Goal: Information Seeking & Learning: Learn about a topic

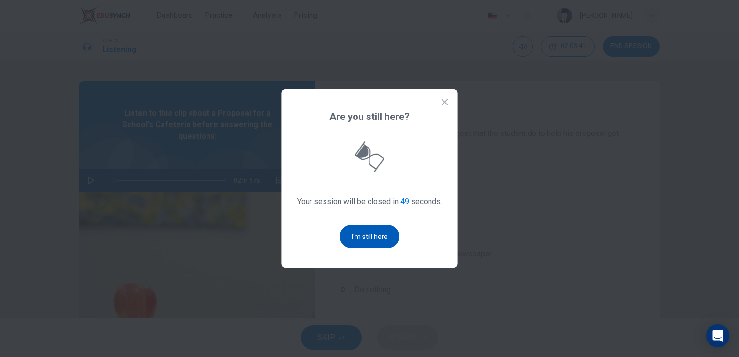
scroll to position [48, 0]
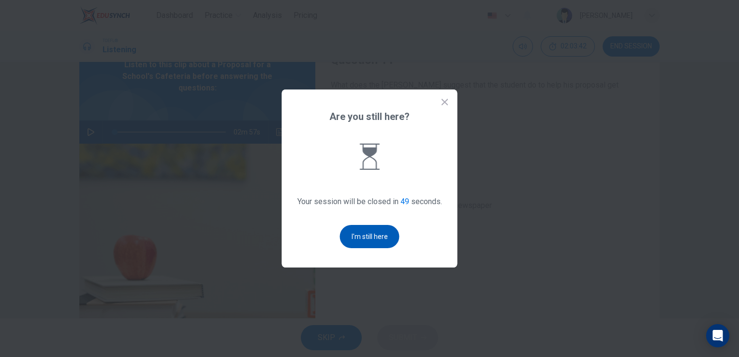
click at [381, 230] on button "I'm still here" at bounding box center [369, 236] width 59 height 23
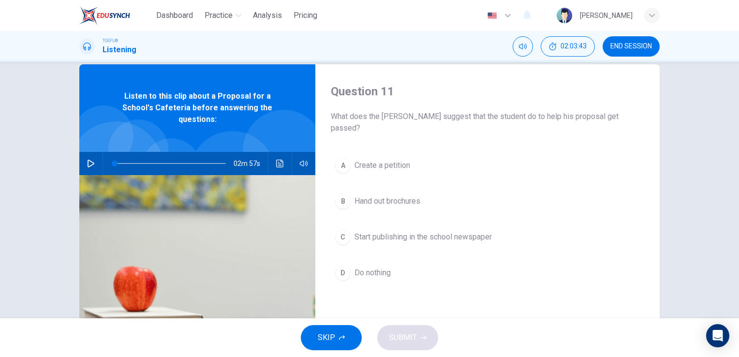
scroll to position [0, 0]
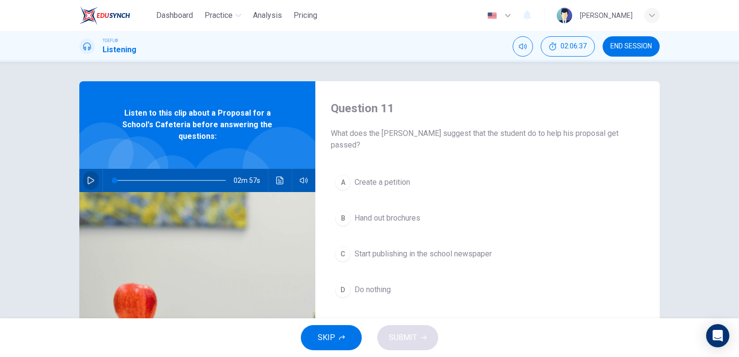
click at [88, 177] on icon "button" at bounding box center [91, 181] width 8 height 8
drag, startPoint x: 125, startPoint y: 173, endPoint x: 120, endPoint y: 173, distance: 5.3
click at [120, 178] on span at bounding box center [122, 181] width 6 height 6
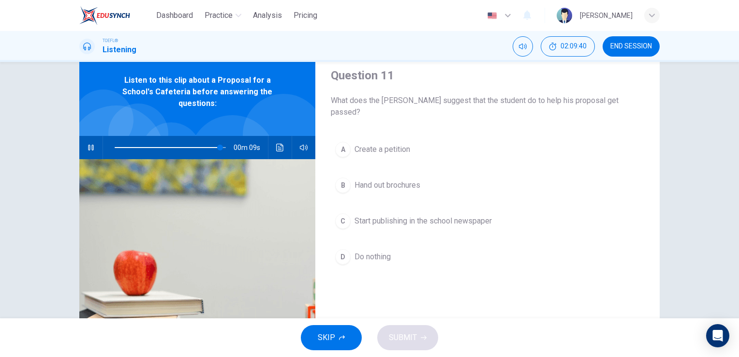
scroll to position [97, 0]
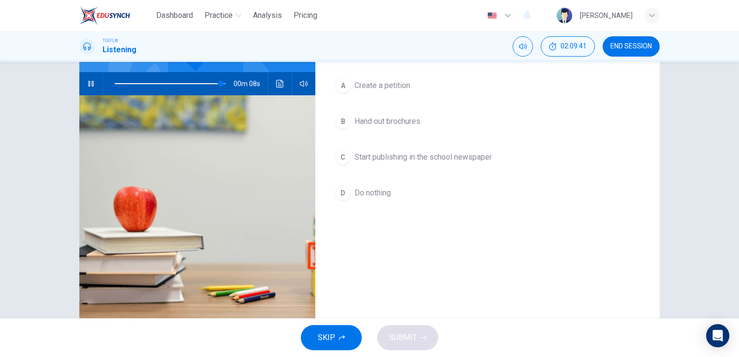
click at [424, 157] on div "A Create a petition B Hand out brochures C Start publishing in the school newsp…" at bounding box center [487, 149] width 313 height 151
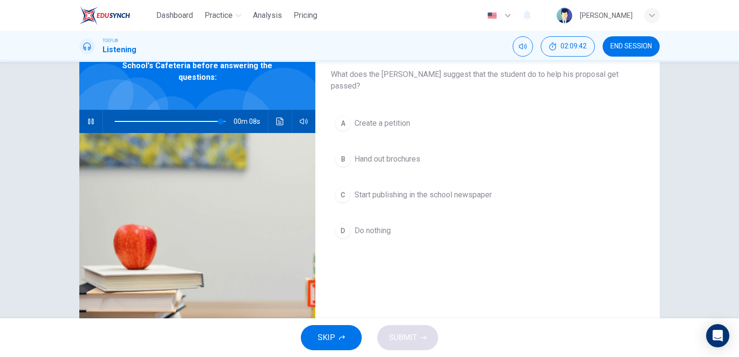
scroll to position [0, 0]
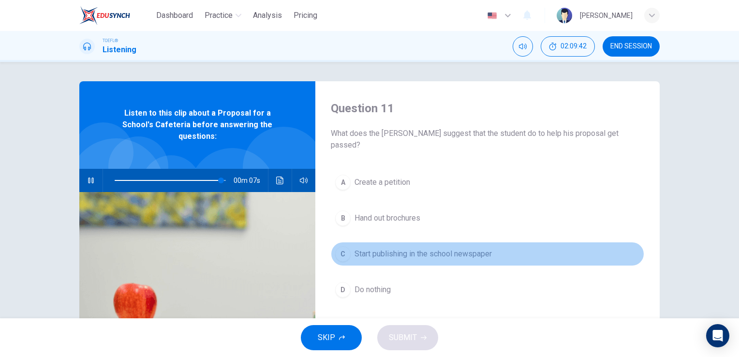
click at [388, 248] on span "Start publishing in the school newspaper" at bounding box center [423, 254] width 137 height 12
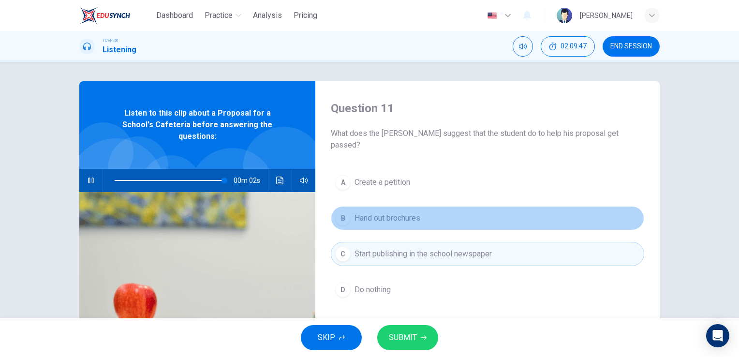
click at [391, 212] on button "B Hand out brochures" at bounding box center [487, 218] width 313 height 24
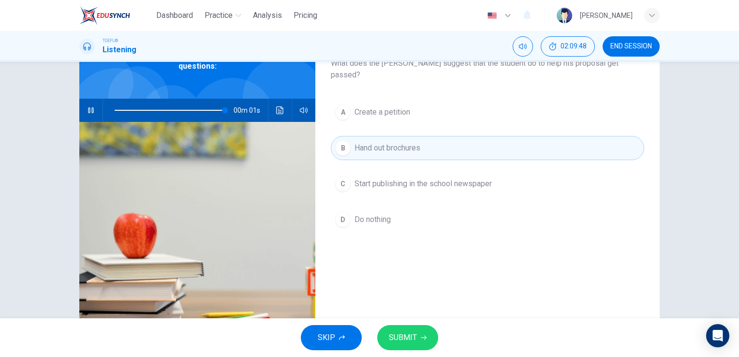
scroll to position [70, 0]
type input "0"
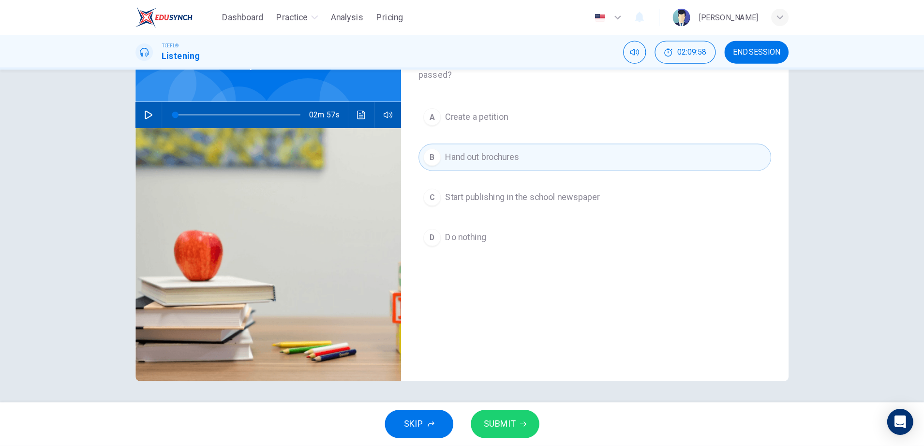
scroll to position [29, 0]
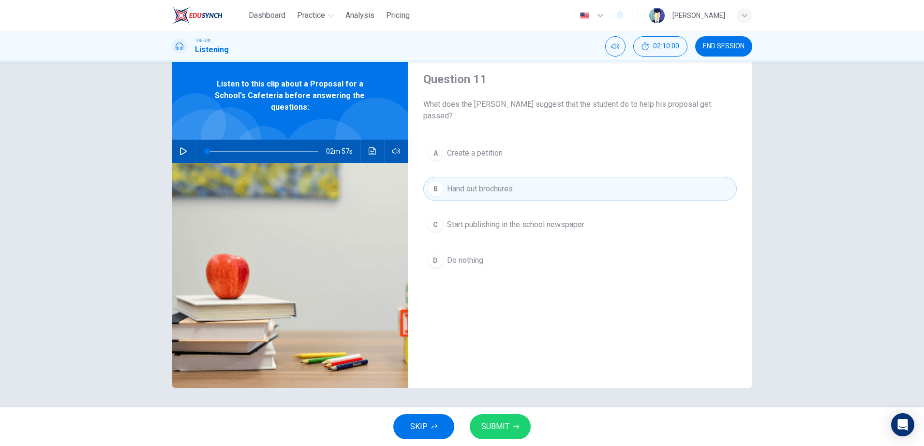
drag, startPoint x: 656, startPoint y: 11, endPoint x: 109, endPoint y: 235, distance: 590.7
click at [109, 235] on div "Question 11 What does the dean suggest that the student do to help his proposal…" at bounding box center [462, 235] width 924 height 346
click at [449, 228] on div "A Create a petition B Hand out brochures C Start publishing in the school newsp…" at bounding box center [579, 216] width 313 height 151
click at [461, 219] on span "Start publishing in the school newspaper" at bounding box center [515, 225] width 137 height 12
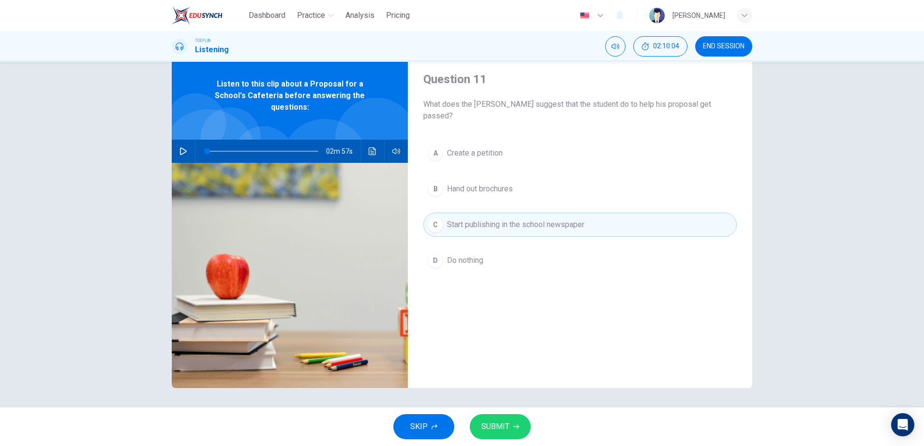
click at [502, 357] on span "SUBMIT" at bounding box center [495, 427] width 28 height 14
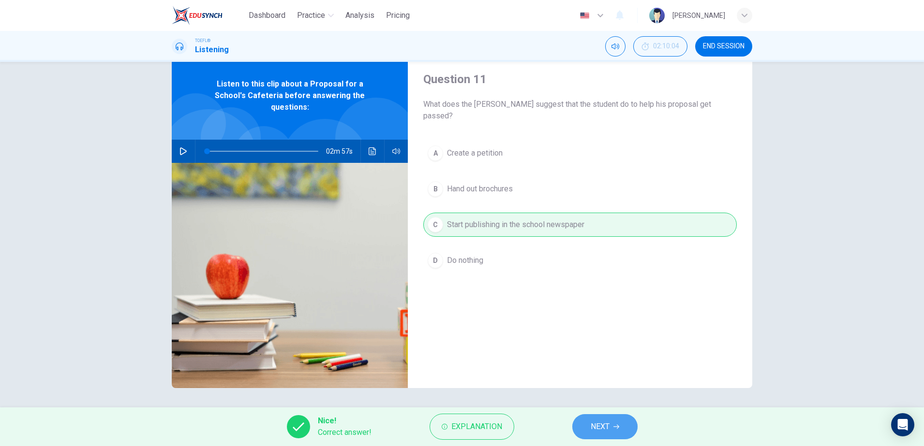
click at [578, 357] on button "NEXT" at bounding box center [604, 427] width 65 height 25
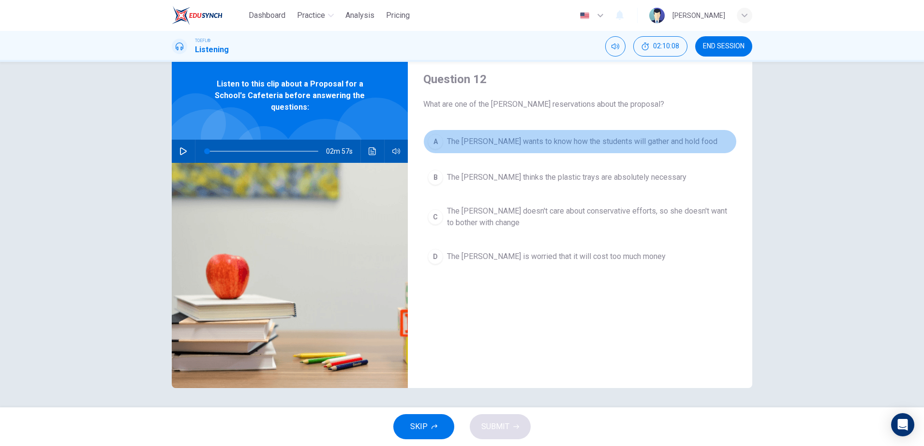
click at [548, 145] on span "The dean wants to know how the students will gather and hold food" at bounding box center [582, 142] width 270 height 12
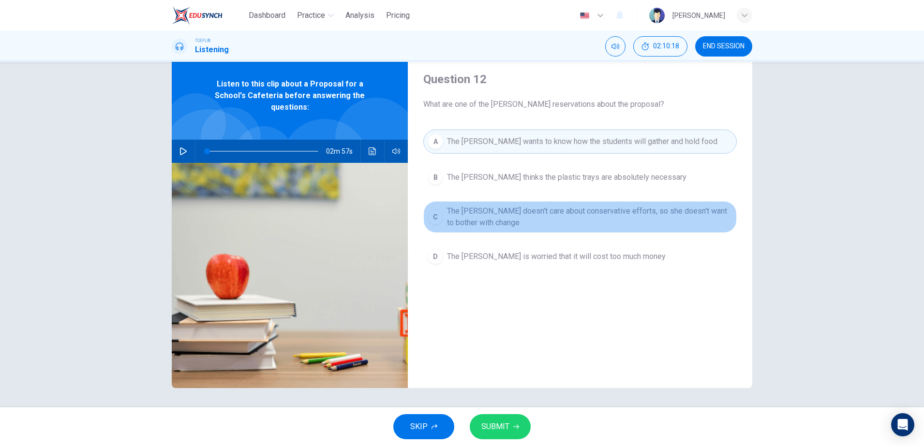
click at [512, 231] on button "C The dean doesn't care about conservative efforts, so she doesn't want to both…" at bounding box center [579, 217] width 313 height 32
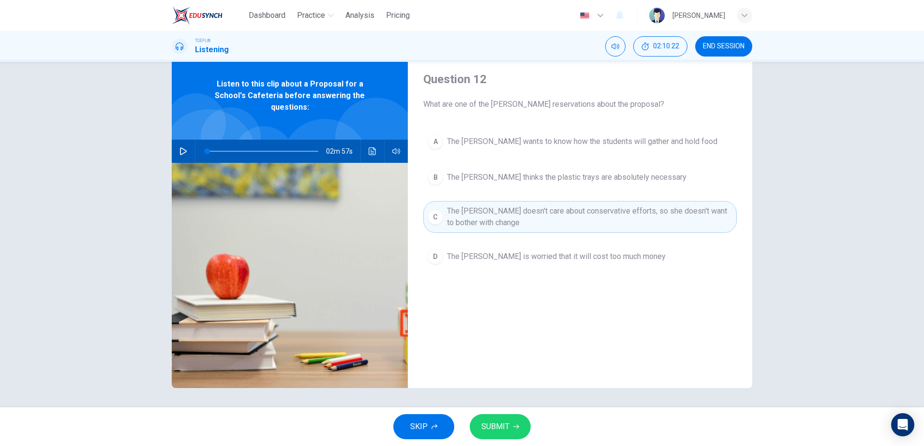
click at [494, 256] on span "The dean is worried that it will cost too much money" at bounding box center [556, 257] width 219 height 12
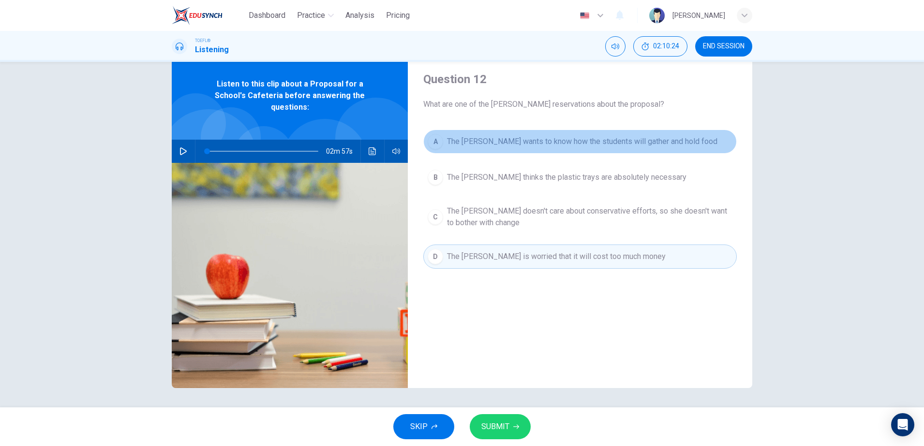
click at [523, 148] on button "A The dean wants to know how the students will gather and hold food" at bounding box center [579, 142] width 313 height 24
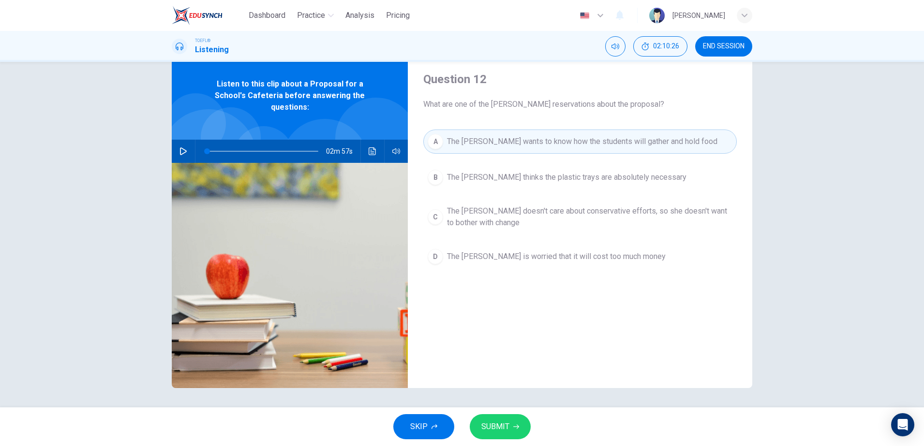
click at [497, 357] on span "SUBMIT" at bounding box center [495, 427] width 28 height 14
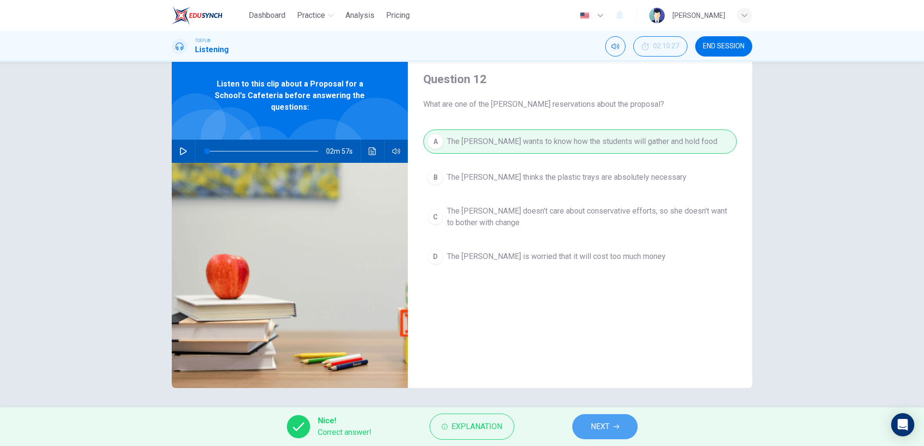
click at [595, 357] on button "NEXT" at bounding box center [604, 427] width 65 height 25
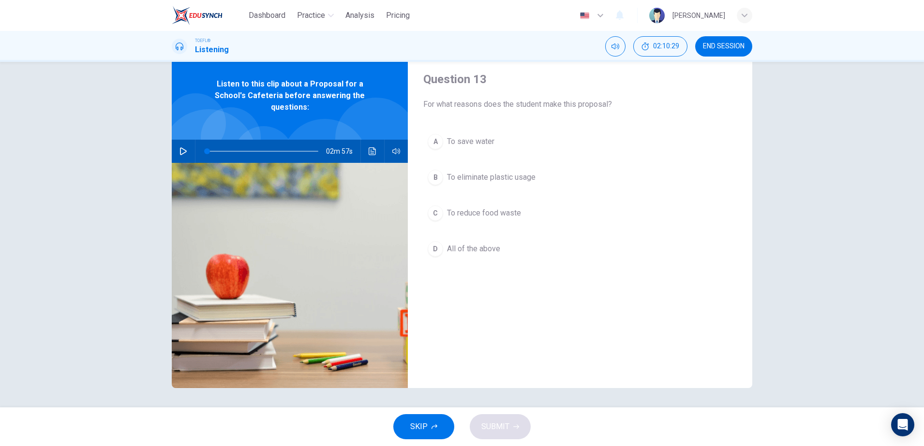
click at [493, 147] on button "A To save water" at bounding box center [579, 142] width 313 height 24
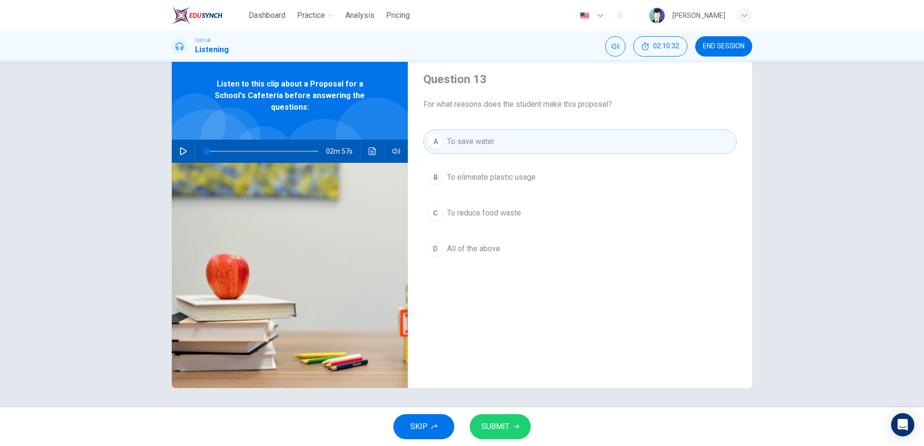
click at [494, 211] on span "To reduce food waste" at bounding box center [484, 214] width 74 height 12
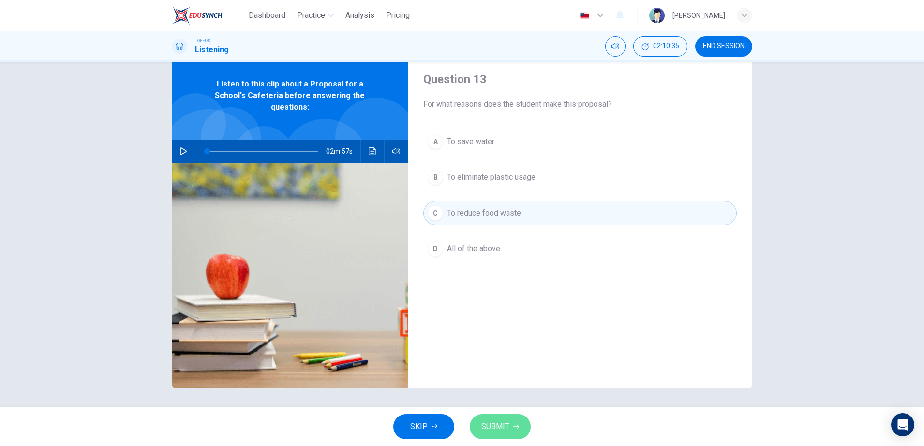
click at [497, 357] on button "SUBMIT" at bounding box center [500, 427] width 61 height 25
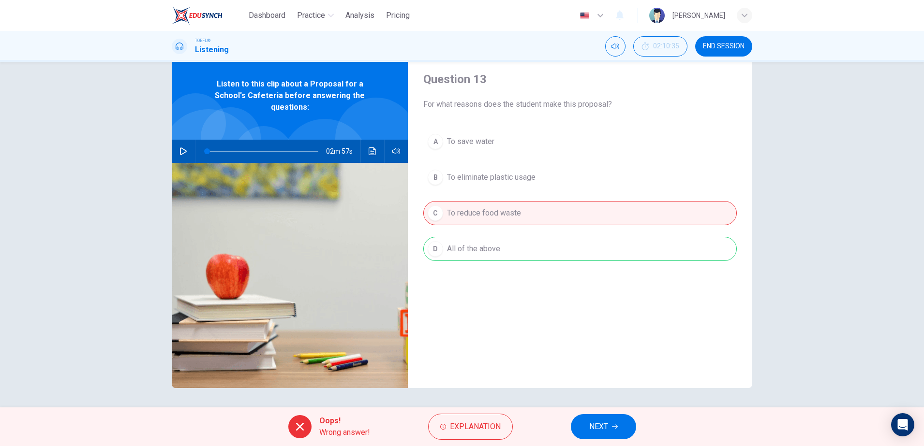
click at [506, 246] on div "A To save water B To eliminate plastic usage C To reduce food waste D All of th…" at bounding box center [579, 205] width 313 height 151
click at [600, 357] on button "NEXT" at bounding box center [603, 427] width 65 height 25
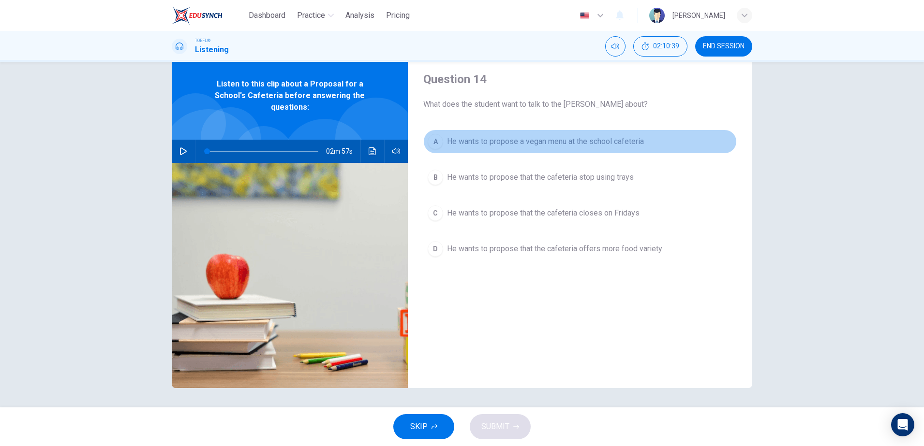
click at [473, 149] on button "A He wants to propose a vegan menu at the school cafeteria" at bounding box center [579, 142] width 313 height 24
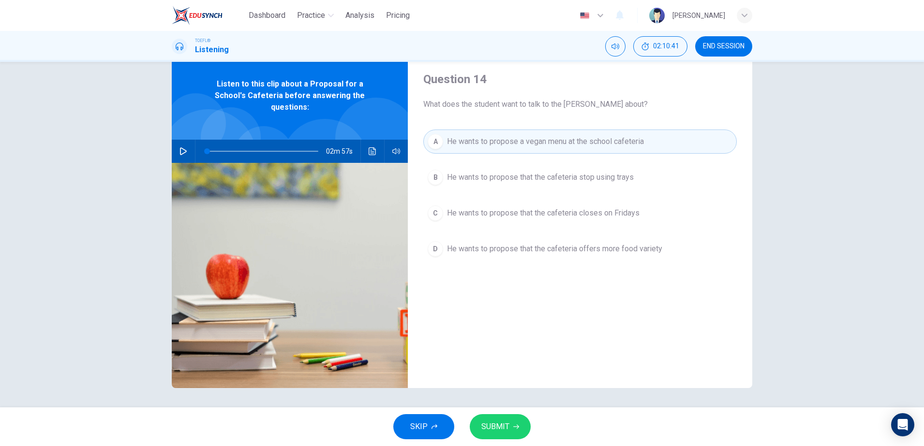
click at [544, 172] on span "He wants to propose that the cafeteria stop using trays" at bounding box center [540, 178] width 187 height 12
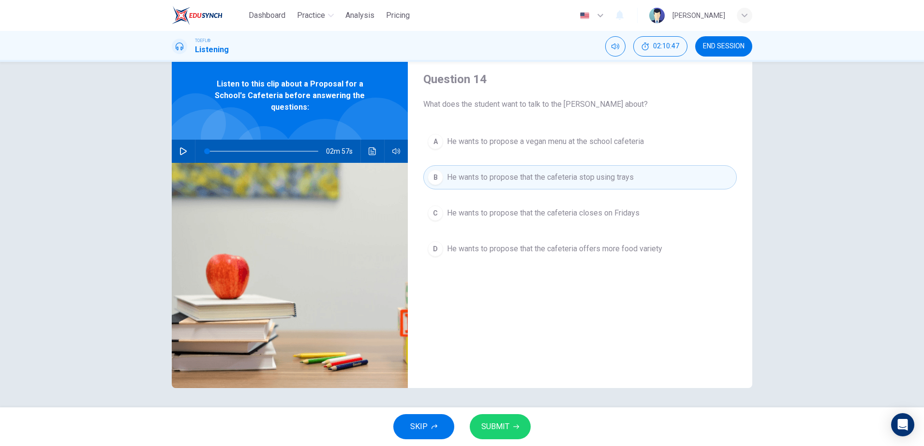
click at [512, 357] on button "SUBMIT" at bounding box center [500, 427] width 61 height 25
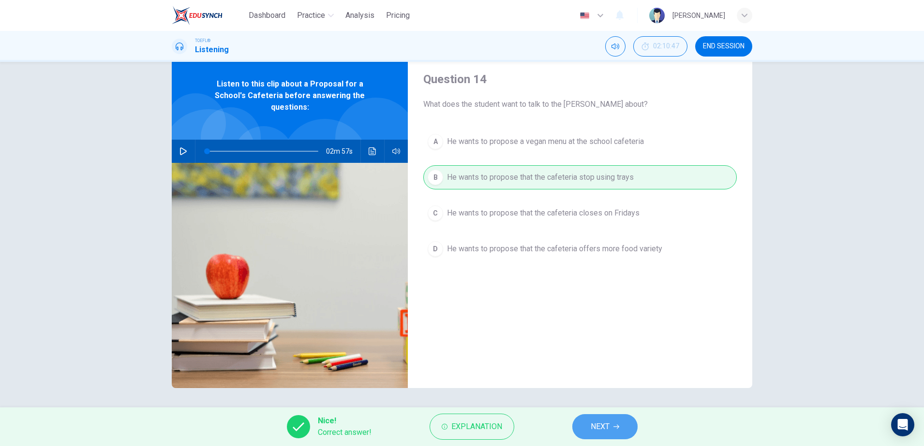
click at [584, 357] on button "NEXT" at bounding box center [604, 427] width 65 height 25
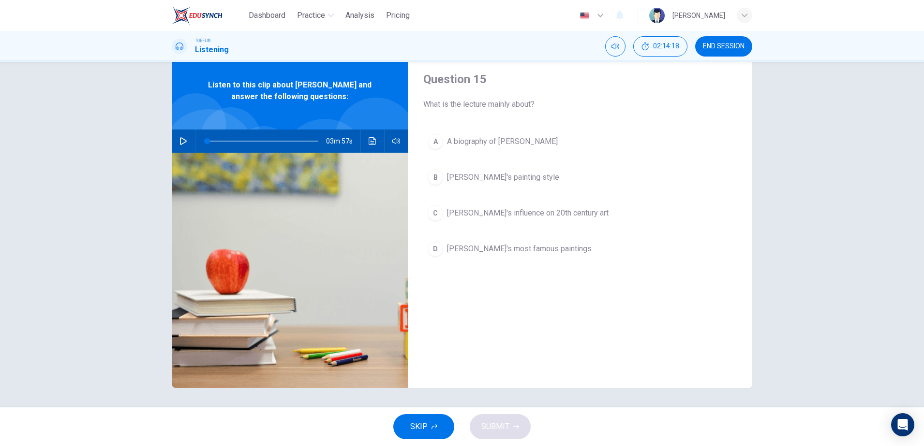
click at [179, 141] on icon "button" at bounding box center [183, 141] width 8 height 8
type input "0"
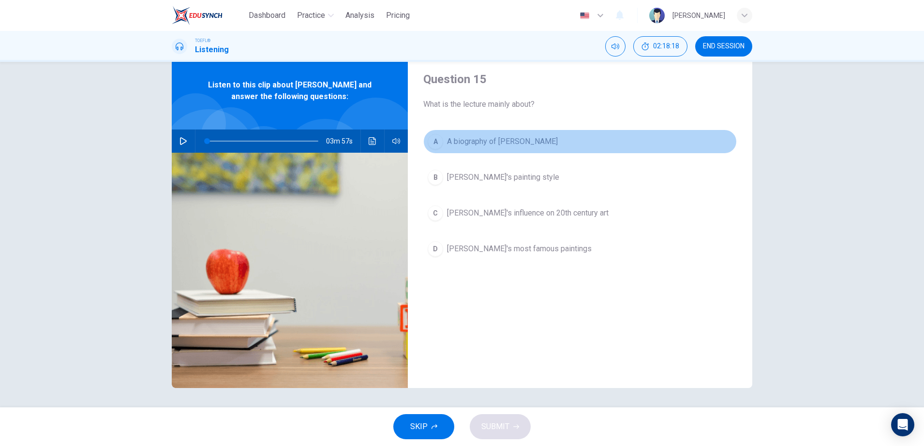
click at [520, 149] on button "A A biography of Van Gogh" at bounding box center [579, 142] width 313 height 24
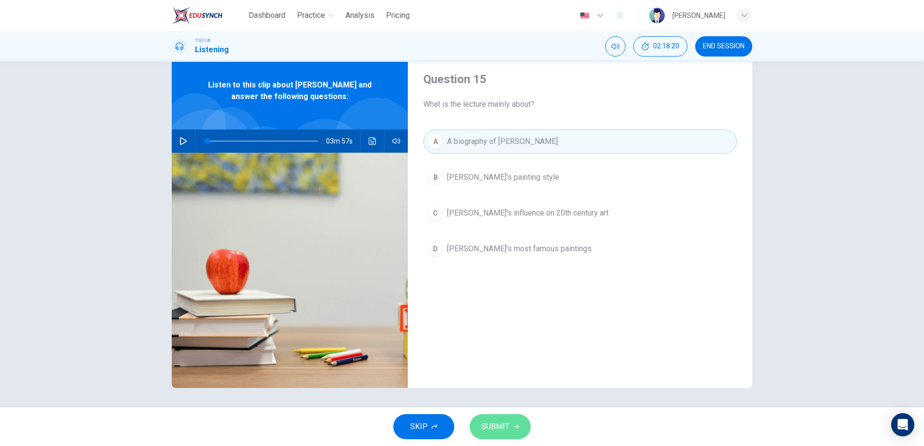
click at [504, 357] on span "SUBMIT" at bounding box center [495, 427] width 28 height 14
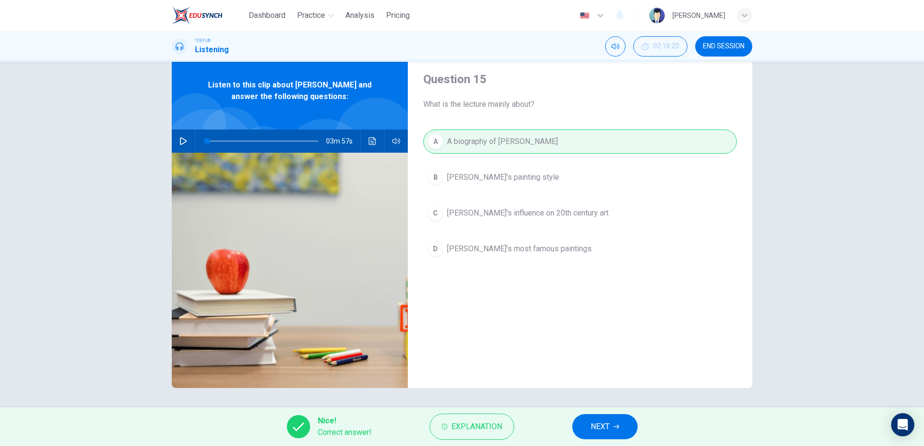
click at [627, 357] on button "NEXT" at bounding box center [604, 427] width 65 height 25
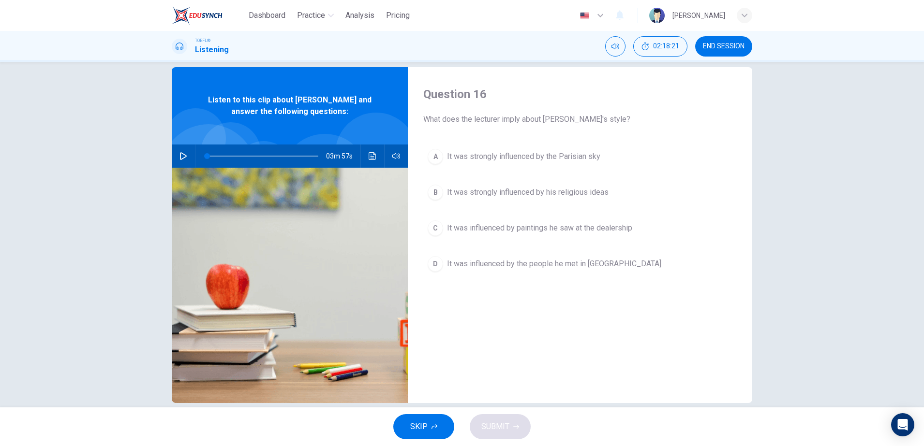
scroll to position [0, 0]
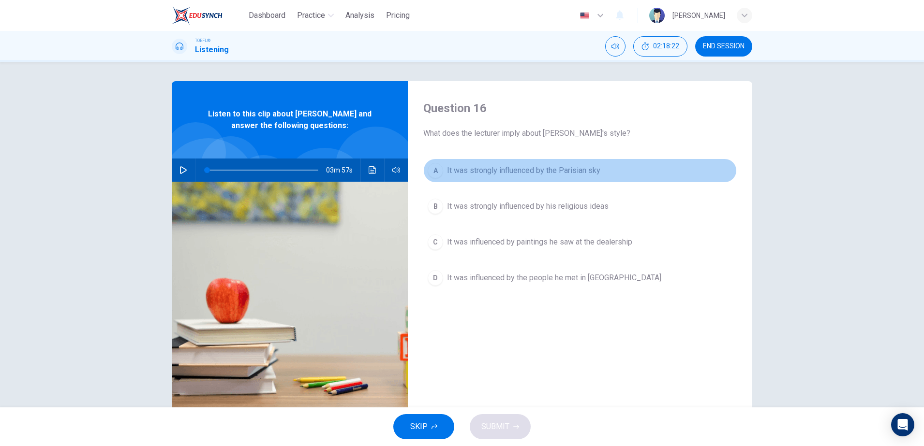
click at [523, 176] on span "It was strongly influenced by the Parisian sky" at bounding box center [523, 171] width 153 height 12
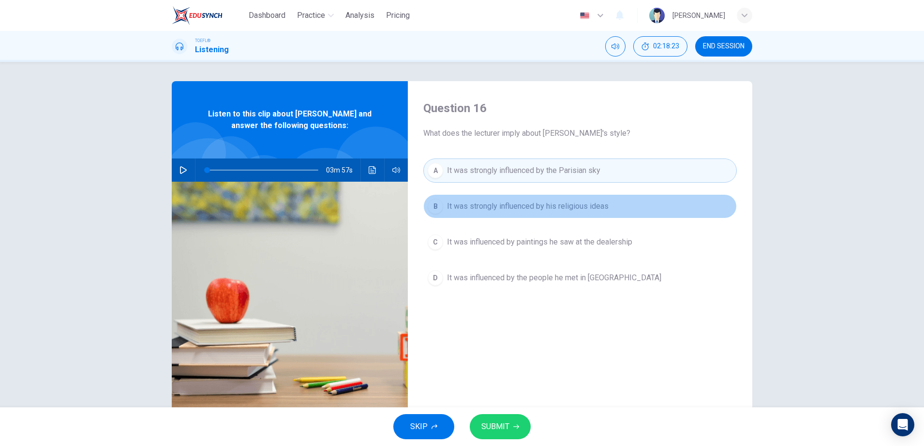
click at [541, 212] on span "It was strongly influenced by his religious ideas" at bounding box center [528, 207] width 162 height 12
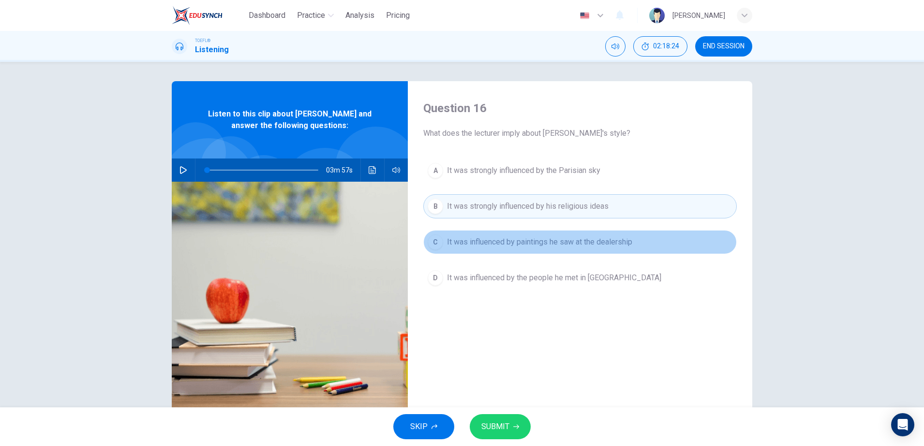
click at [556, 252] on button "C It was influenced by paintings he saw at the dealership" at bounding box center [579, 242] width 313 height 24
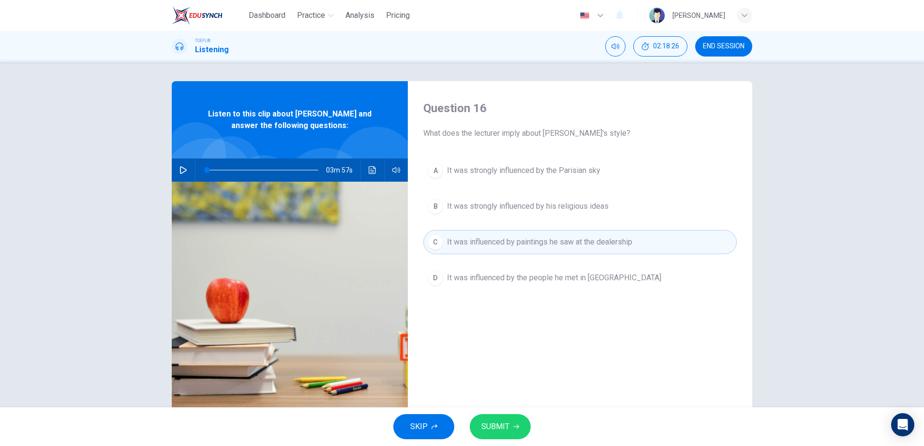
click at [563, 285] on button "D It was influenced by the people he met in Belgium" at bounding box center [579, 278] width 313 height 24
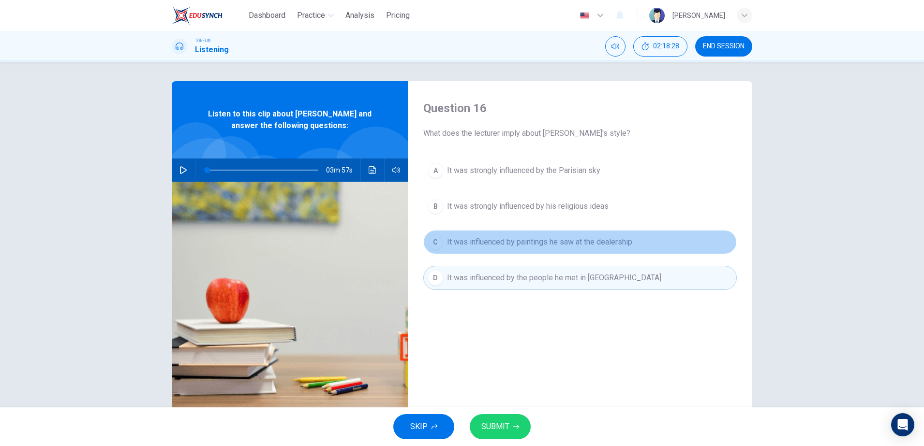
click at [557, 234] on button "C It was influenced by paintings he saw at the dealership" at bounding box center [579, 242] width 313 height 24
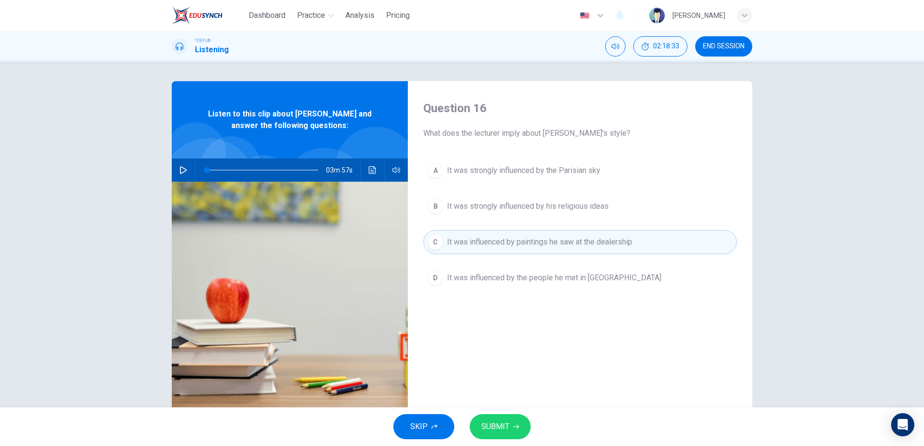
click at [549, 223] on div "A It was strongly influenced by the Parisian sky B It was strongly influenced b…" at bounding box center [579, 234] width 313 height 151
click at [505, 357] on span "SUBMIT" at bounding box center [495, 427] width 28 height 14
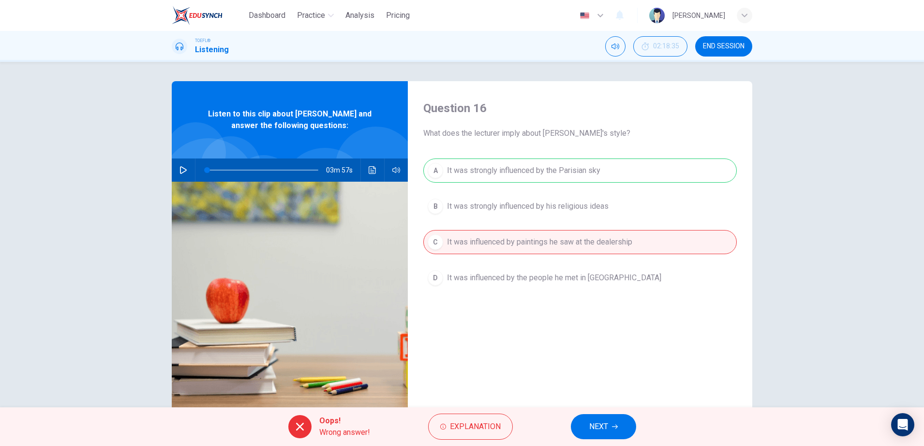
click at [617, 357] on button "NEXT" at bounding box center [603, 427] width 65 height 25
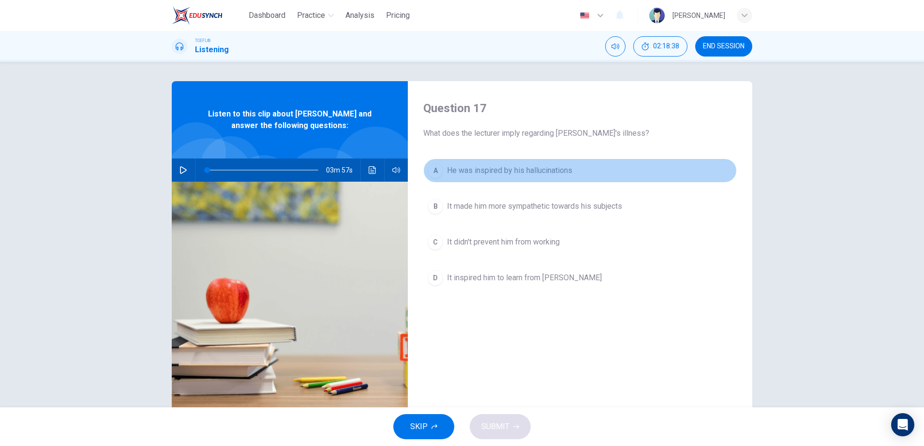
click at [548, 163] on button "A He was inspired by his hallucinations" at bounding box center [579, 171] width 313 height 24
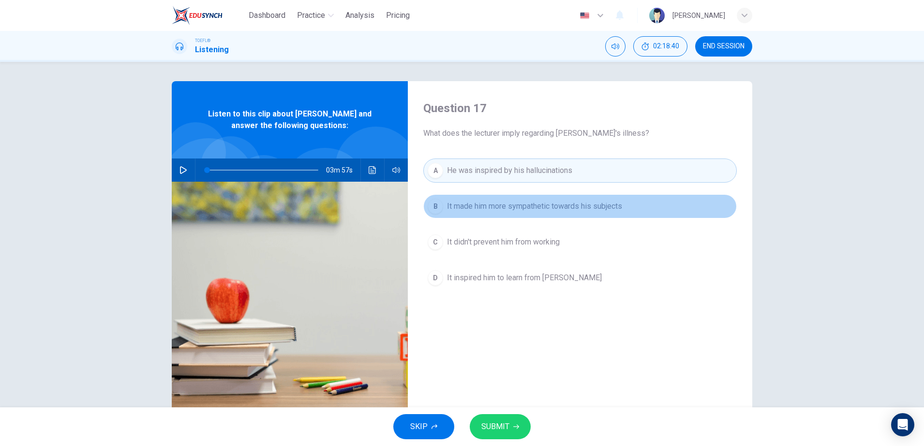
click at [548, 204] on span "It made him more sympathetic towards his subjects" at bounding box center [534, 207] width 175 height 12
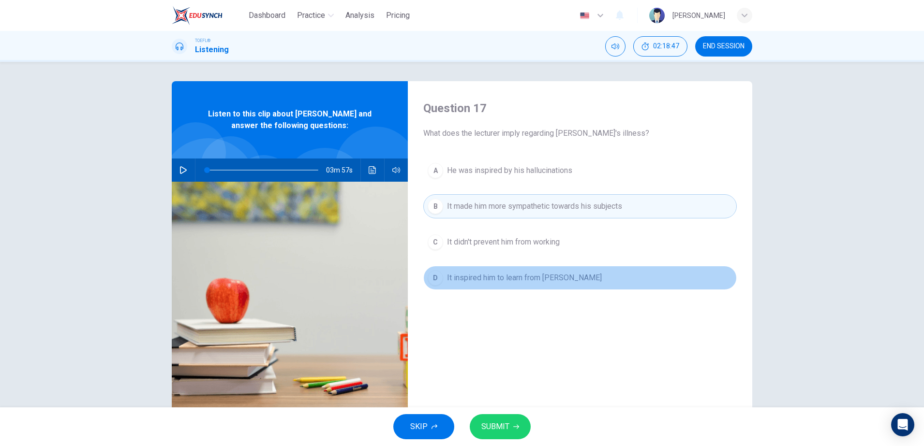
click at [499, 280] on span "It inspired him to learn from Freud" at bounding box center [524, 278] width 155 height 12
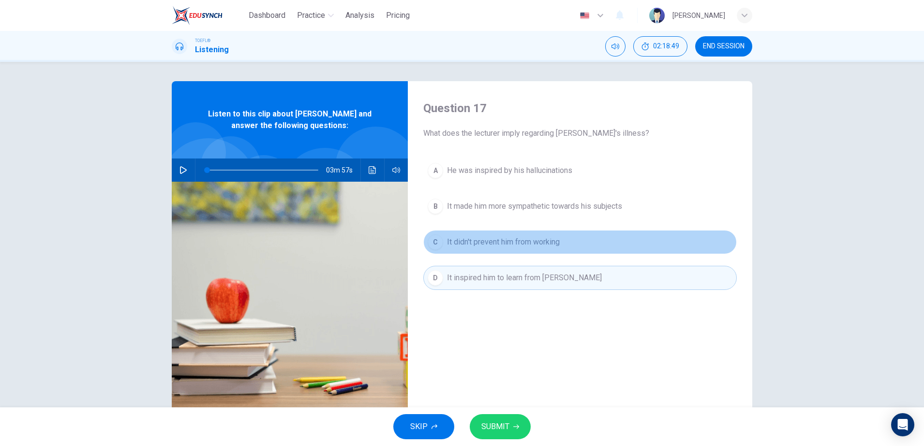
click at [523, 249] on button "C It didn't prevent him from working" at bounding box center [579, 242] width 313 height 24
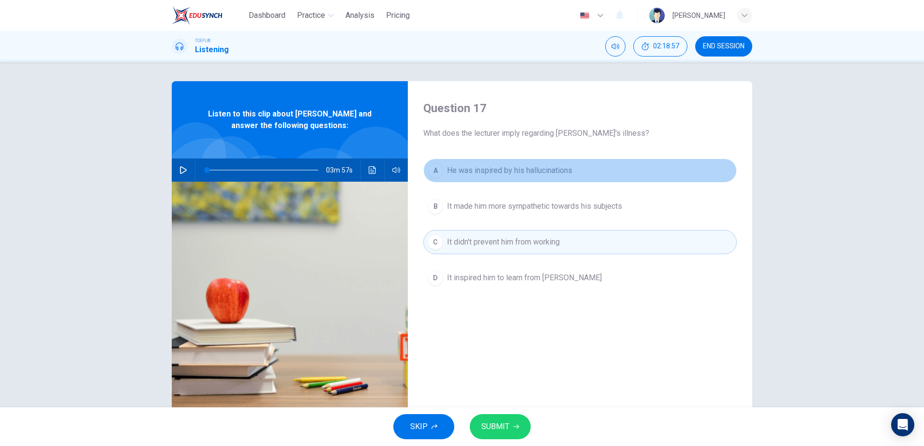
click at [529, 175] on span "He was inspired by his hallucinations" at bounding box center [509, 171] width 125 height 12
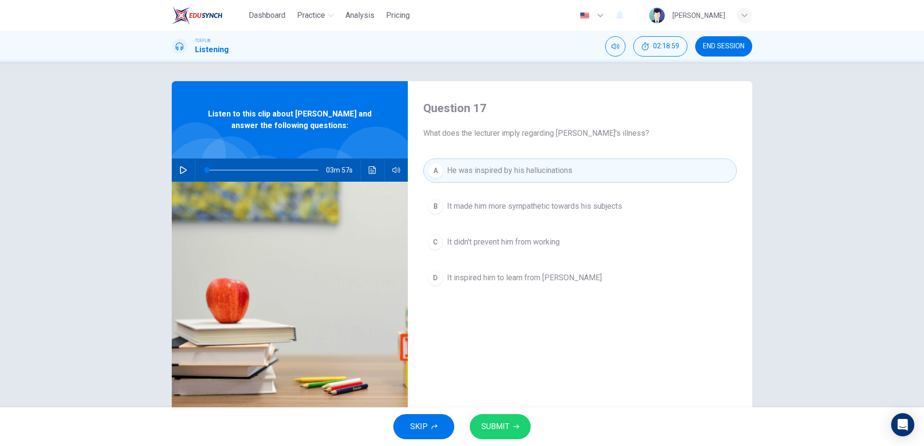
click at [506, 357] on span "SUBMIT" at bounding box center [495, 427] width 28 height 14
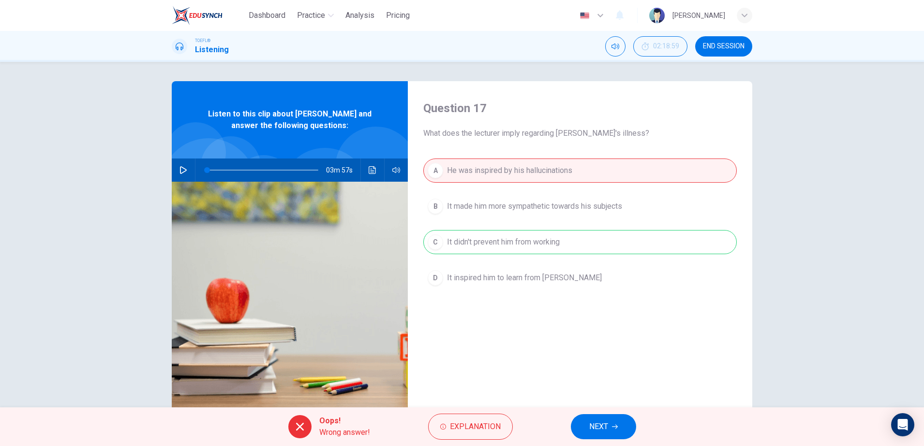
click at [585, 357] on button "NEXT" at bounding box center [603, 427] width 65 height 25
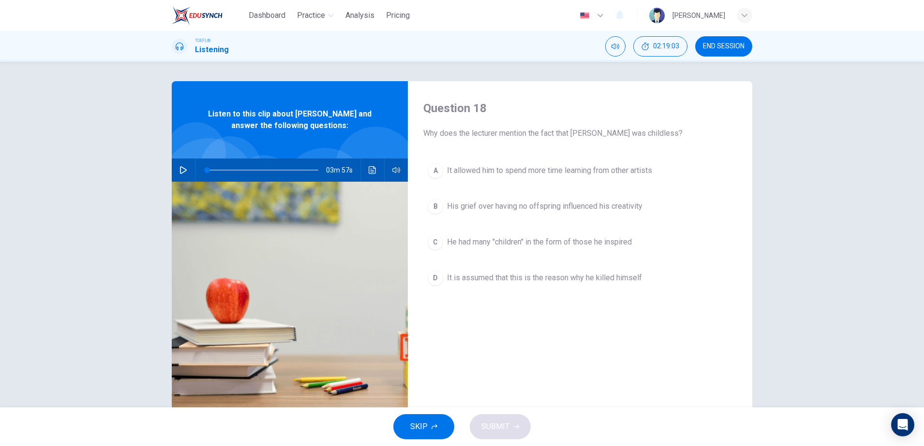
click at [550, 177] on button "A It allowed him to spend more time learning from other artists" at bounding box center [579, 171] width 313 height 24
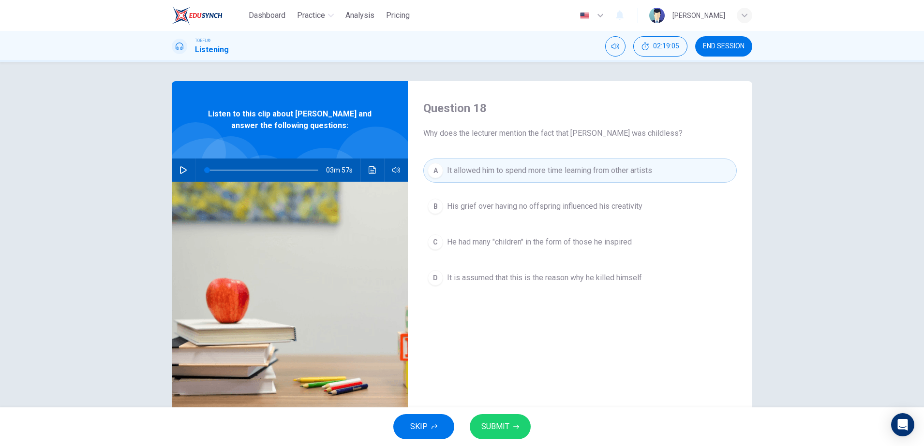
drag, startPoint x: 556, startPoint y: 193, endPoint x: 557, endPoint y: 199, distance: 5.3
click at [557, 198] on div "A It allowed him to spend more time learning from other artists B His grief ove…" at bounding box center [579, 234] width 313 height 151
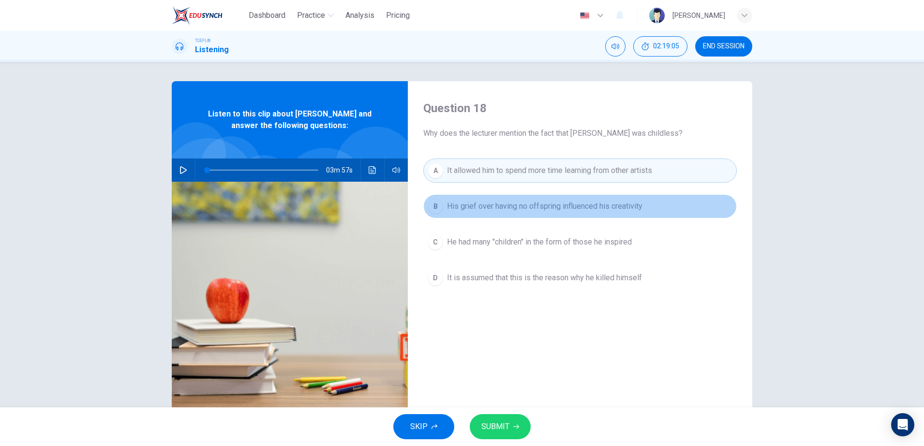
click at [562, 208] on span "His grief over having no offspring influenced his creativity" at bounding box center [544, 207] width 195 height 12
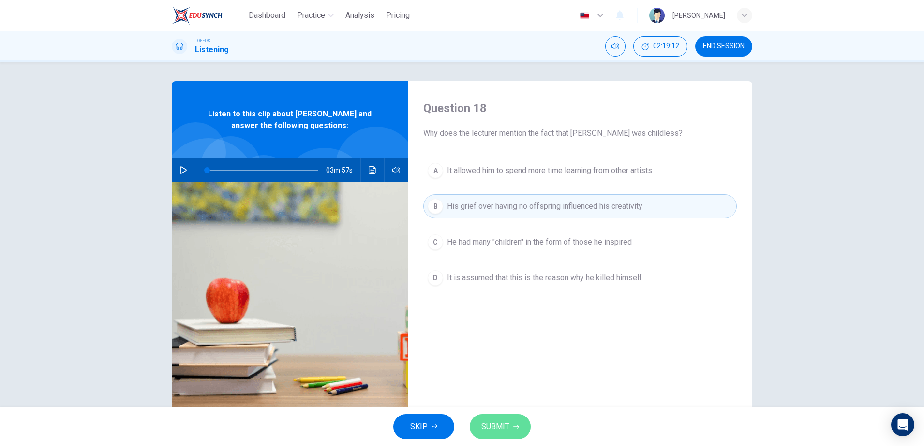
click at [491, 357] on button "SUBMIT" at bounding box center [500, 427] width 61 height 25
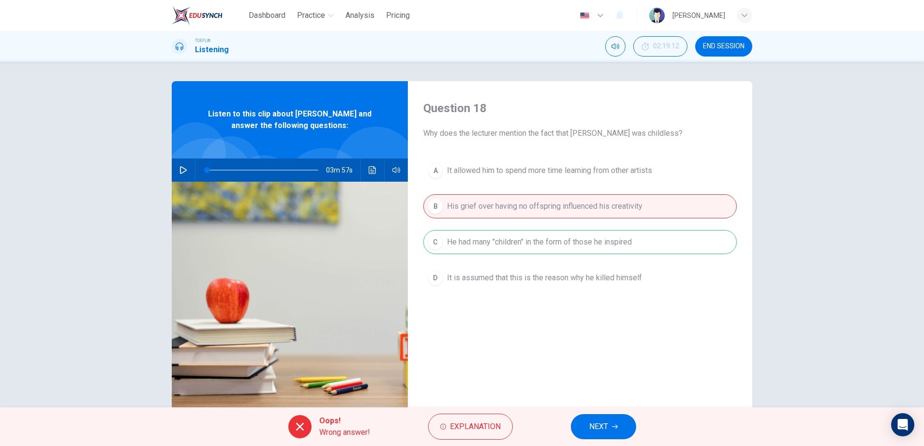
click at [588, 357] on button "NEXT" at bounding box center [603, 427] width 65 height 25
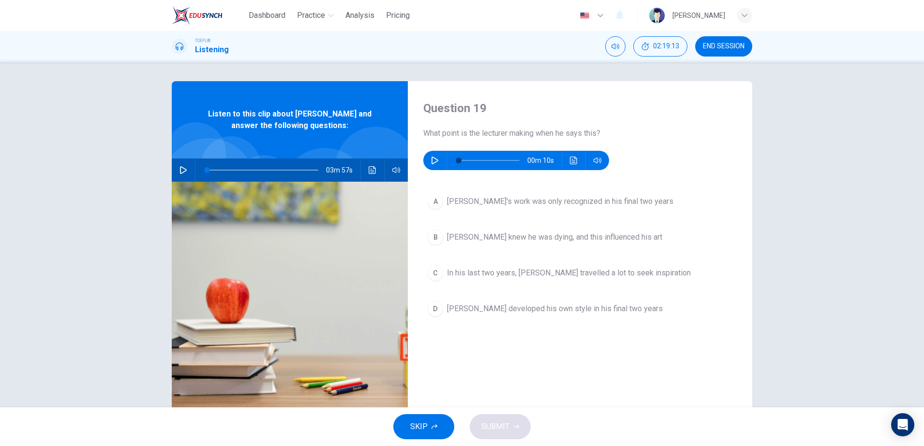
click at [427, 163] on button "button" at bounding box center [434, 160] width 15 height 19
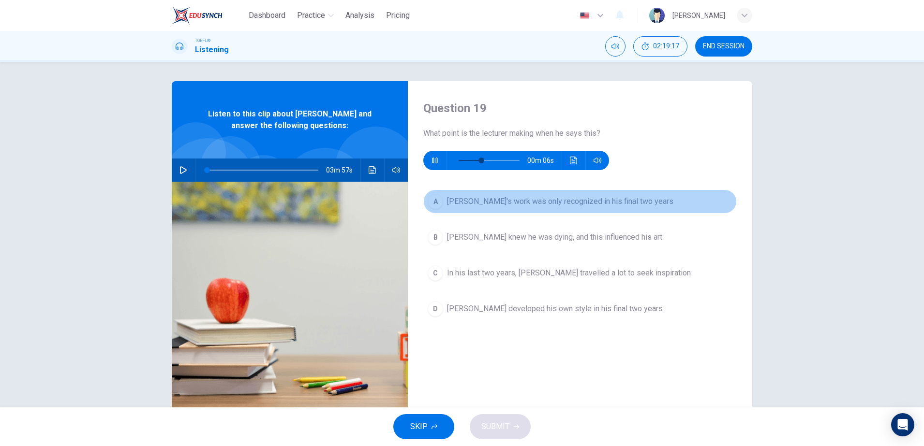
click at [507, 196] on span "Van Gogh's work was only recognized in his final two years" at bounding box center [560, 202] width 226 height 12
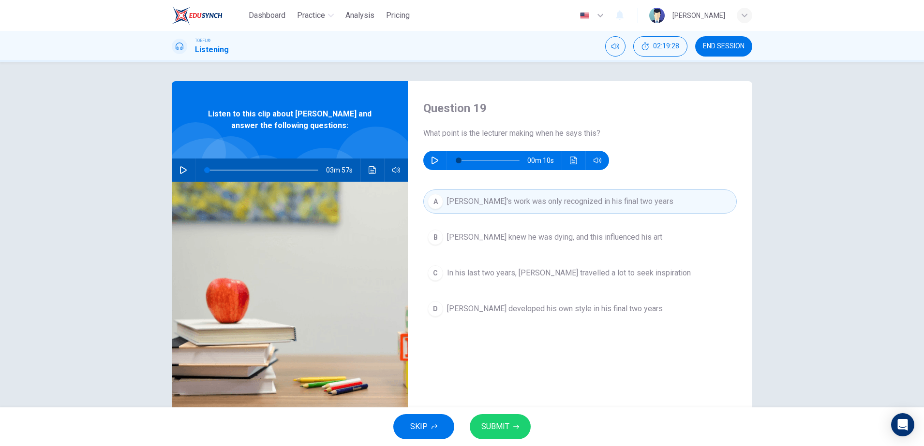
click at [439, 161] on button "button" at bounding box center [434, 160] width 15 height 19
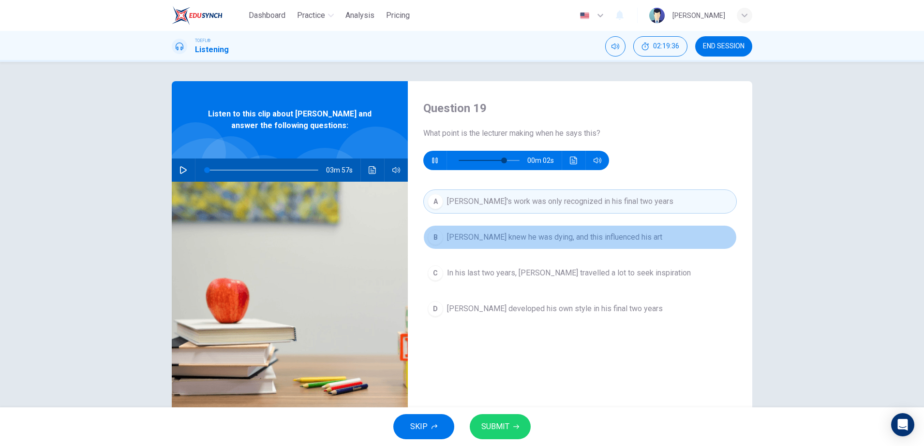
click at [511, 244] on button "B Van Gogh knew he was dying, and this influenced his art" at bounding box center [579, 237] width 313 height 24
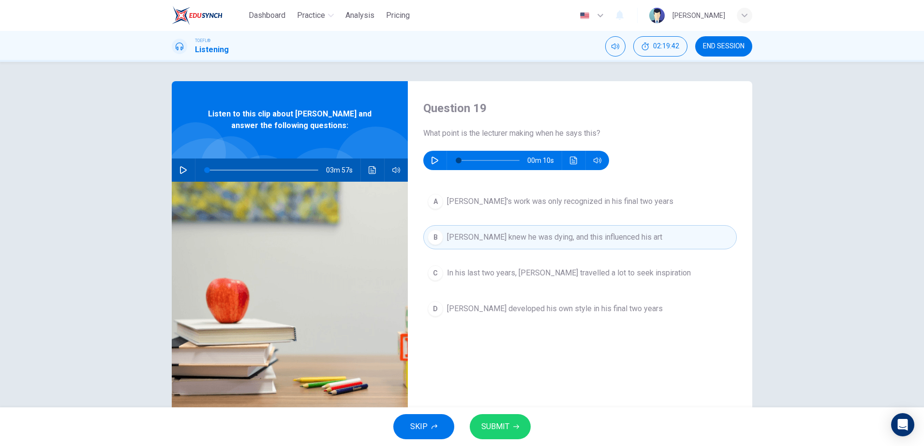
click at [510, 272] on span "In his last two years, Van Gogh travelled a lot to seek inspiration" at bounding box center [569, 274] width 244 height 12
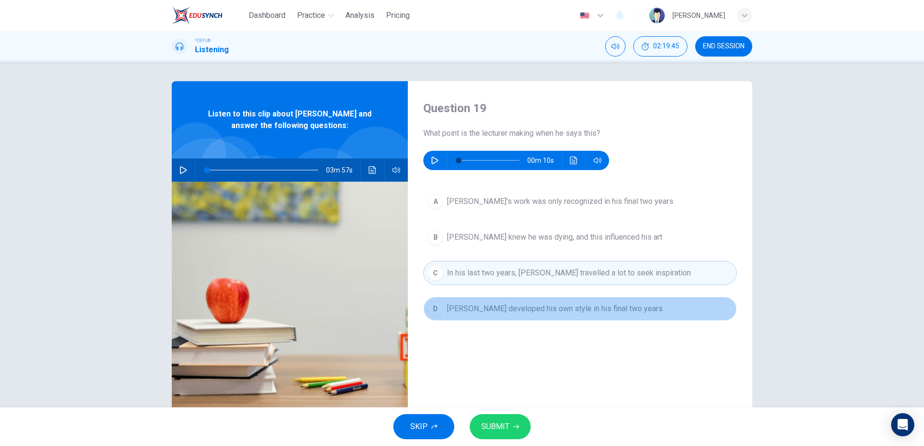
click at [497, 310] on span "Van Gogh developed his own style in his final two years" at bounding box center [555, 309] width 216 height 12
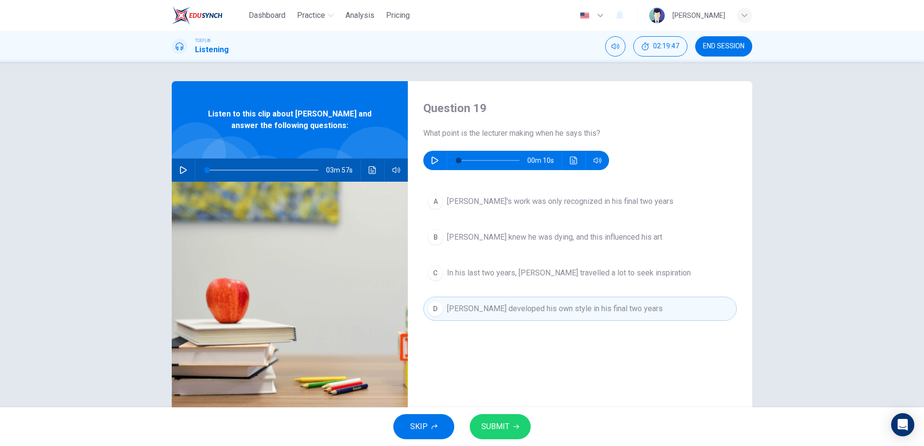
click at [431, 153] on button "button" at bounding box center [434, 160] width 15 height 19
click at [566, 163] on button "Click to see the audio transcription" at bounding box center [573, 160] width 15 height 19
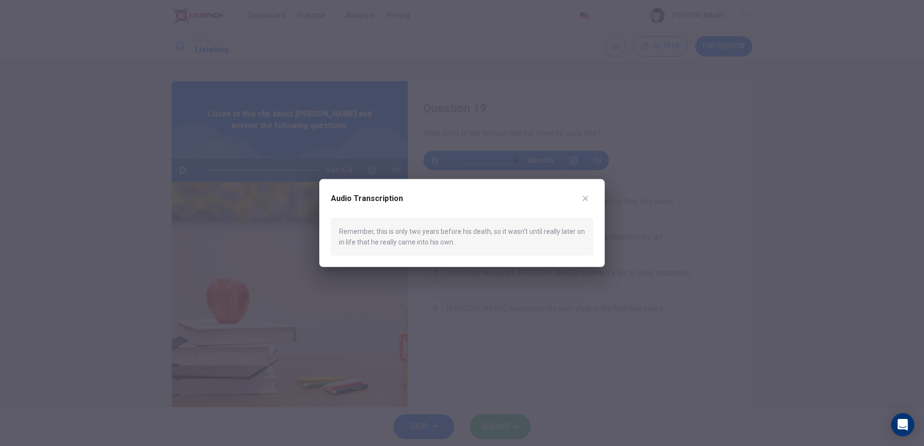
type input "0"
drag, startPoint x: 338, startPoint y: 231, endPoint x: 363, endPoint y: 229, distance: 24.7
click at [362, 229] on div "Remember, this is only two years before his death, so it wasn't until really la…" at bounding box center [462, 237] width 262 height 38
click at [364, 229] on div "Remember, this is only two years before his death, so it wasn't until really la…" at bounding box center [462, 237] width 262 height 38
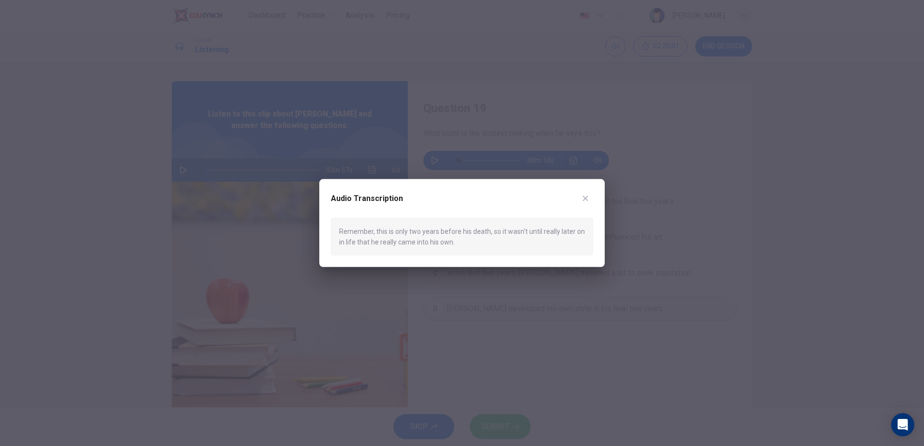
click at [364, 229] on div "Remember, this is only two years before his death, so it wasn't until really la…" at bounding box center [462, 237] width 262 height 38
drag, startPoint x: 364, startPoint y: 229, endPoint x: 403, endPoint y: 232, distance: 38.8
click at [385, 232] on div "Remember, this is only two years before his death, so it wasn't until really la…" at bounding box center [462, 237] width 262 height 38
click at [647, 227] on div at bounding box center [462, 223] width 924 height 446
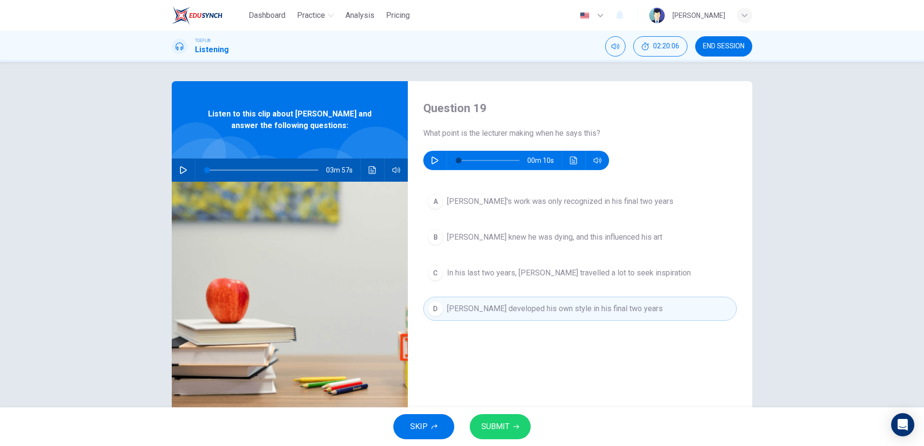
click at [616, 230] on button "B Van Gogh knew he was dying, and this influenced his art" at bounding box center [579, 237] width 313 height 24
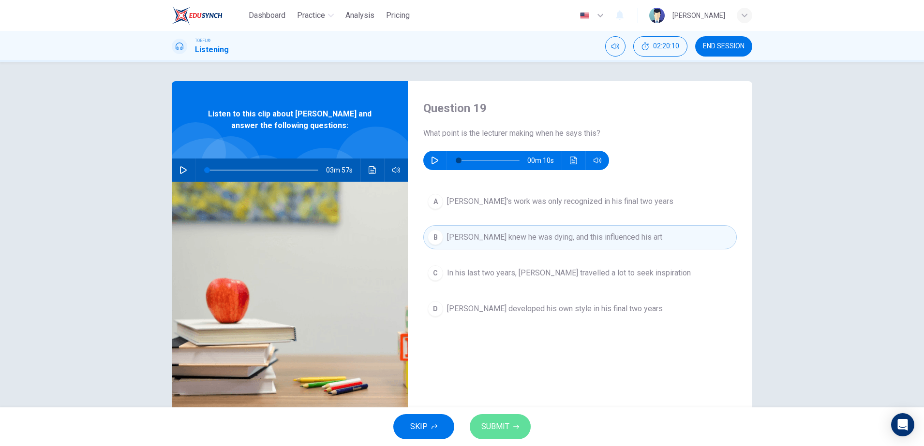
click at [492, 357] on button "SUBMIT" at bounding box center [500, 427] width 61 height 25
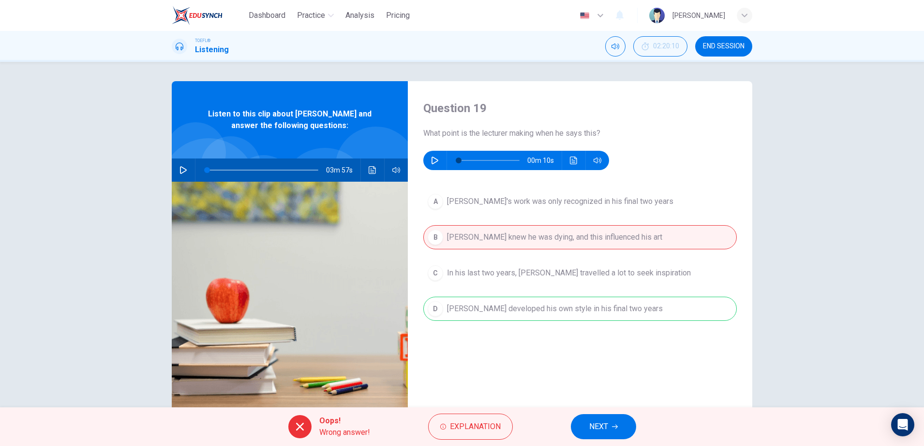
click at [607, 357] on span "NEXT" at bounding box center [598, 427] width 19 height 14
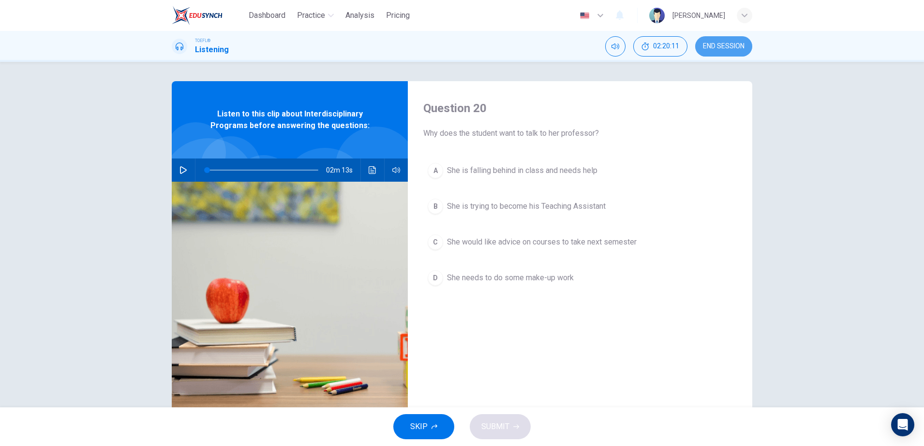
click at [710, 52] on button "END SESSION" at bounding box center [723, 46] width 57 height 20
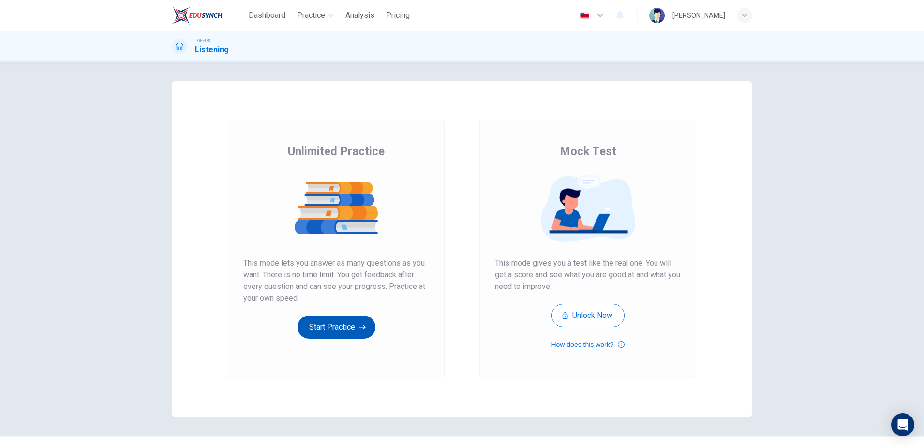
click at [350, 336] on button "Start Practice" at bounding box center [336, 327] width 78 height 23
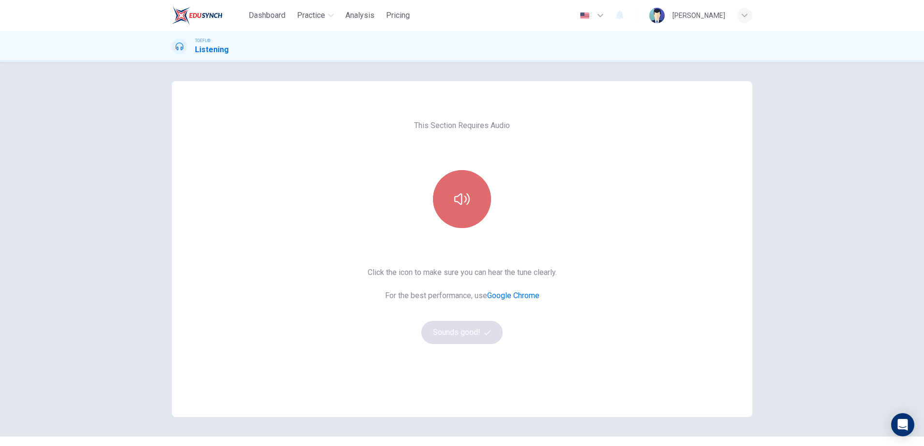
click at [476, 202] on button "button" at bounding box center [462, 199] width 58 height 58
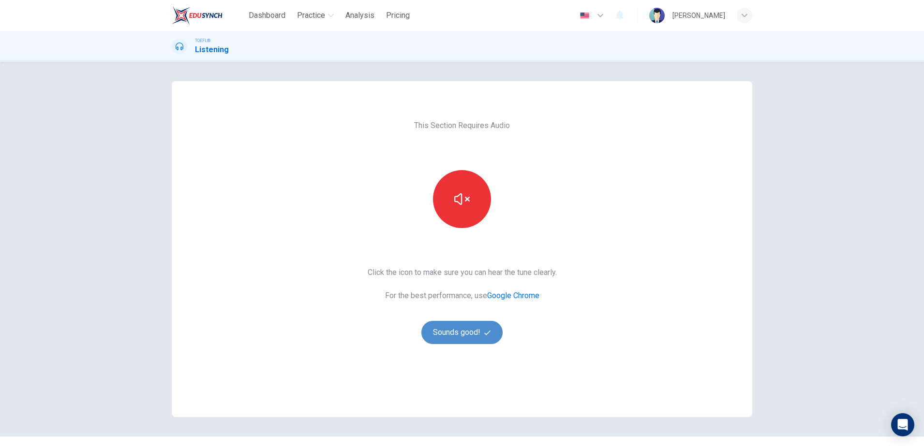
click at [456, 335] on button "Sounds good!" at bounding box center [461, 332] width 81 height 23
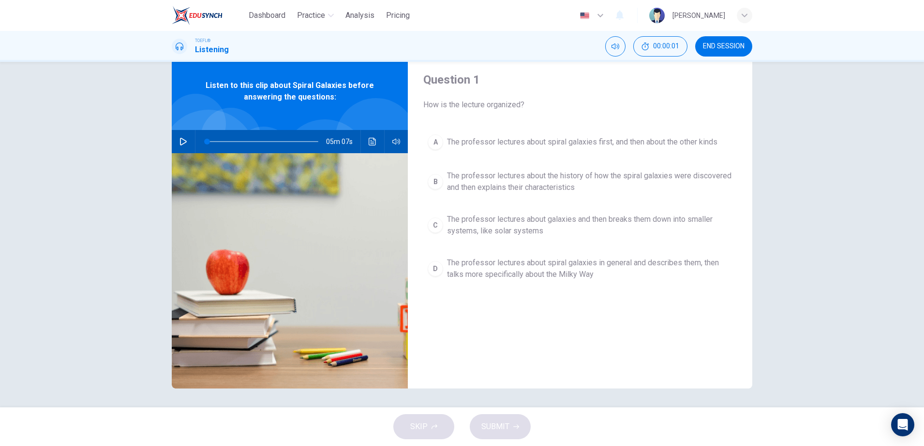
scroll to position [29, 0]
click at [525, 197] on div "A The professor lectures about spiral galaxies first, and then about the other …" at bounding box center [579, 217] width 313 height 174
click at [522, 195] on button "B The professor lectures about the history of how the spiral galaxies were disc…" at bounding box center [579, 181] width 313 height 32
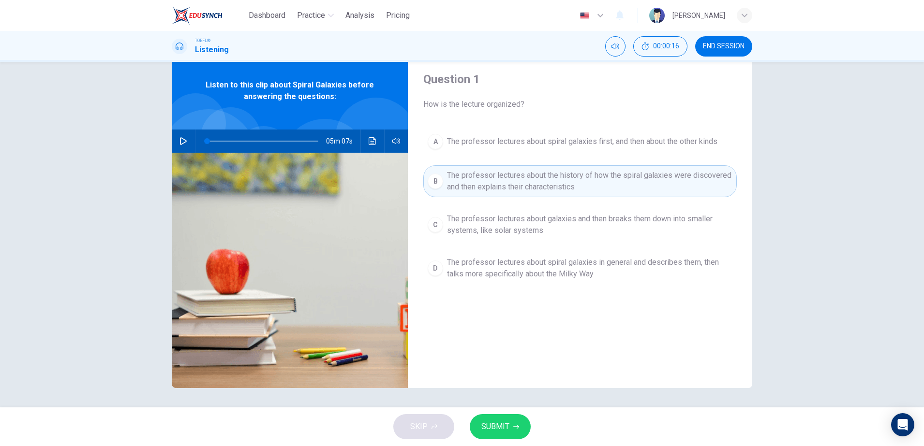
click at [172, 139] on div "05m 07s" at bounding box center [290, 141] width 236 height 23
click at [185, 143] on button "button" at bounding box center [183, 141] width 15 height 23
click at [224, 138] on span at bounding box center [227, 141] width 6 height 6
click at [527, 152] on button "A The professor lectures about spiral galaxies first, and then about the other …" at bounding box center [579, 142] width 313 height 24
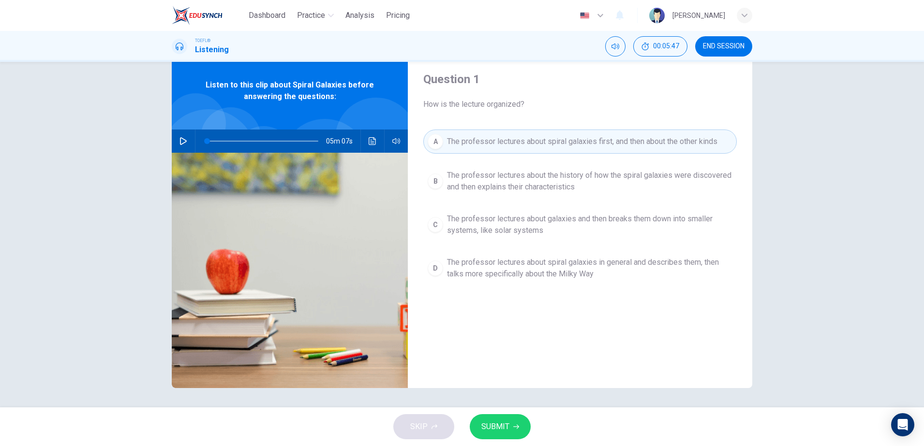
click at [525, 200] on div "A The professor lectures about spiral galaxies first, and then about the other …" at bounding box center [579, 217] width 313 height 174
click at [521, 218] on span "The professor lectures about galaxies and then breaks them down into smaller sy…" at bounding box center [589, 224] width 285 height 23
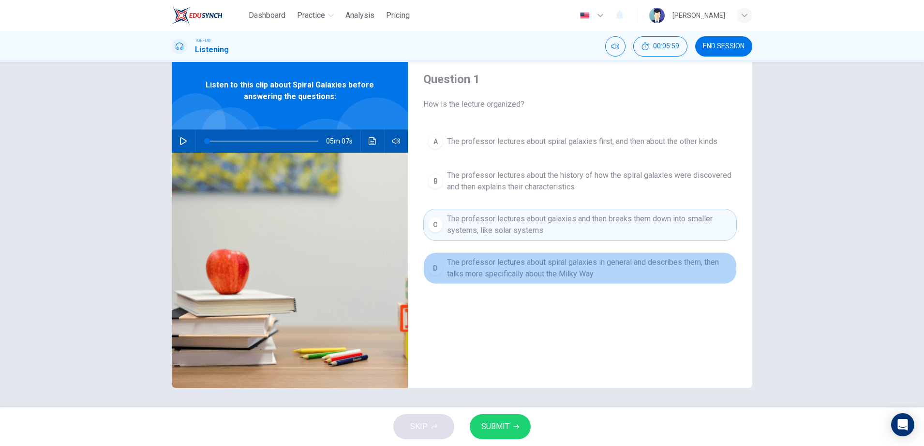
click at [529, 275] on span "The professor lectures about spiral galaxies in general and describes them, the…" at bounding box center [589, 268] width 285 height 23
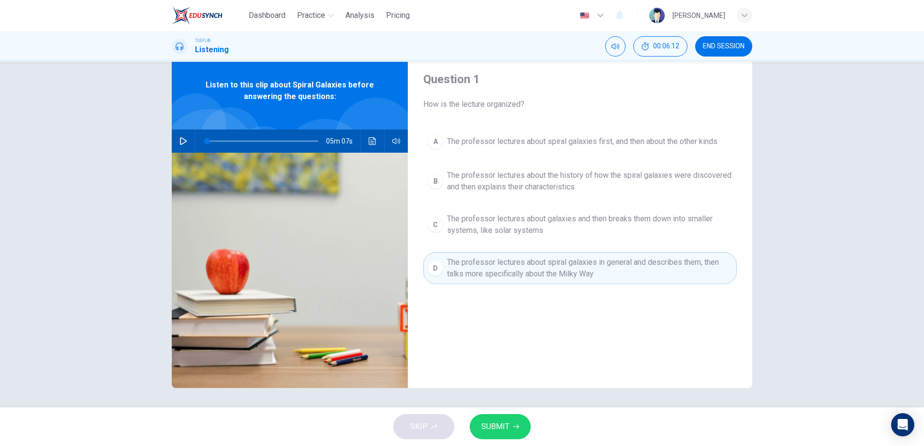
click at [527, 146] on span "The professor lectures about spiral galaxies first, and then about the other ki…" at bounding box center [582, 142] width 270 height 12
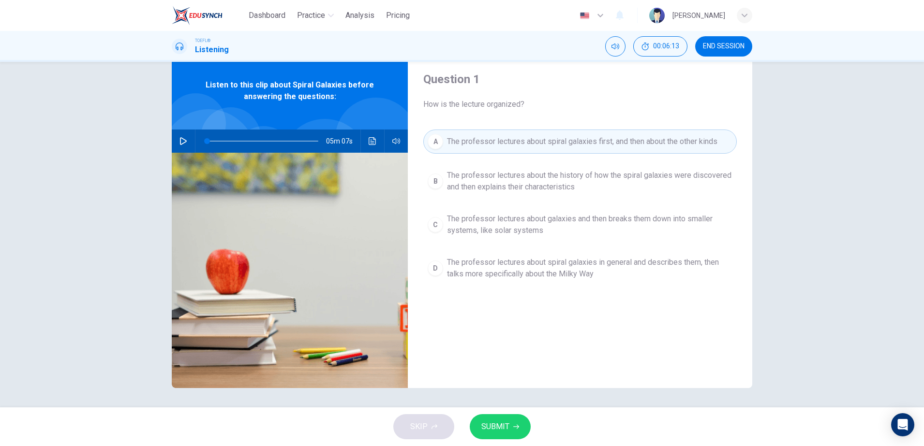
click at [516, 176] on span "The professor lectures about the history of how the spiral galaxies were discov…" at bounding box center [589, 181] width 285 height 23
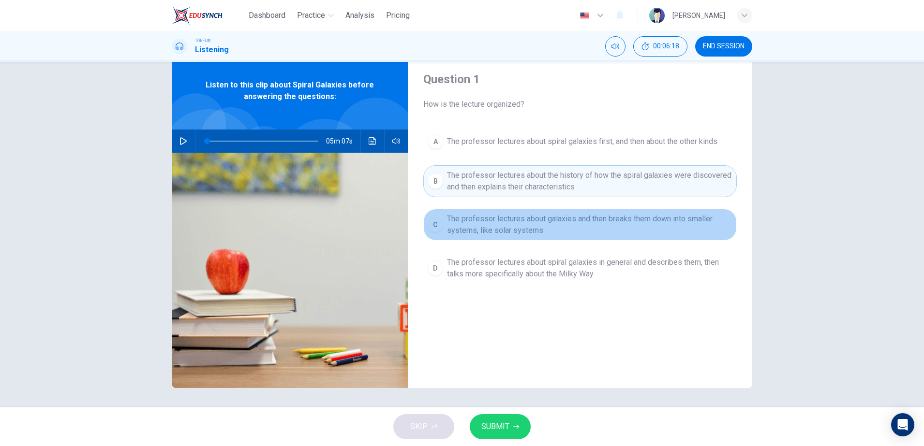
click at [522, 221] on span "The professor lectures about galaxies and then breaks them down into smaller sy…" at bounding box center [589, 224] width 285 height 23
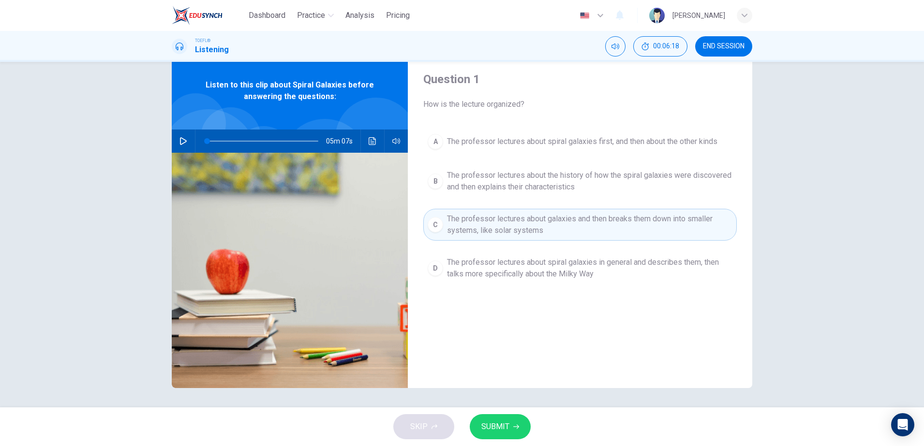
click at [516, 249] on div "A The professor lectures about spiral galaxies first, and then about the other …" at bounding box center [579, 217] width 313 height 174
click at [513, 266] on span "The professor lectures about spiral galaxies in general and describes them, the…" at bounding box center [589, 268] width 285 height 23
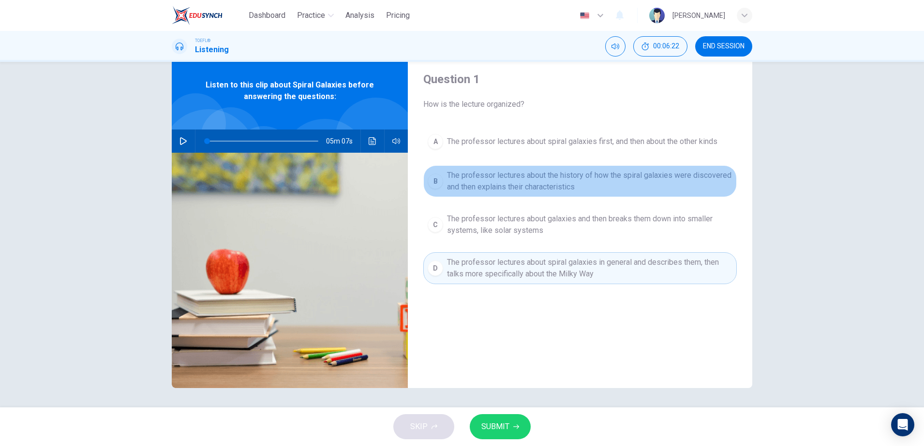
click at [564, 193] on button "B The professor lectures about the history of how the spiral galaxies were disc…" at bounding box center [579, 181] width 313 height 32
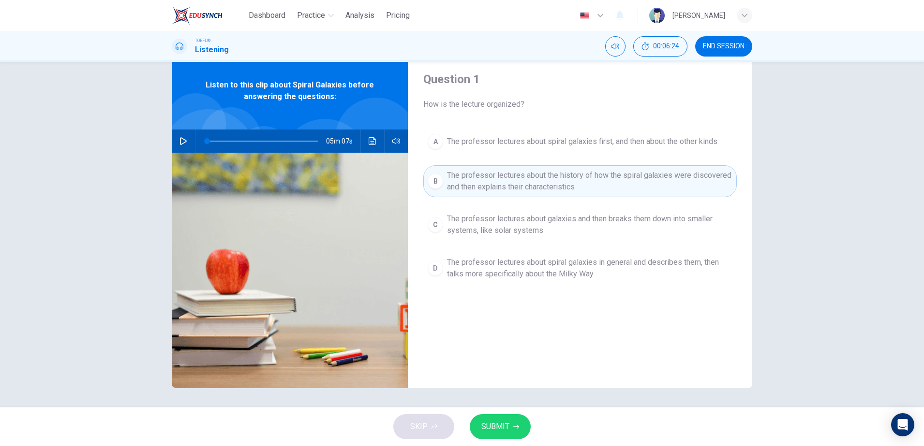
click at [179, 140] on icon "button" at bounding box center [183, 141] width 8 height 8
drag, startPoint x: 201, startPoint y: 139, endPoint x: 208, endPoint y: 138, distance: 7.8
click at [208, 138] on span at bounding box center [211, 141] width 6 height 6
drag, startPoint x: 209, startPoint y: 139, endPoint x: 217, endPoint y: 139, distance: 7.7
click at [217, 139] on span at bounding box center [219, 141] width 6 height 6
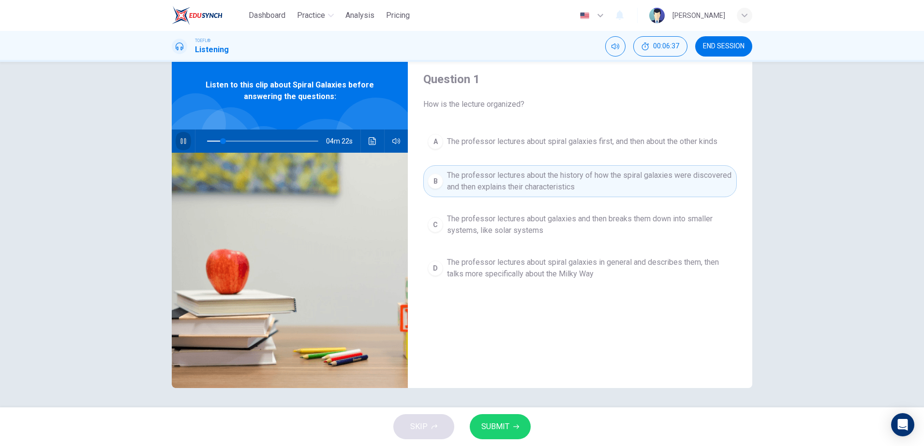
click at [178, 134] on button "button" at bounding box center [183, 141] width 15 height 23
click at [493, 424] on span "SUBMIT" at bounding box center [495, 427] width 28 height 14
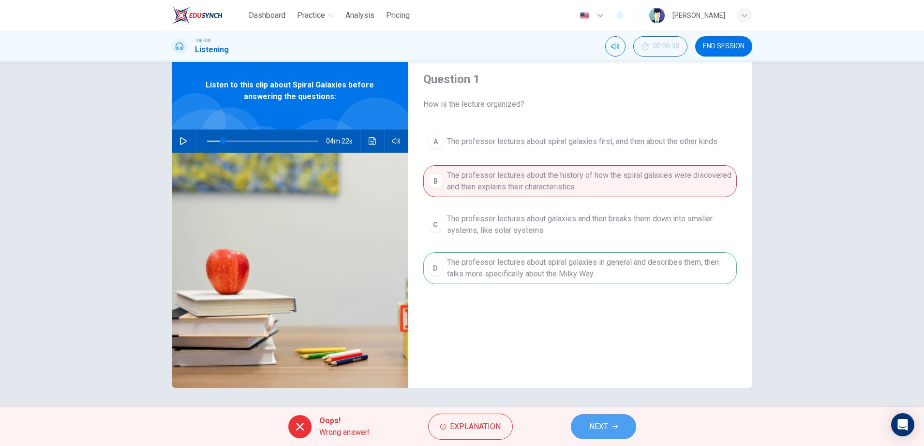
click at [610, 438] on button "NEXT" at bounding box center [603, 427] width 65 height 25
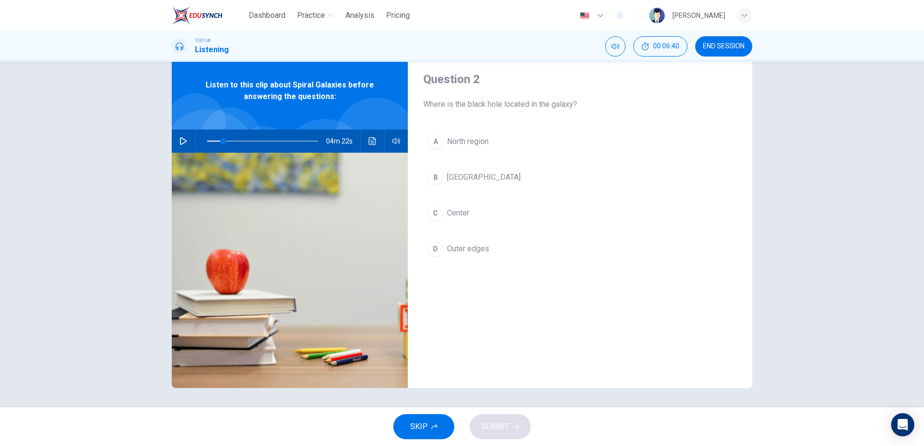
click at [470, 217] on button "C Center" at bounding box center [579, 213] width 313 height 24
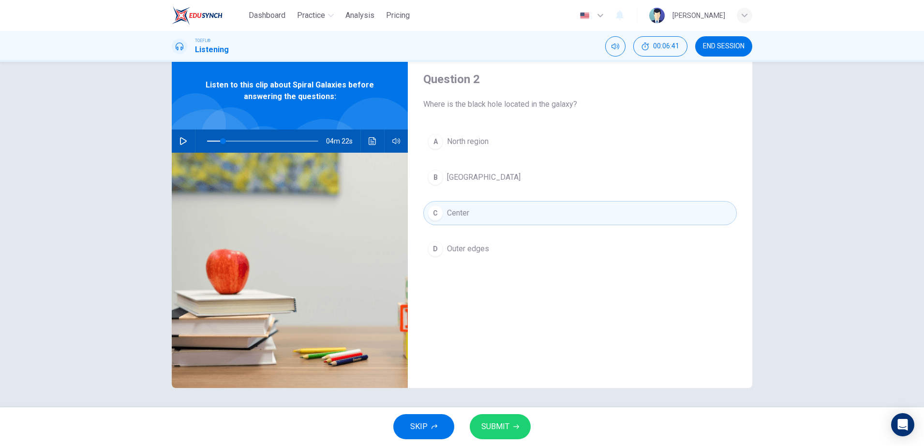
click at [500, 424] on span "SUBMIT" at bounding box center [495, 427] width 28 height 14
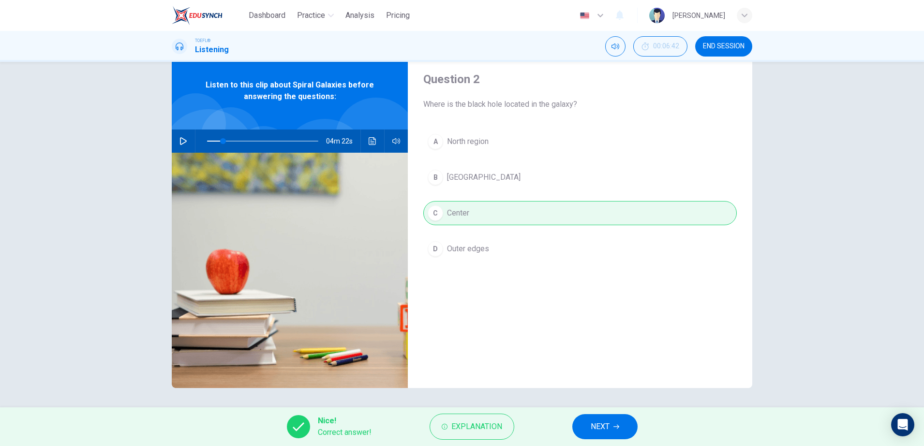
click at [588, 421] on button "NEXT" at bounding box center [604, 427] width 65 height 25
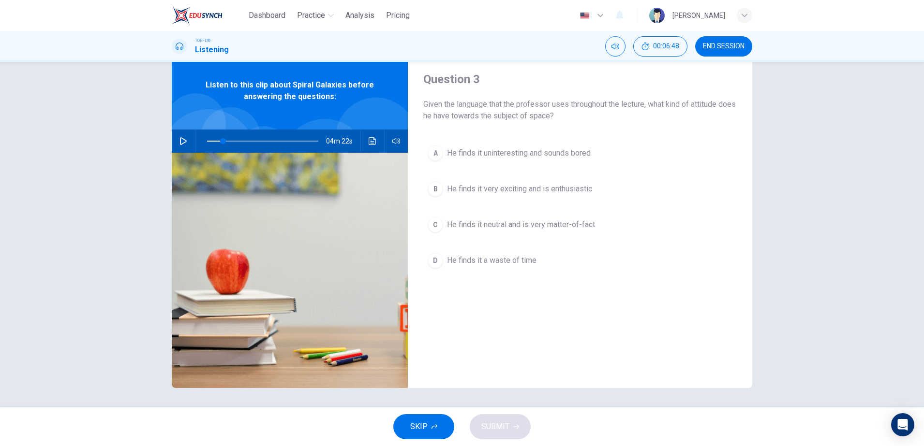
click at [476, 151] on span "He finds it uninteresting and sounds bored" at bounding box center [519, 154] width 144 height 12
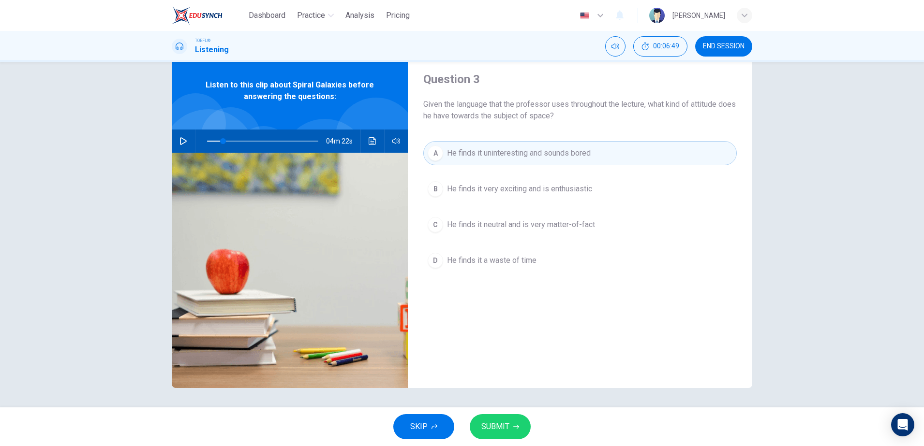
click at [489, 206] on div "A He finds it uninteresting and sounds bored B He finds it very exciting and is…" at bounding box center [579, 216] width 313 height 151
click at [490, 203] on div "A He finds it uninteresting and sounds bored B He finds it very exciting and is…" at bounding box center [579, 216] width 313 height 151
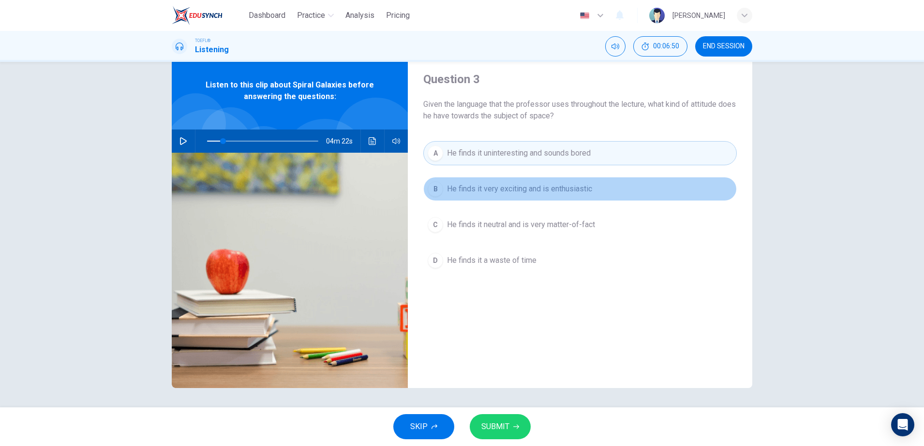
click at [495, 197] on button "B He finds it very exciting and is enthusiastic" at bounding box center [579, 189] width 313 height 24
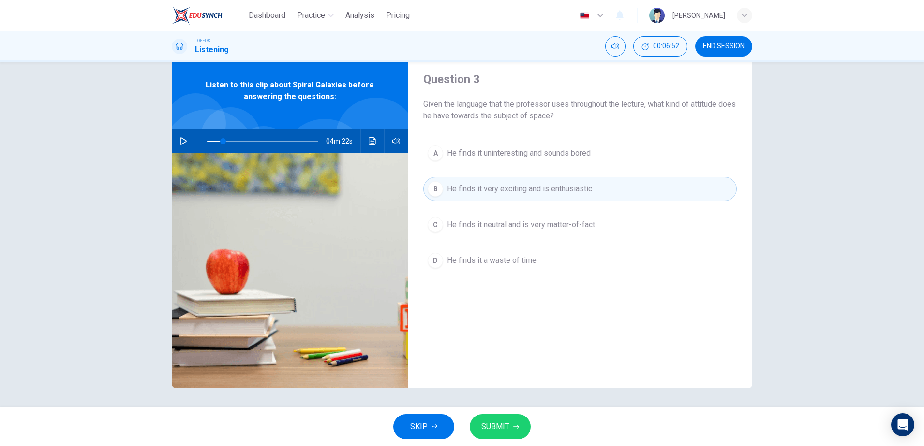
click at [489, 227] on span "He finds it neutral and is very matter-of-fact" at bounding box center [521, 225] width 148 height 12
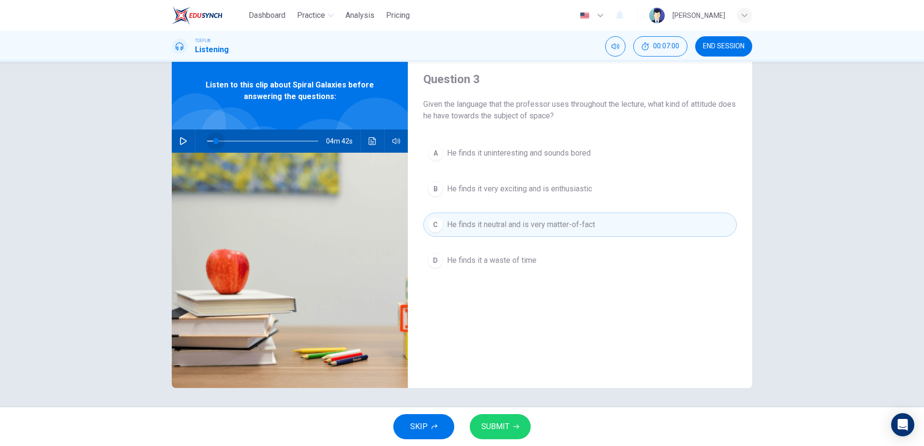
click at [213, 142] on span at bounding box center [216, 141] width 6 height 6
click at [185, 143] on button "button" at bounding box center [183, 141] width 15 height 23
drag, startPoint x: 216, startPoint y: 143, endPoint x: 227, endPoint y: 143, distance: 11.6
click at [227, 143] on span at bounding box center [227, 141] width 6 height 6
click at [231, 143] on span at bounding box center [230, 141] width 6 height 6
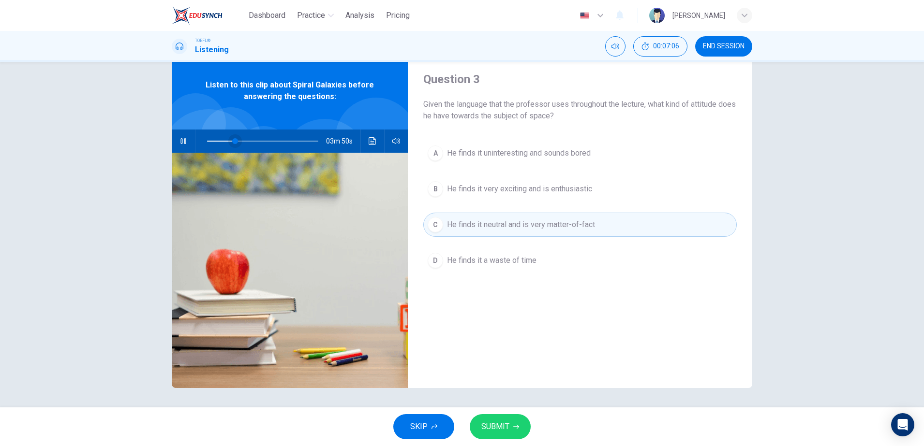
drag, startPoint x: 231, startPoint y: 143, endPoint x: 239, endPoint y: 143, distance: 8.2
click at [238, 143] on span at bounding box center [235, 141] width 6 height 6
drag, startPoint x: 239, startPoint y: 143, endPoint x: 250, endPoint y: 143, distance: 10.2
click at [250, 143] on span at bounding box center [248, 141] width 6 height 6
drag, startPoint x: 250, startPoint y: 143, endPoint x: 265, endPoint y: 143, distance: 15.5
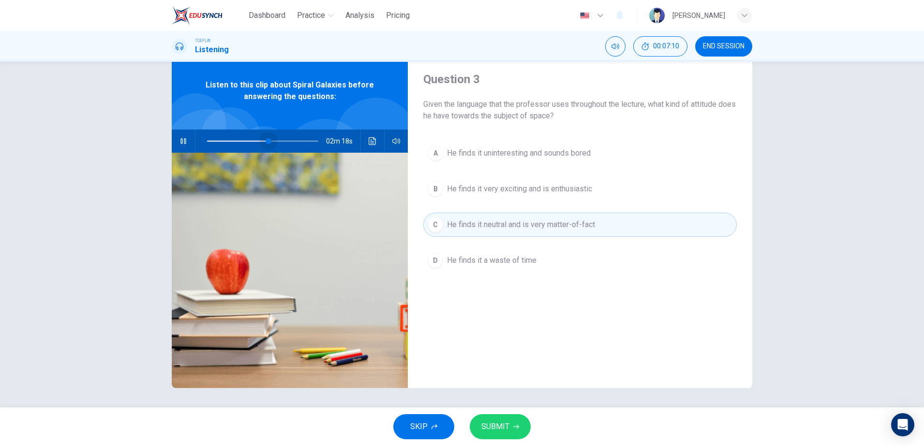
click at [266, 143] on span at bounding box center [269, 141] width 6 height 6
click at [179, 139] on icon "button" at bounding box center [183, 141] width 8 height 8
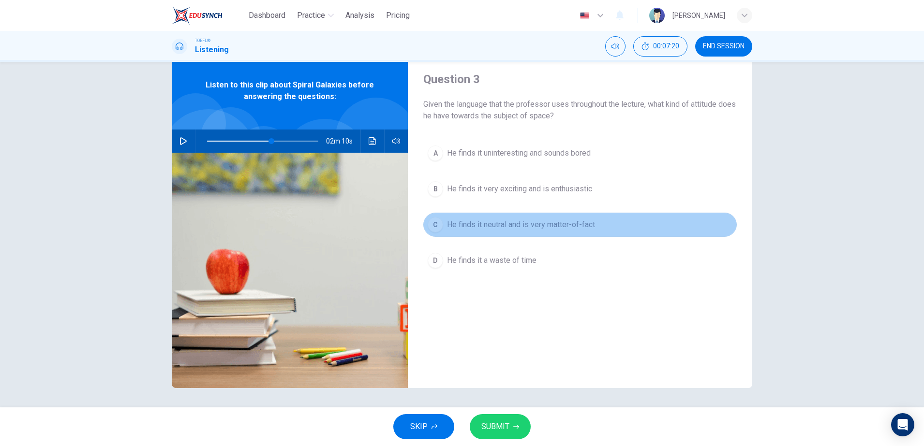
drag, startPoint x: 529, startPoint y: 229, endPoint x: 553, endPoint y: 227, distance: 24.8
click at [553, 227] on span "He finds it neutral and is very matter-of-fact" at bounding box center [521, 225] width 148 height 12
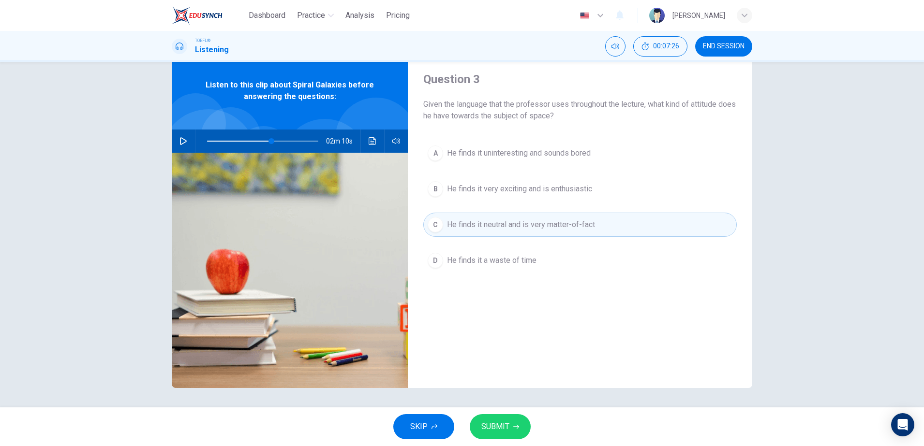
click at [174, 141] on div "02m 10s" at bounding box center [290, 141] width 236 height 23
click at [176, 141] on button "button" at bounding box center [183, 141] width 15 height 23
drag, startPoint x: 267, startPoint y: 143, endPoint x: 272, endPoint y: 143, distance: 5.3
click at [272, 143] on span at bounding box center [274, 141] width 6 height 6
drag, startPoint x: 272, startPoint y: 143, endPoint x: 290, endPoint y: 146, distance: 18.1
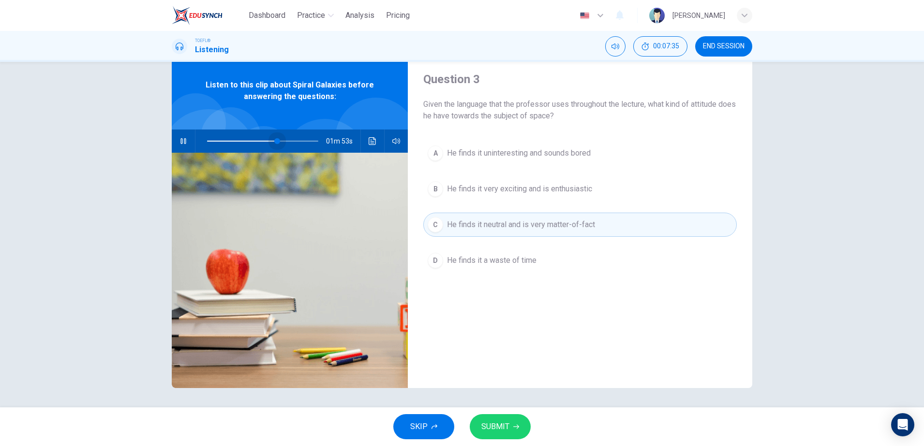
click at [280, 144] on span at bounding box center [277, 141] width 6 height 6
click at [183, 139] on icon "button" at bounding box center [183, 141] width 8 height 8
click at [493, 167] on div "A He finds it uninteresting and sounds bored B He finds it very exciting and is…" at bounding box center [579, 216] width 313 height 151
click at [491, 164] on button "A He finds it uninteresting and sounds bored" at bounding box center [579, 153] width 313 height 24
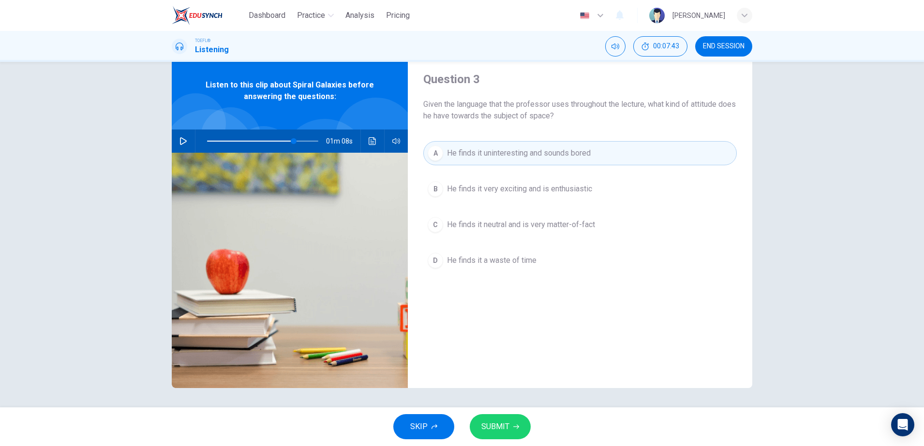
click at [481, 190] on span "He finds it very exciting and is enthusiastic" at bounding box center [519, 189] width 145 height 12
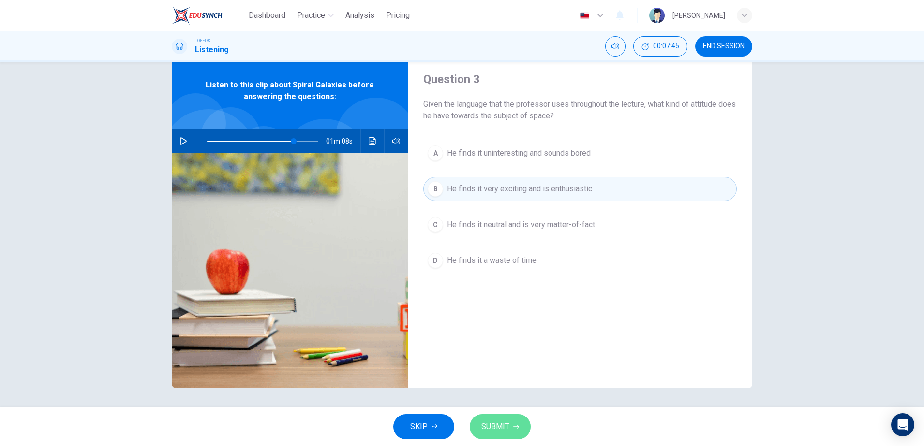
click at [507, 431] on span "SUBMIT" at bounding box center [495, 427] width 28 height 14
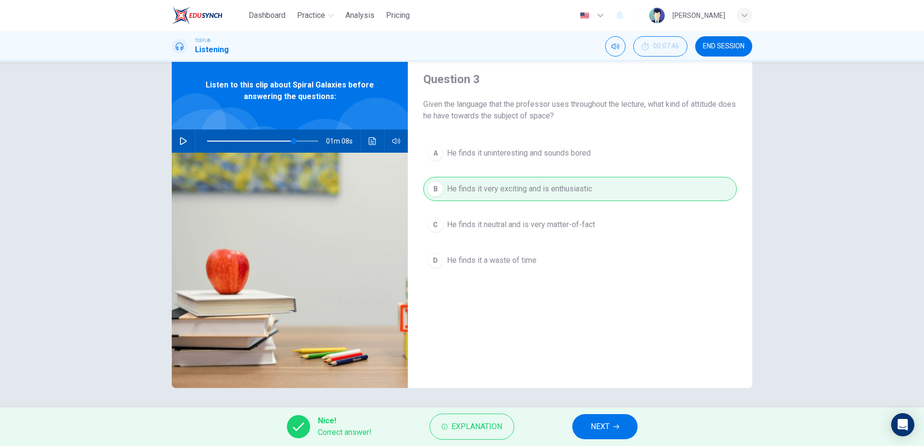
click at [586, 421] on button "NEXT" at bounding box center [604, 427] width 65 height 25
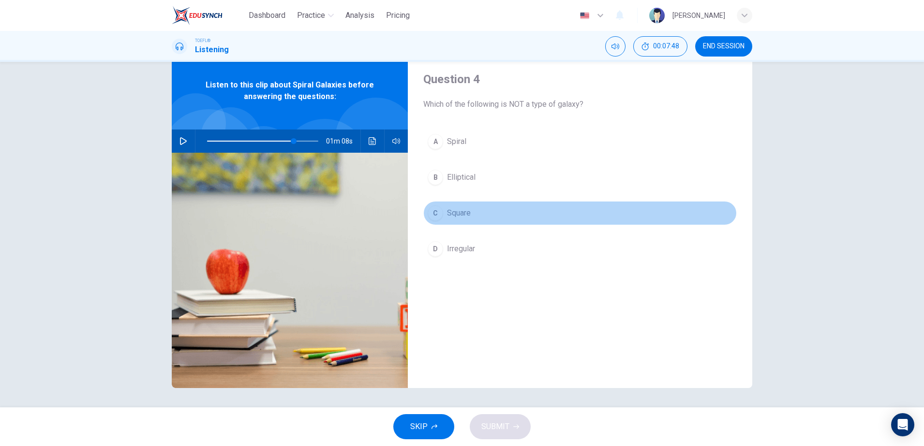
click at [461, 221] on button "C Square" at bounding box center [579, 213] width 313 height 24
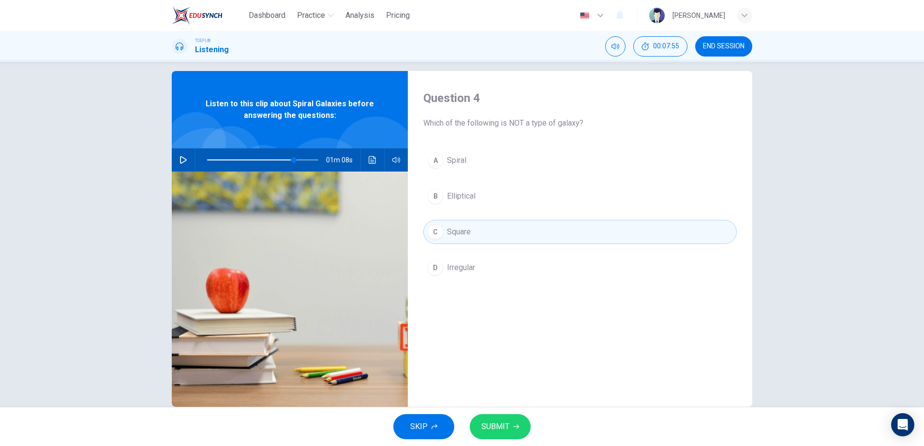
scroll to position [0, 0]
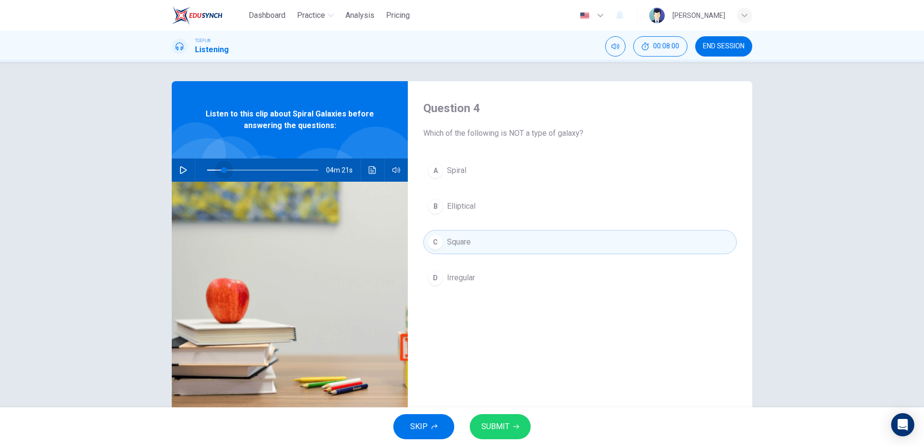
drag, startPoint x: 254, startPoint y: 170, endPoint x: 221, endPoint y: 172, distance: 33.5
click at [221, 172] on span at bounding box center [262, 171] width 111 height 14
drag, startPoint x: 191, startPoint y: 169, endPoint x: 182, endPoint y: 170, distance: 8.8
click at [187, 169] on div "04m 21s" at bounding box center [290, 170] width 236 height 23
click at [179, 170] on icon "button" at bounding box center [183, 170] width 8 height 8
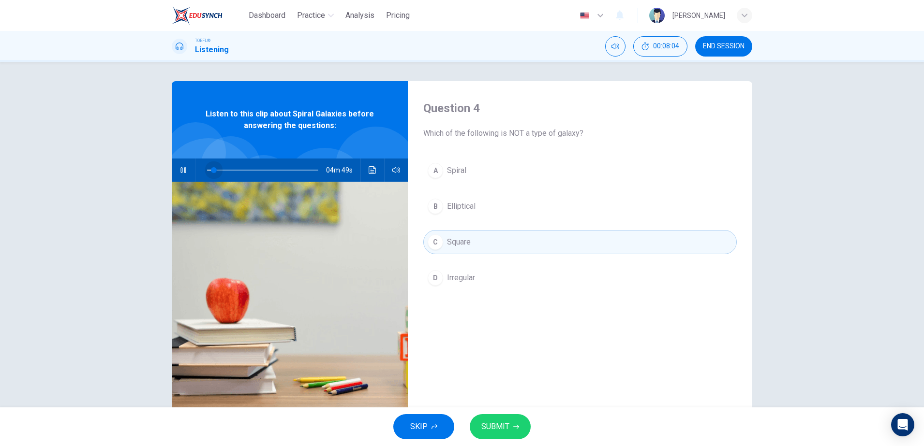
drag, startPoint x: 220, startPoint y: 169, endPoint x: 210, endPoint y: 170, distance: 9.8
click at [211, 170] on span at bounding box center [214, 170] width 6 height 6
click at [179, 176] on button "button" at bounding box center [183, 170] width 15 height 23
click at [497, 425] on span "SUBMIT" at bounding box center [495, 427] width 28 height 14
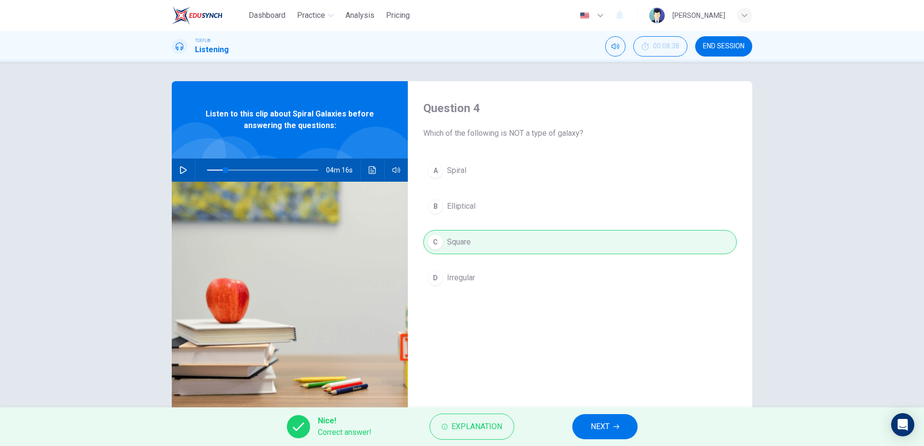
click at [599, 410] on div "Nice! Correct answer! Explanation NEXT" at bounding box center [462, 427] width 924 height 39
click at [599, 422] on span "NEXT" at bounding box center [600, 427] width 19 height 14
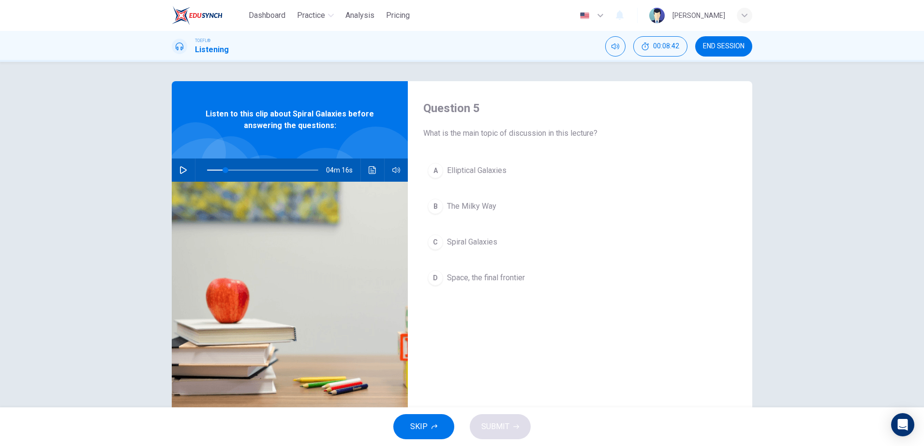
click at [462, 244] on span "Spiral Galaxies" at bounding box center [472, 243] width 50 height 12
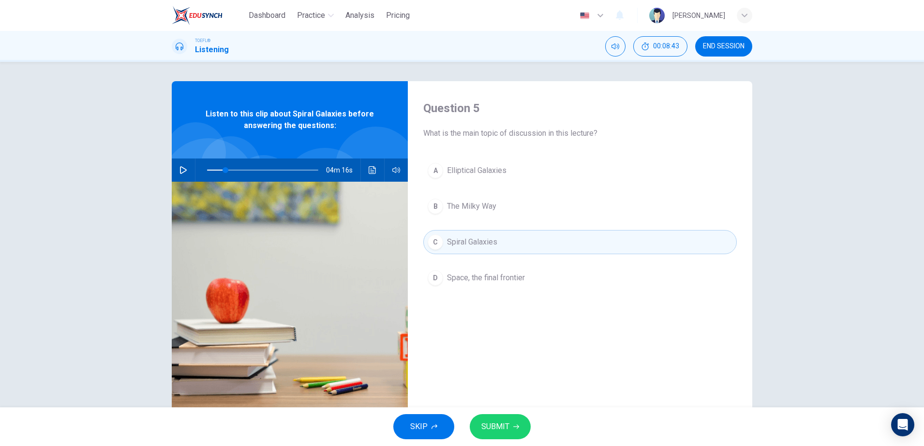
click at [510, 426] on button "SUBMIT" at bounding box center [500, 427] width 61 height 25
type input "17"
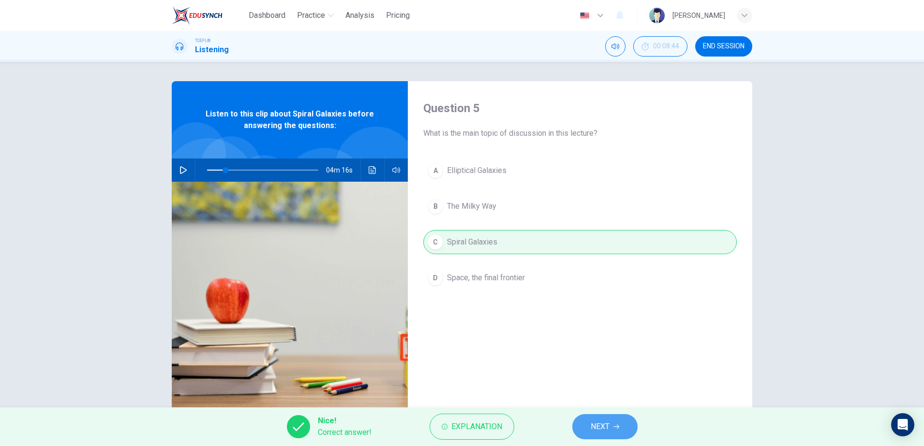
click at [596, 415] on button "NEXT" at bounding box center [604, 427] width 65 height 25
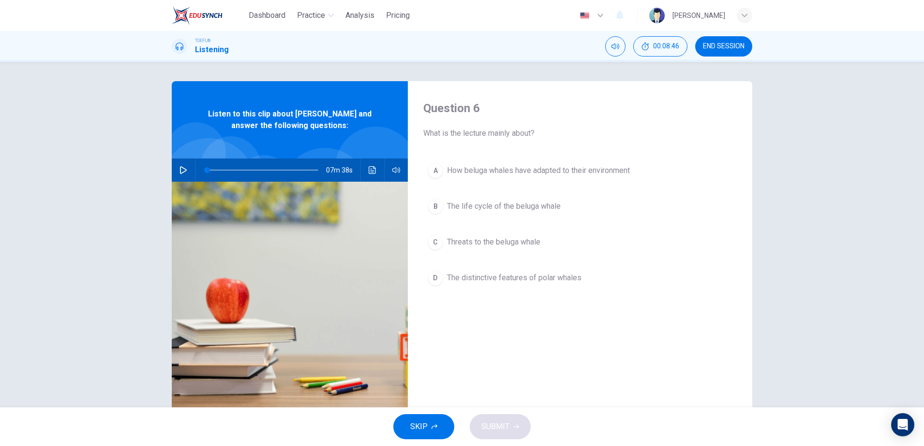
click at [426, 425] on span "SKIP" at bounding box center [418, 427] width 17 height 14
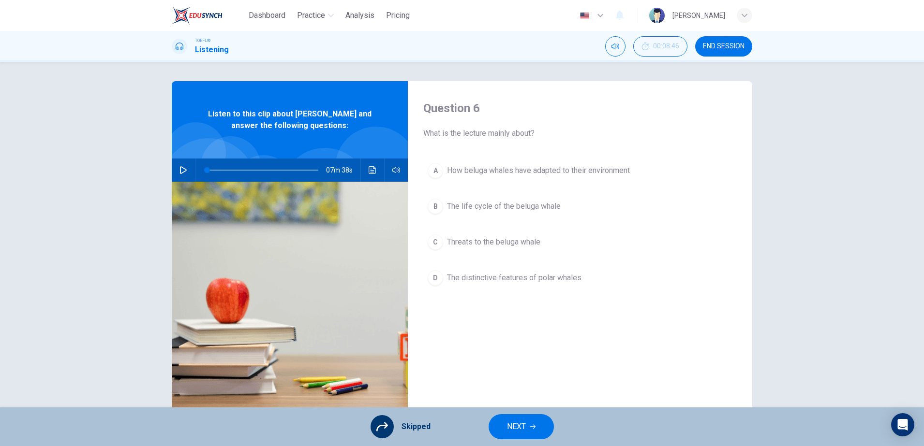
click at [519, 429] on span "NEXT" at bounding box center [516, 427] width 19 height 14
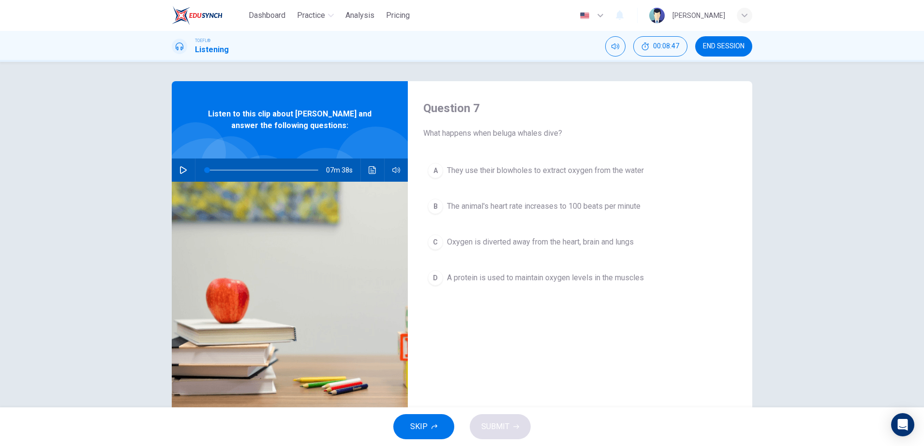
click at [429, 429] on button "SKIP" at bounding box center [423, 427] width 61 height 25
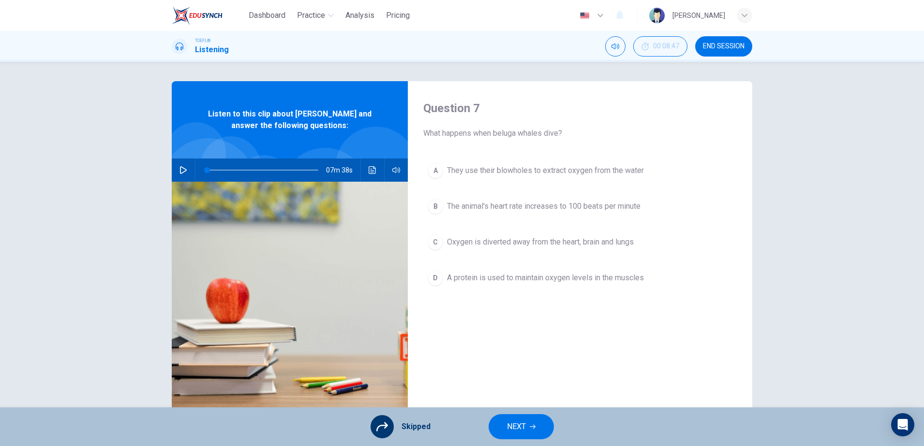
click at [515, 419] on button "NEXT" at bounding box center [521, 427] width 65 height 25
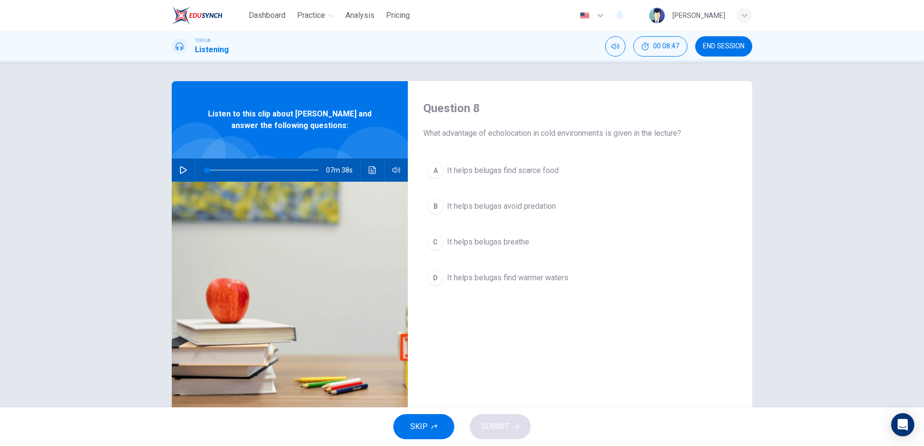
click at [419, 426] on span "SKIP" at bounding box center [418, 427] width 17 height 14
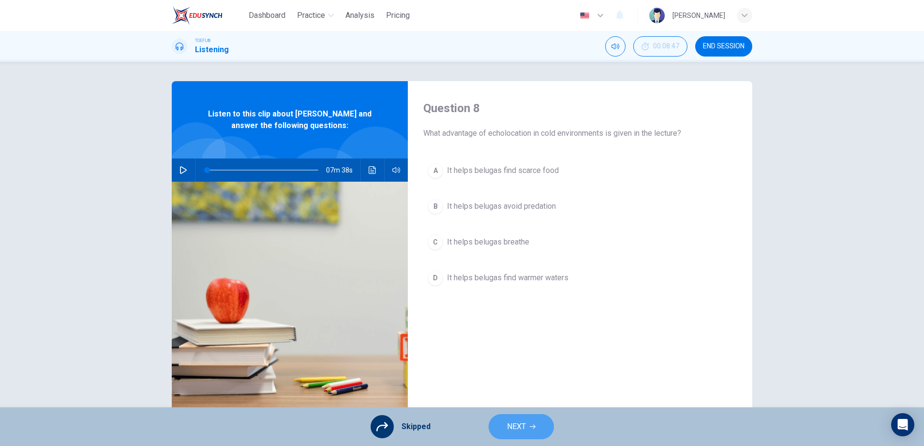
click at [507, 431] on span "NEXT" at bounding box center [516, 427] width 19 height 14
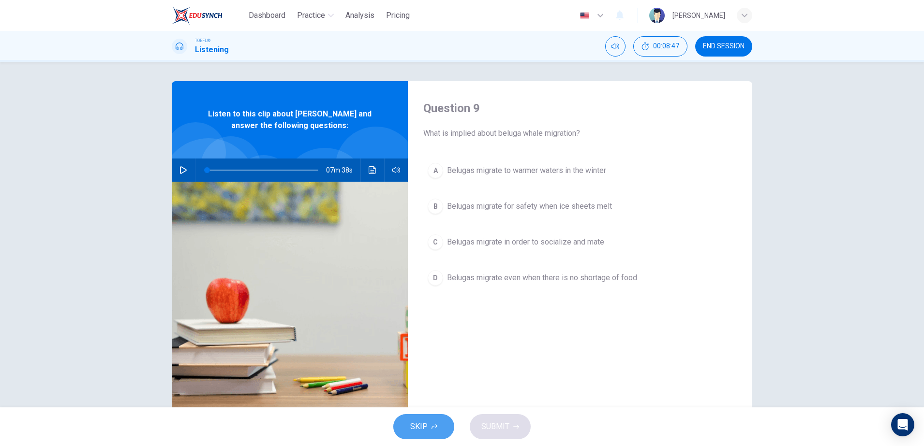
click at [423, 427] on span "SKIP" at bounding box center [418, 427] width 17 height 14
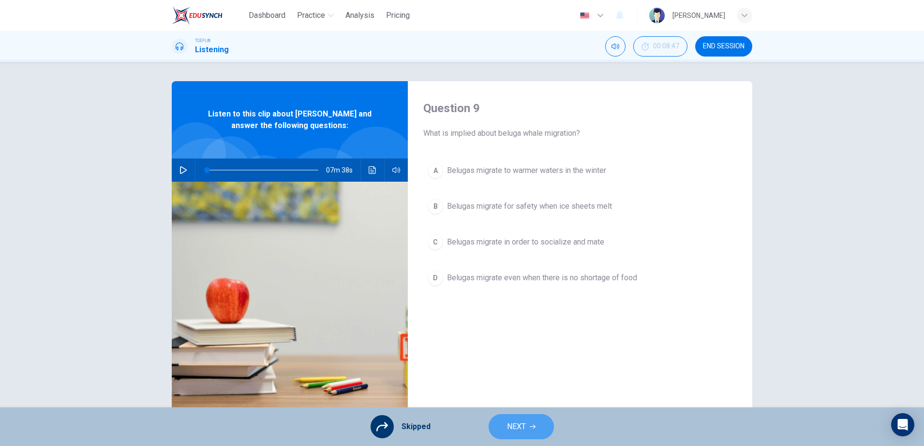
click at [510, 425] on span "NEXT" at bounding box center [516, 427] width 19 height 14
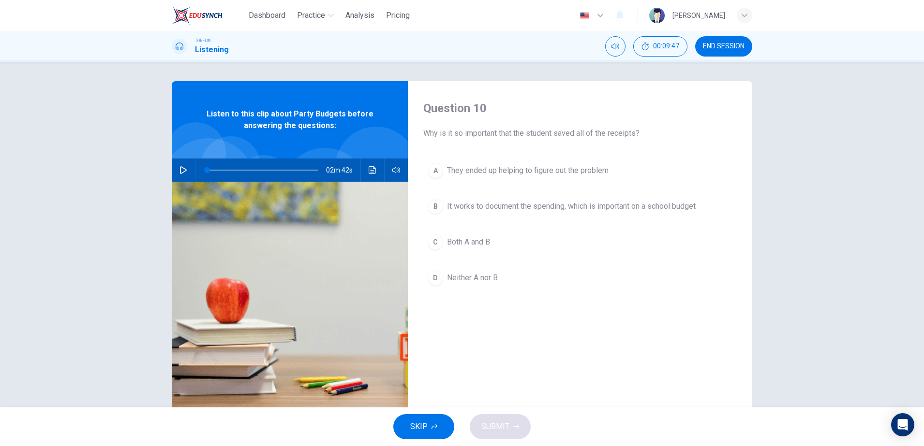
click at [176, 174] on button "button" at bounding box center [183, 170] width 15 height 23
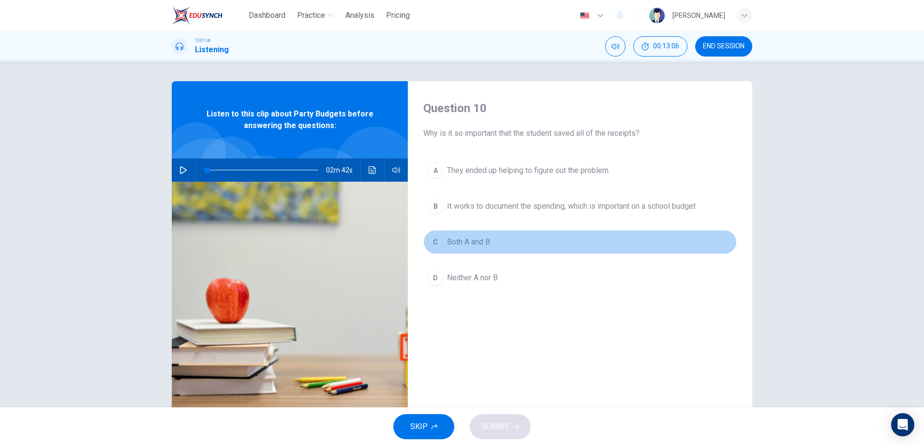
click at [475, 251] on button "C Both A and B" at bounding box center [579, 242] width 313 height 24
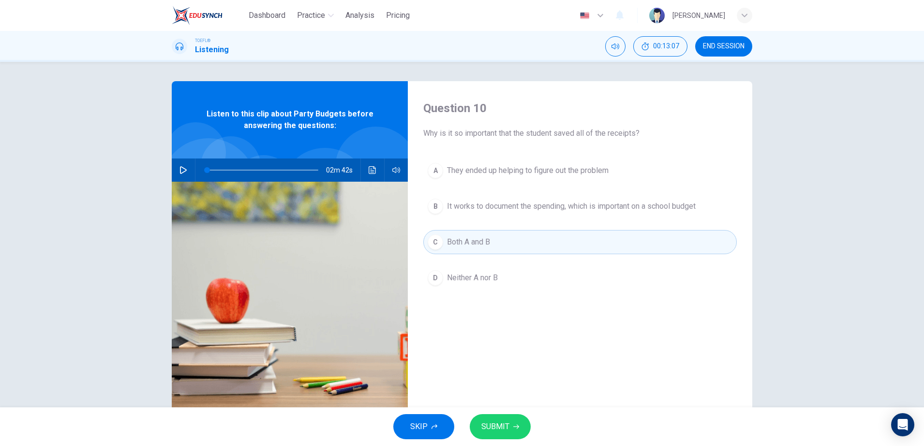
click at [503, 434] on button "SUBMIT" at bounding box center [500, 427] width 61 height 25
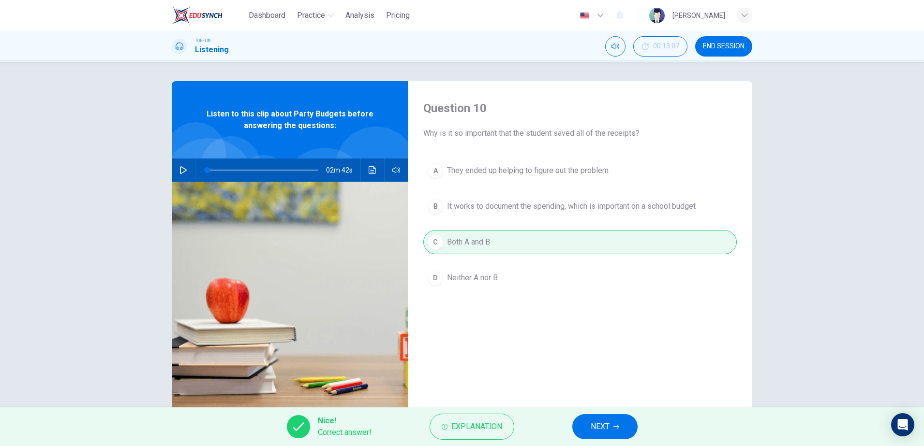
click at [605, 432] on span "NEXT" at bounding box center [600, 427] width 19 height 14
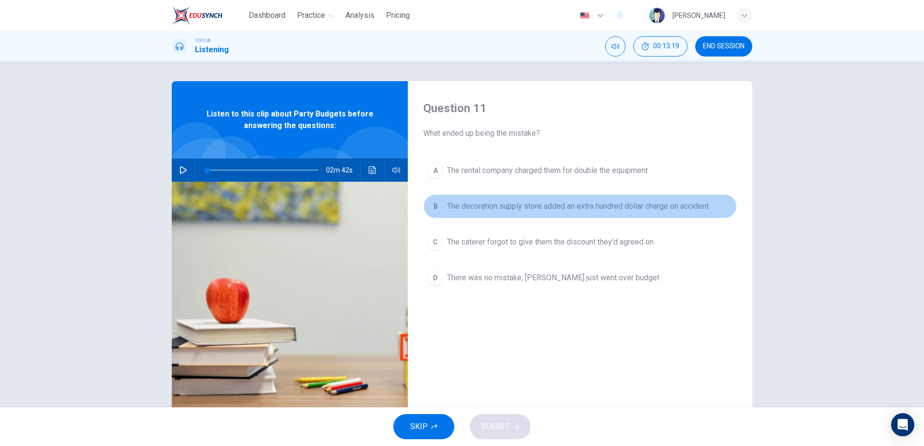
click at [555, 212] on span "The decoration supply store added an extra hundred dollar charge on accident" at bounding box center [578, 207] width 262 height 12
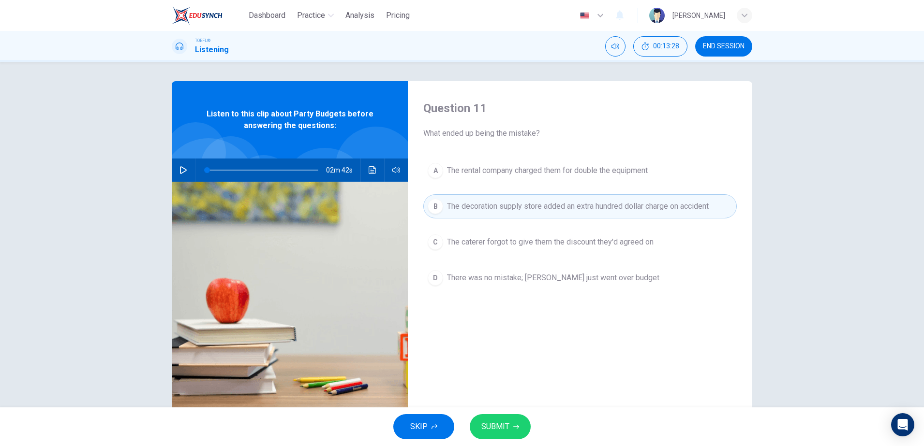
click at [536, 251] on button "C The caterer forgot to give them the discount they'd agreed on" at bounding box center [579, 242] width 313 height 24
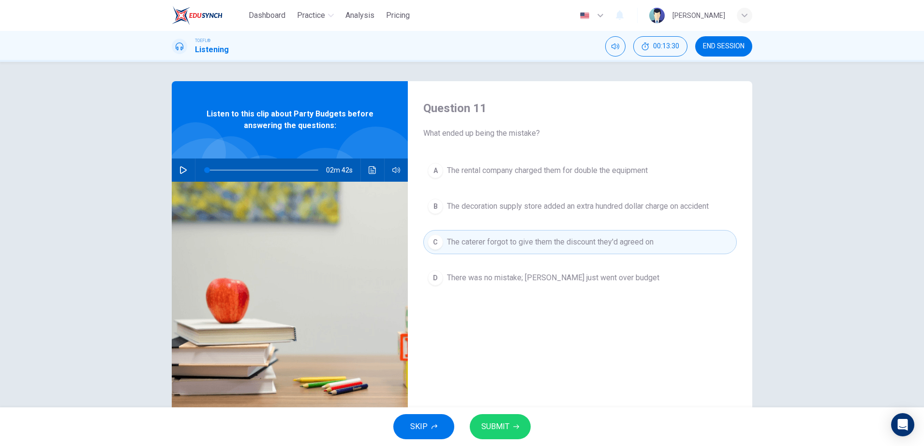
click at [550, 283] on span "There was no mistake; [PERSON_NAME] just went over budget" at bounding box center [553, 278] width 212 height 12
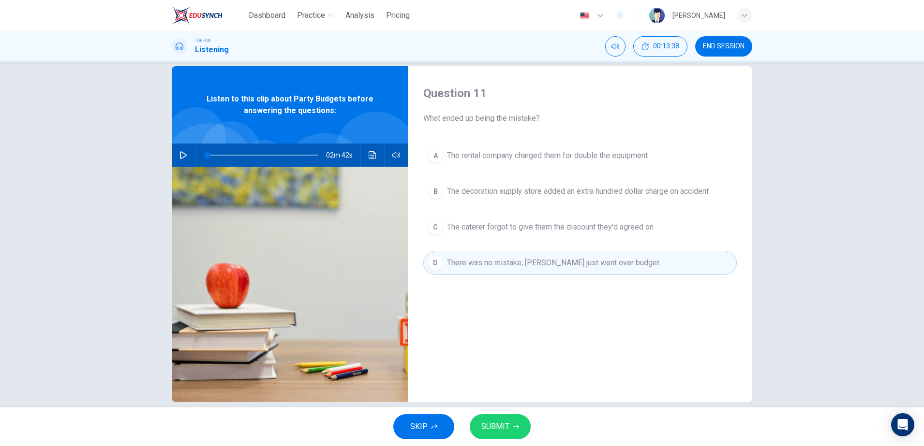
scroll to position [29, 0]
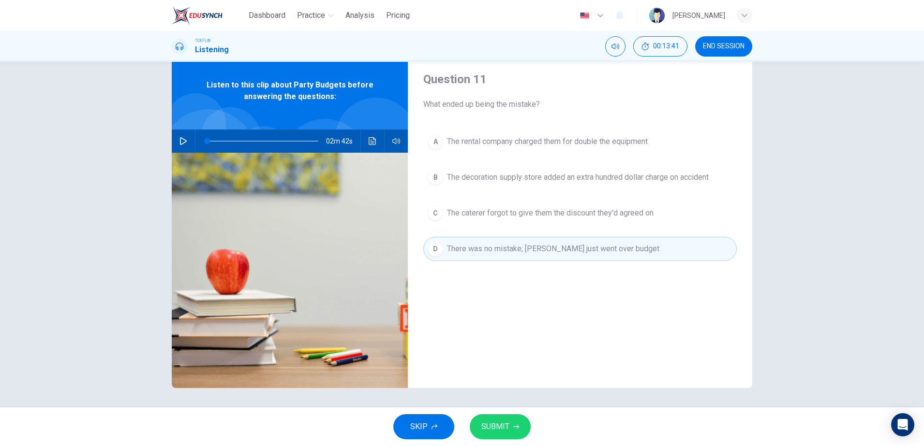
click at [180, 139] on icon "button" at bounding box center [183, 141] width 7 height 8
click at [210, 140] on span at bounding box center [213, 141] width 6 height 6
drag, startPoint x: 209, startPoint y: 141, endPoint x: 223, endPoint y: 142, distance: 13.6
click at [223, 142] on span at bounding box center [225, 141] width 6 height 6
click at [220, 144] on span at bounding box center [223, 141] width 6 height 6
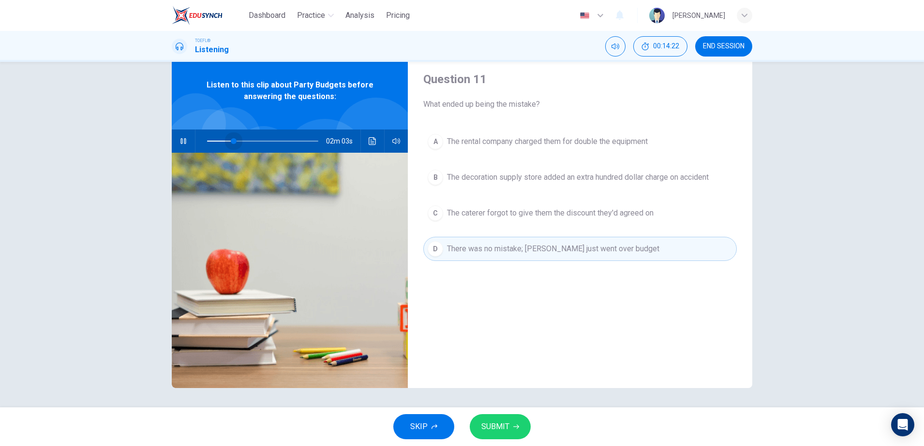
drag, startPoint x: 240, startPoint y: 146, endPoint x: 231, endPoint y: 146, distance: 9.7
click at [231, 144] on span at bounding box center [234, 141] width 6 height 6
click at [375, 144] on button "Click to see the audio transcription" at bounding box center [372, 141] width 15 height 23
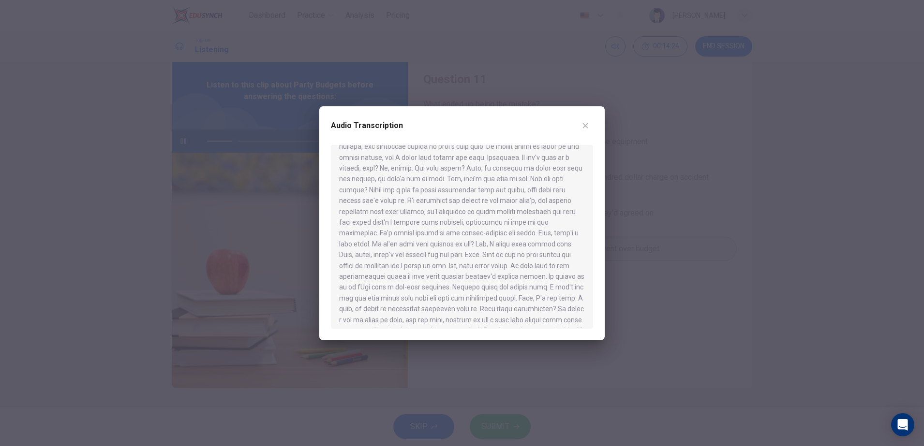
scroll to position [60, 0]
click at [621, 199] on div at bounding box center [462, 223] width 924 height 446
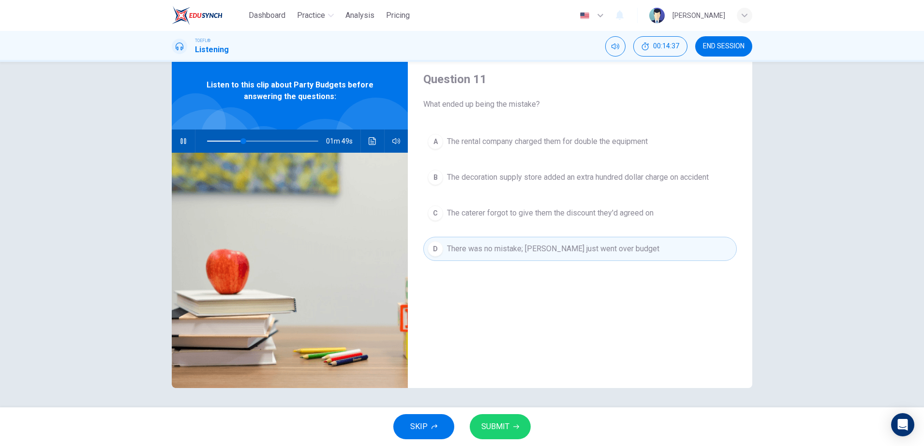
click at [186, 141] on button "button" at bounding box center [183, 141] width 15 height 23
drag, startPoint x: 438, startPoint y: 103, endPoint x: 500, endPoint y: 103, distance: 61.9
click at [500, 103] on span "What ended up being the mistake?" at bounding box center [579, 105] width 313 height 12
click at [506, 438] on button "SUBMIT" at bounding box center [500, 427] width 61 height 25
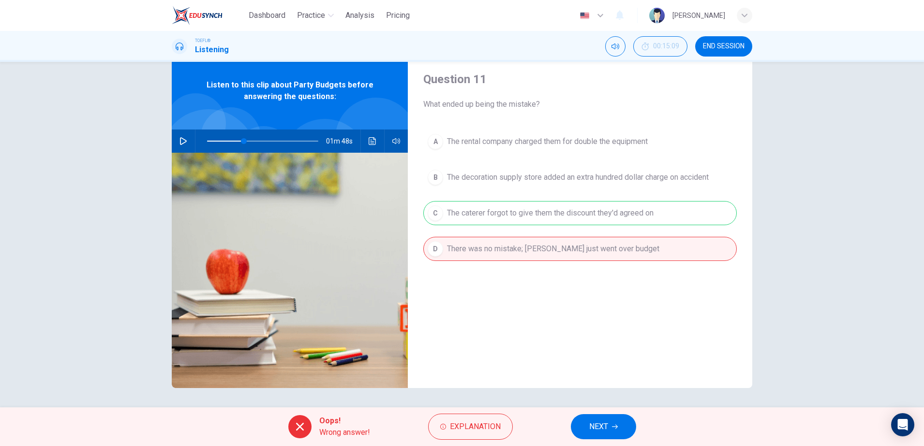
click at [604, 428] on span "NEXT" at bounding box center [598, 427] width 19 height 14
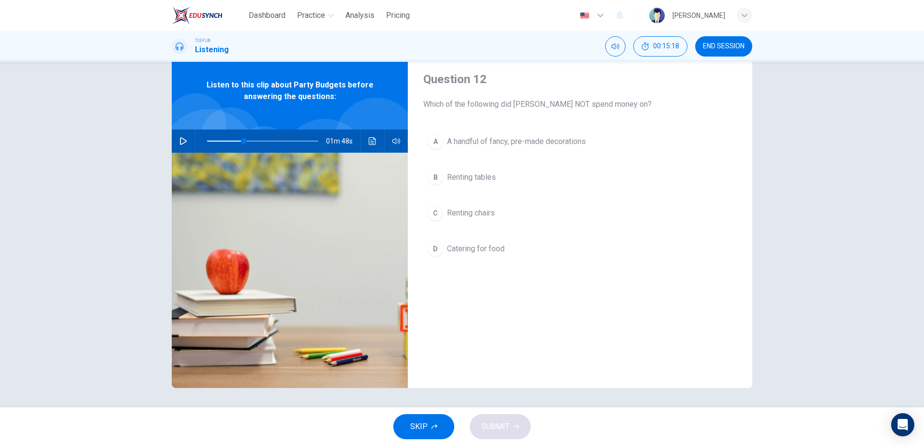
click at [549, 153] on button "A A handful of fancy, pre-made decorations" at bounding box center [579, 142] width 313 height 24
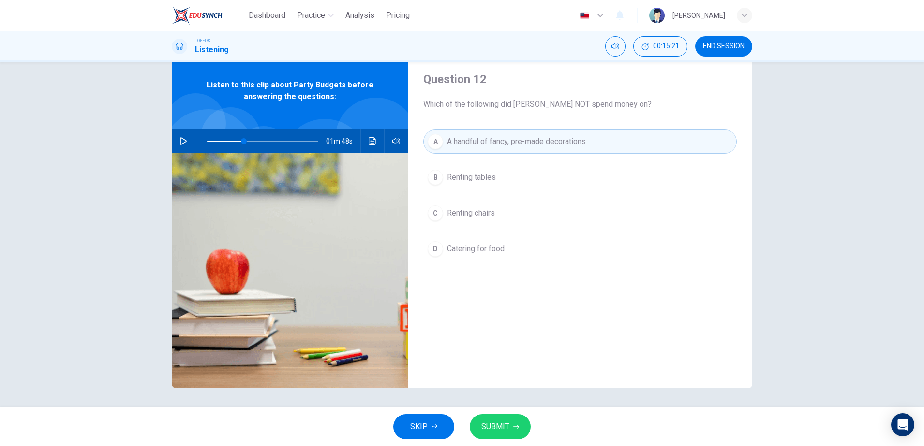
click at [543, 166] on button "B Renting tables" at bounding box center [579, 177] width 313 height 24
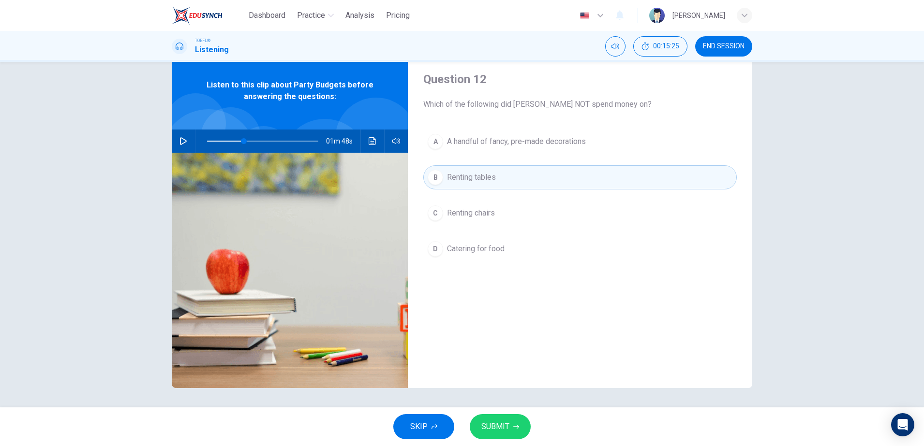
click at [509, 427] on button "SUBMIT" at bounding box center [500, 427] width 61 height 25
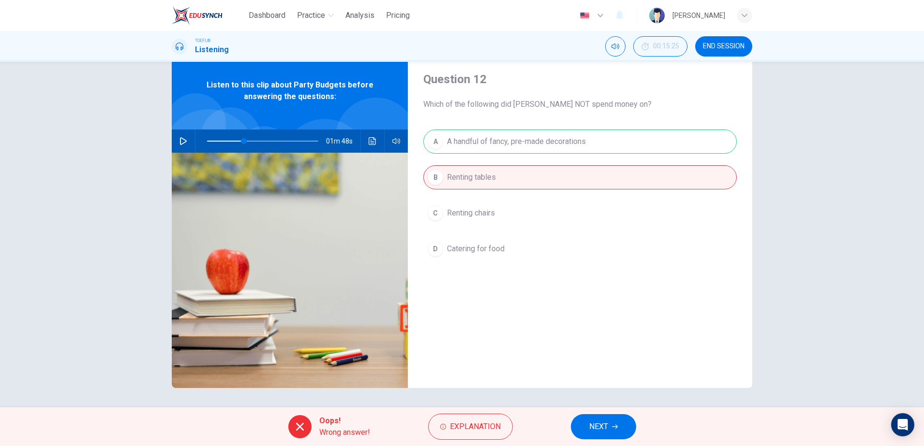
click at [580, 434] on button "NEXT" at bounding box center [603, 427] width 65 height 25
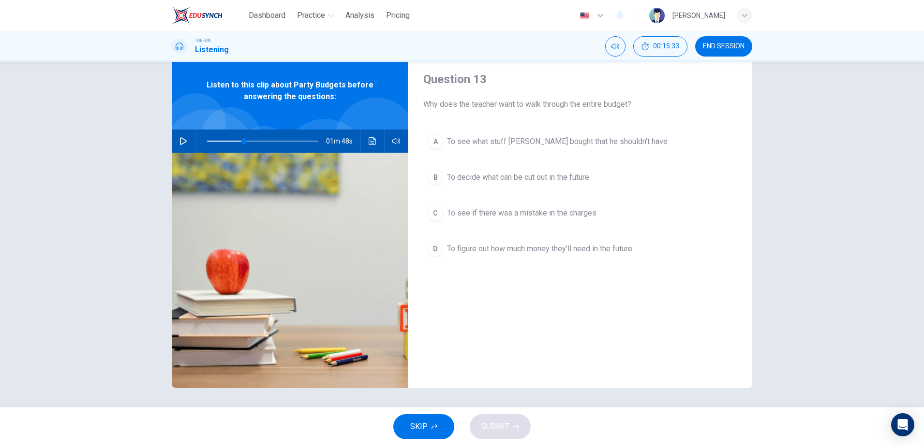
click at [574, 145] on span "To see what stuff [PERSON_NAME] bought that he shouldn't have" at bounding box center [557, 142] width 221 height 12
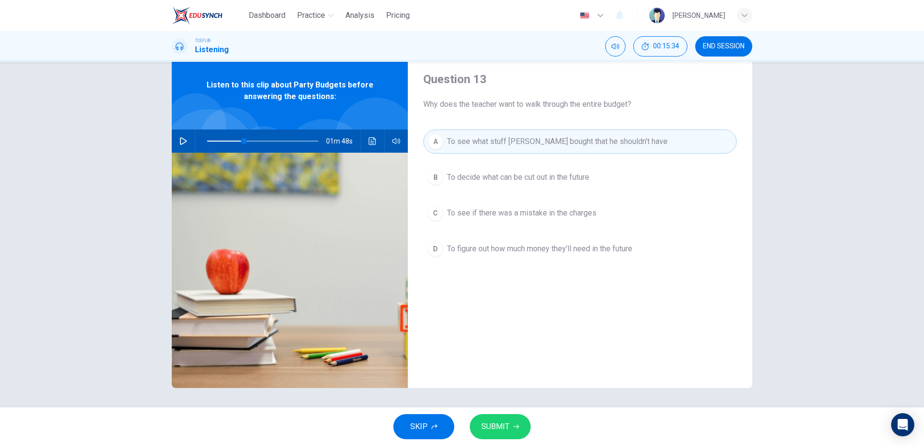
click at [548, 181] on span "To decide what can be cut out in the future" at bounding box center [518, 178] width 142 height 12
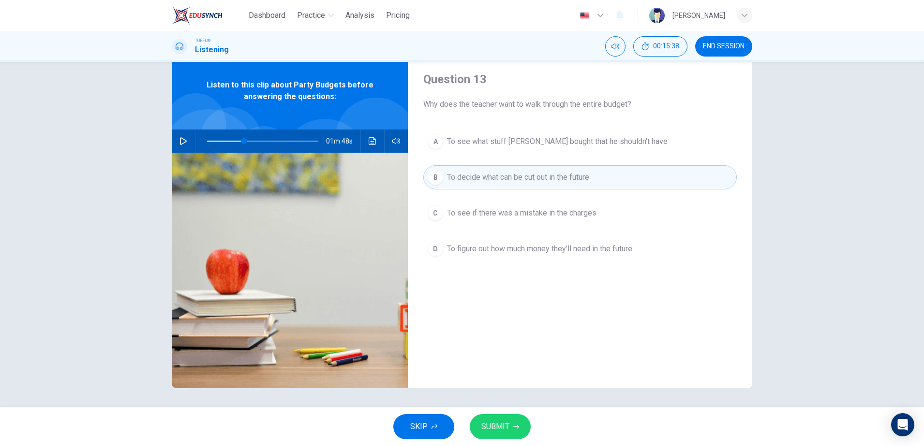
click at [492, 206] on button "C To see if there was a mistake in the charges" at bounding box center [579, 213] width 313 height 24
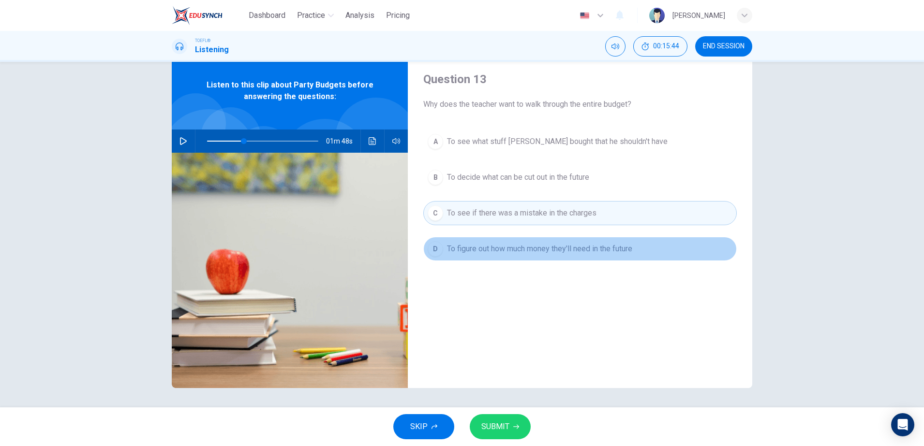
click at [497, 253] on span "To figure out how much money they'll need in the future" at bounding box center [539, 249] width 185 height 12
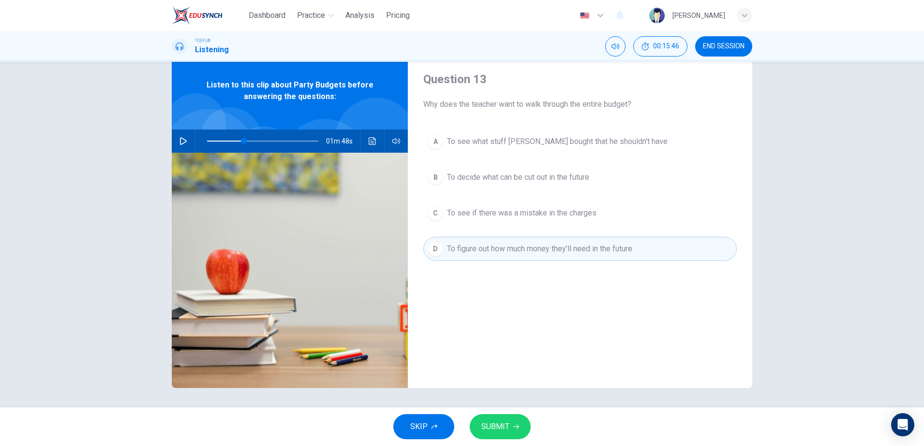
click at [519, 190] on div "A To see what stuff [PERSON_NAME] bought that he shouldn't have B To decide wha…" at bounding box center [579, 205] width 313 height 151
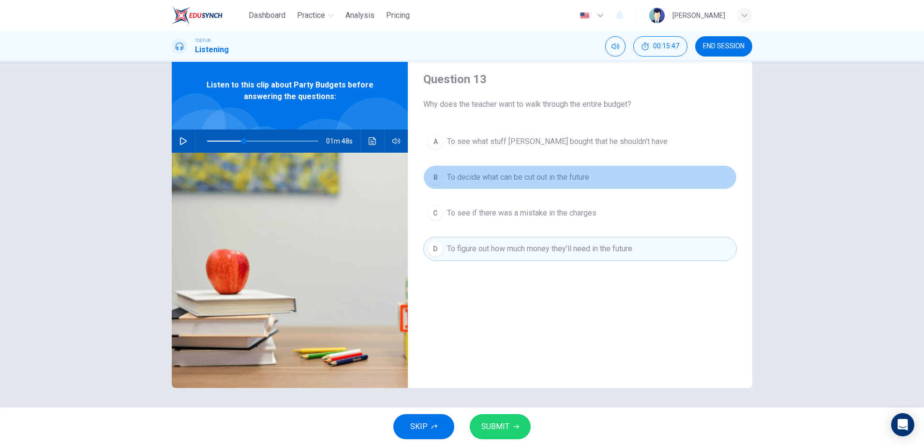
click at [517, 186] on button "B To decide what can be cut out in the future" at bounding box center [579, 177] width 313 height 24
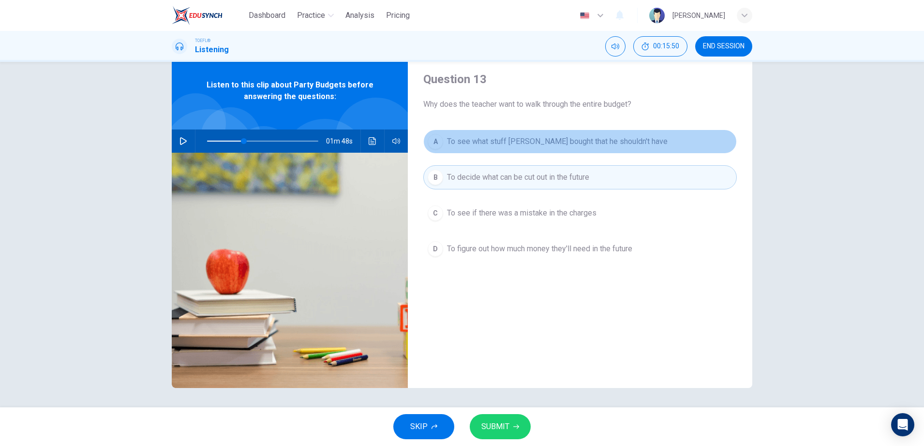
click at [522, 152] on button "A To see what stuff [PERSON_NAME] bought that he shouldn't have" at bounding box center [579, 142] width 313 height 24
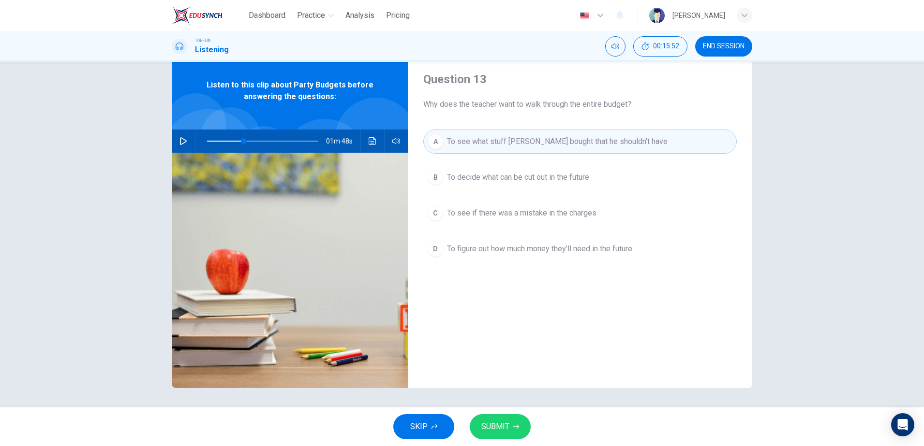
click at [506, 191] on div "A To see what stuff [PERSON_NAME] bought that he shouldn't have B To decide wha…" at bounding box center [579, 205] width 313 height 151
click at [505, 185] on button "B To decide what can be cut out in the future" at bounding box center [579, 177] width 313 height 24
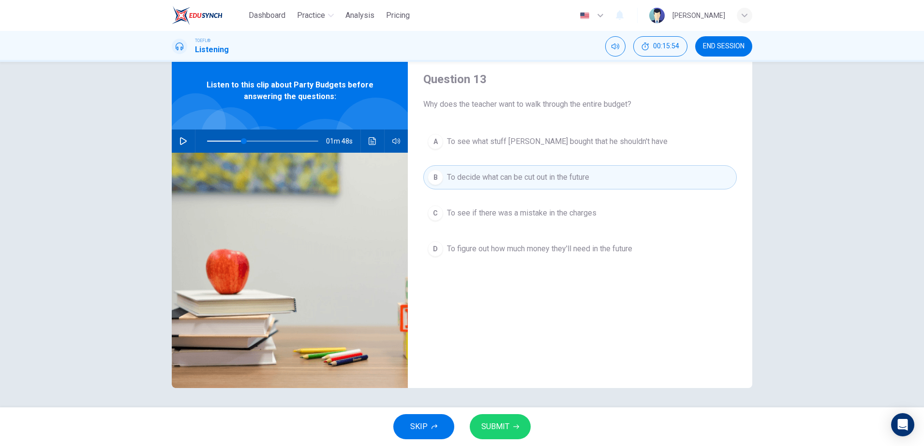
click at [489, 220] on button "C To see if there was a mistake in the charges" at bounding box center [579, 213] width 313 height 24
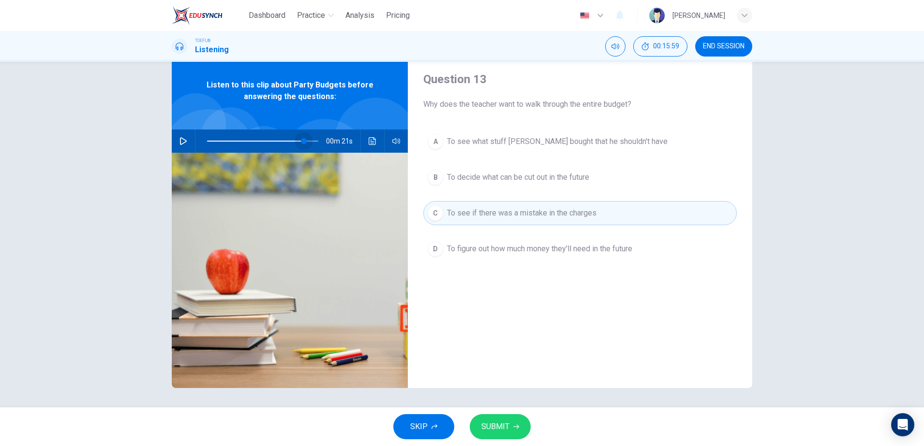
drag, startPoint x: 249, startPoint y: 139, endPoint x: 300, endPoint y: 149, distance: 52.7
click at [301, 144] on span at bounding box center [304, 141] width 6 height 6
click at [190, 141] on div "00m 21s" at bounding box center [290, 141] width 236 height 23
click at [181, 140] on icon "button" at bounding box center [183, 141] width 8 height 8
drag, startPoint x: 298, startPoint y: 141, endPoint x: 289, endPoint y: 141, distance: 9.2
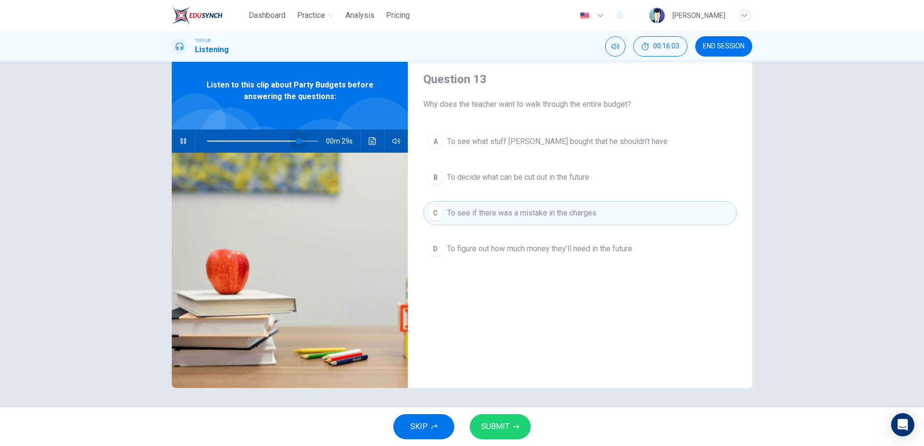
click at [296, 141] on span at bounding box center [299, 141] width 6 height 6
click at [375, 138] on button "Click to see the audio transcription" at bounding box center [372, 141] width 15 height 23
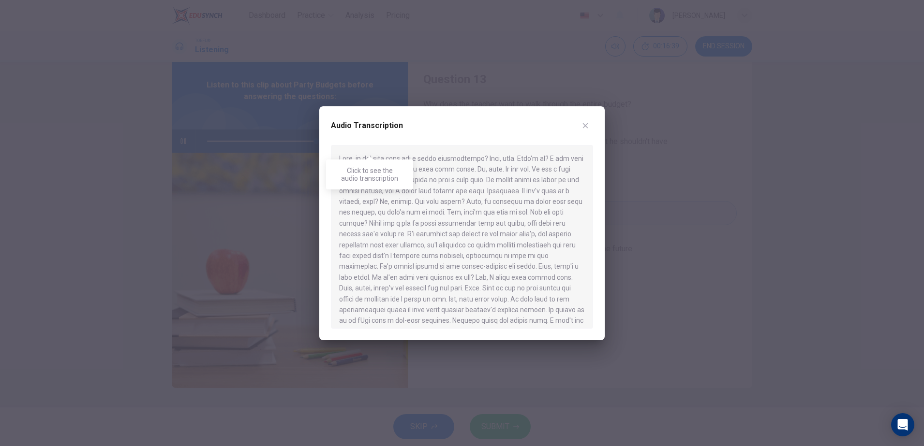
scroll to position [190, 0]
click at [673, 280] on div at bounding box center [462, 223] width 924 height 446
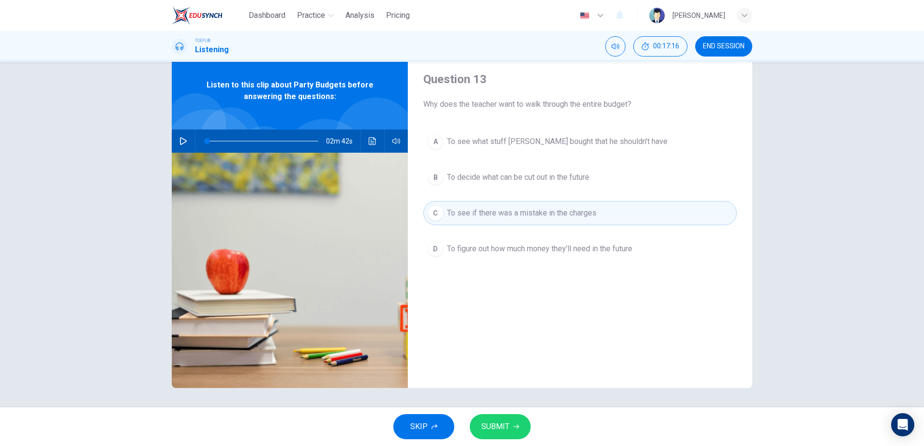
click at [553, 193] on div "A To see what stuff [PERSON_NAME] bought that he shouldn't have B To decide wha…" at bounding box center [579, 205] width 313 height 151
click at [545, 180] on span "To decide what can be cut out in the future" at bounding box center [518, 178] width 142 height 12
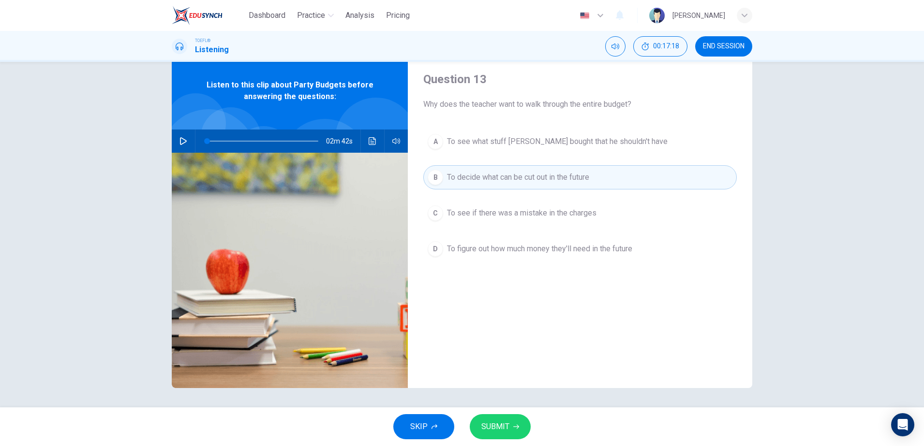
click at [486, 210] on span "To see if there was a mistake in the charges" at bounding box center [521, 214] width 149 height 12
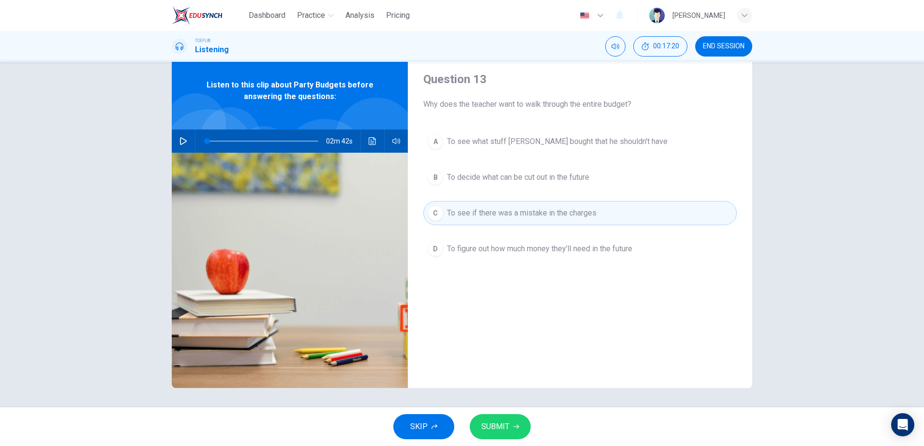
click at [498, 424] on span "SUBMIT" at bounding box center [495, 427] width 28 height 14
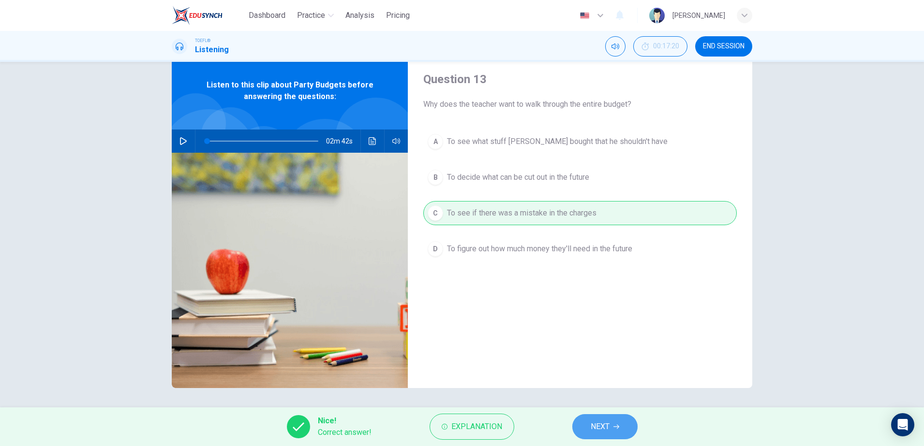
click at [617, 425] on icon "button" at bounding box center [616, 427] width 6 height 6
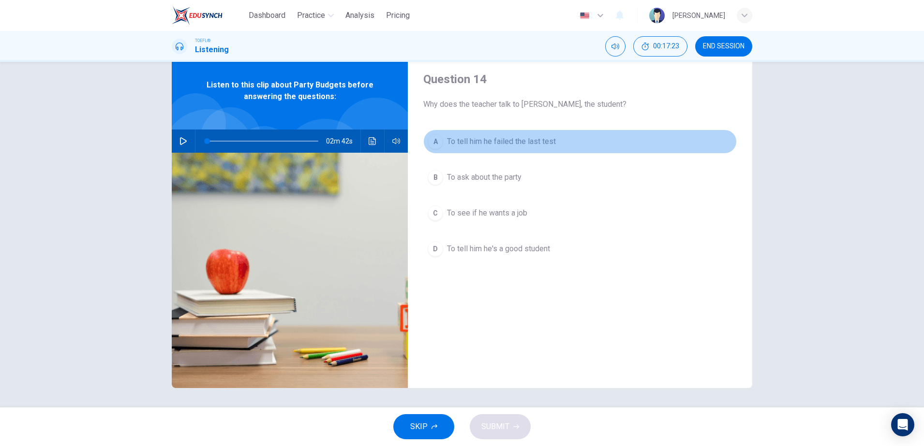
click at [480, 148] on button "A To tell him he failed the last test" at bounding box center [579, 142] width 313 height 24
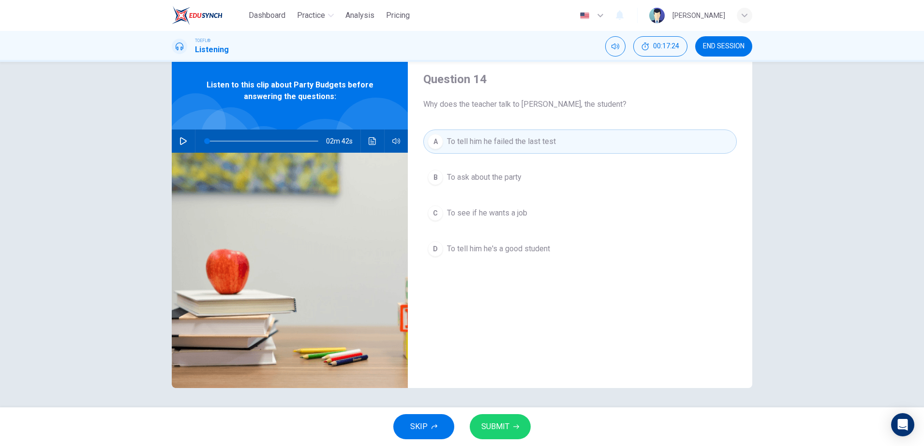
click at [480, 173] on span "To ask about the party" at bounding box center [484, 178] width 74 height 12
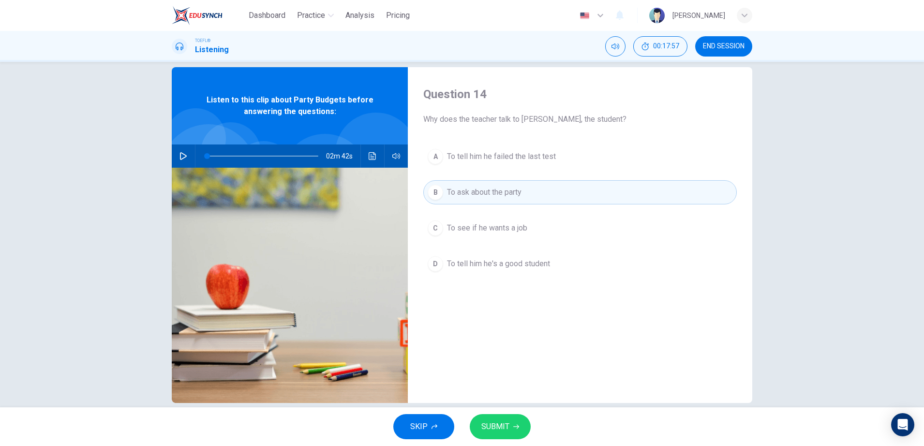
scroll to position [0, 0]
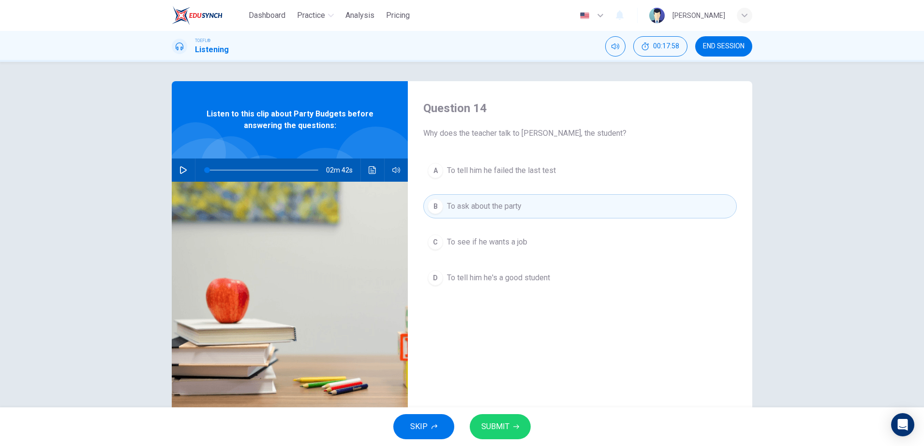
click at [505, 423] on span "SUBMIT" at bounding box center [495, 427] width 28 height 14
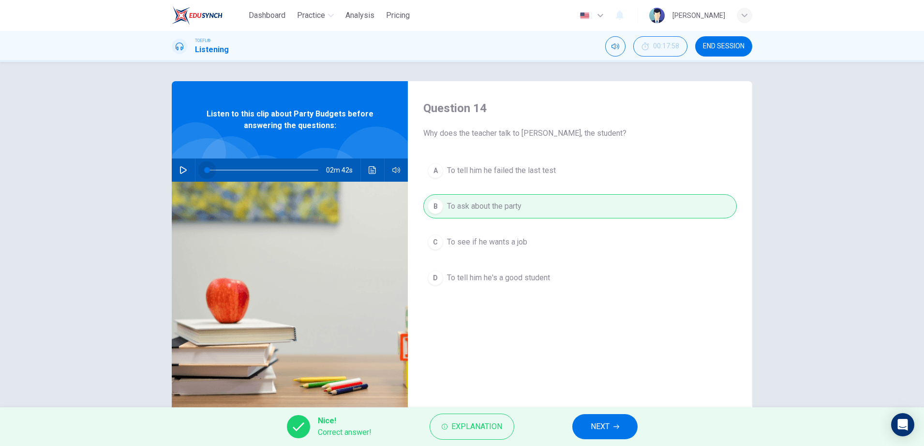
click at [204, 171] on span at bounding box center [207, 170] width 6 height 6
click at [180, 174] on icon "button" at bounding box center [183, 170] width 8 height 8
type input "92"
click at [610, 429] on button "NEXT" at bounding box center [604, 427] width 65 height 25
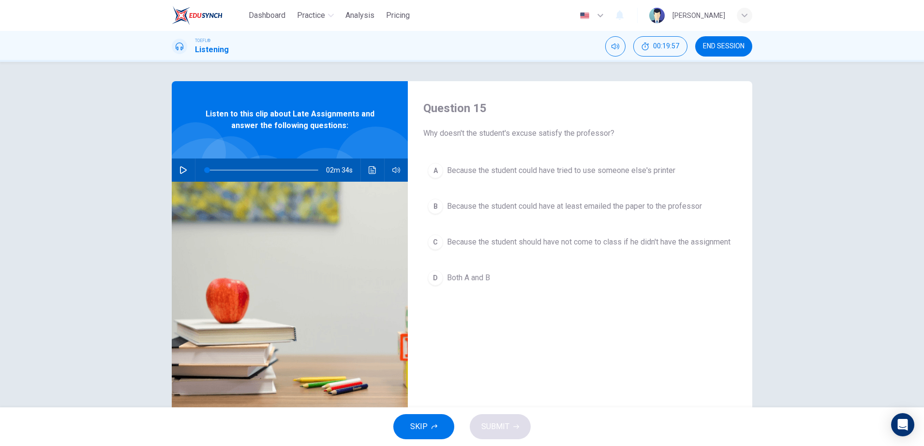
click at [178, 164] on button "button" at bounding box center [183, 170] width 15 height 23
type input "0"
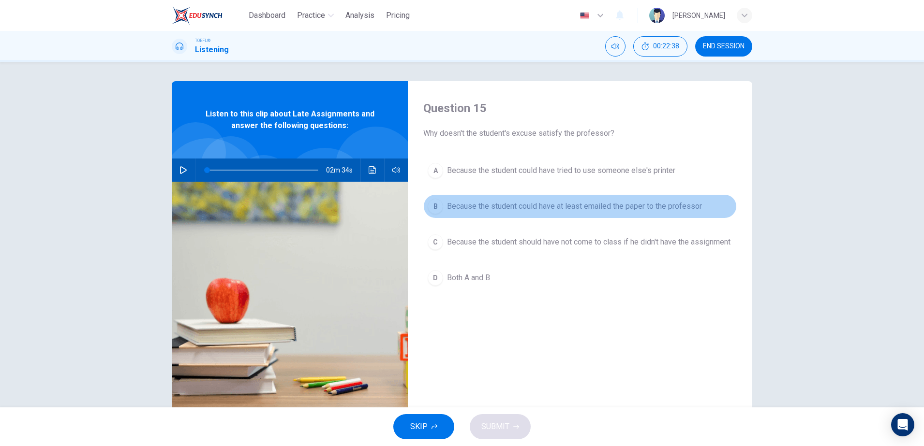
click at [508, 208] on span "Because the student could have at least emailed the paper to the professor" at bounding box center [574, 207] width 255 height 12
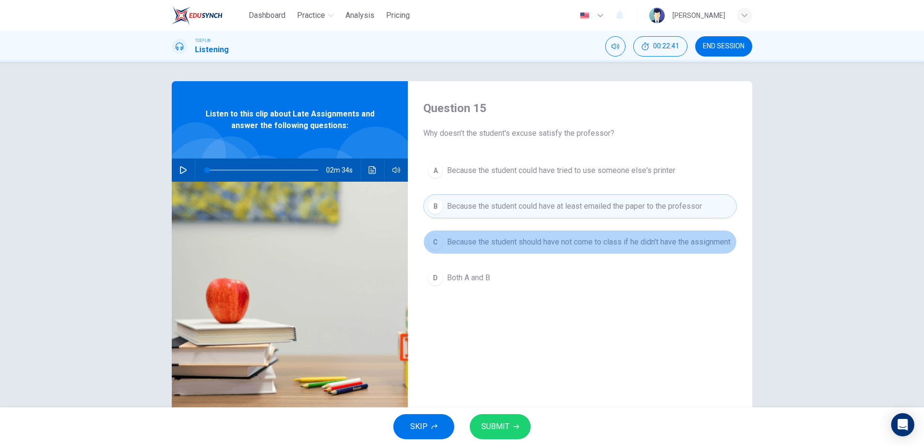
click at [515, 234] on button "C Because the student should have not come to class if he didn't have the assig…" at bounding box center [579, 242] width 313 height 24
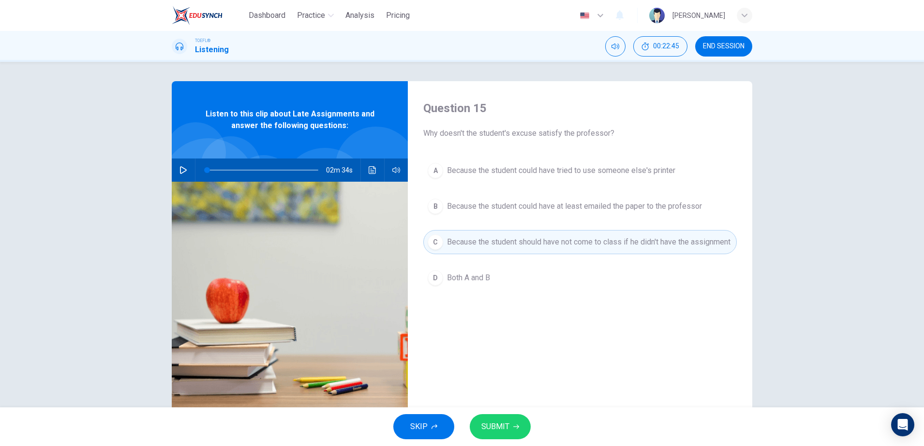
click at [478, 284] on span "Both A and B" at bounding box center [468, 278] width 43 height 12
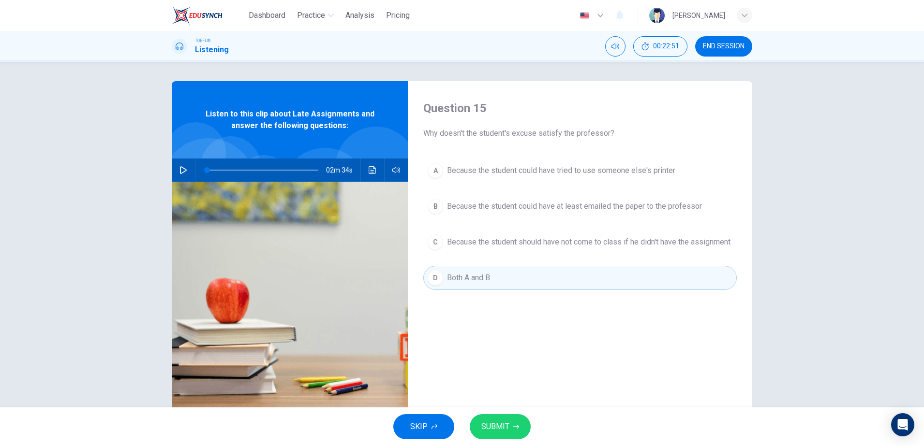
click at [501, 434] on button "SUBMIT" at bounding box center [500, 427] width 61 height 25
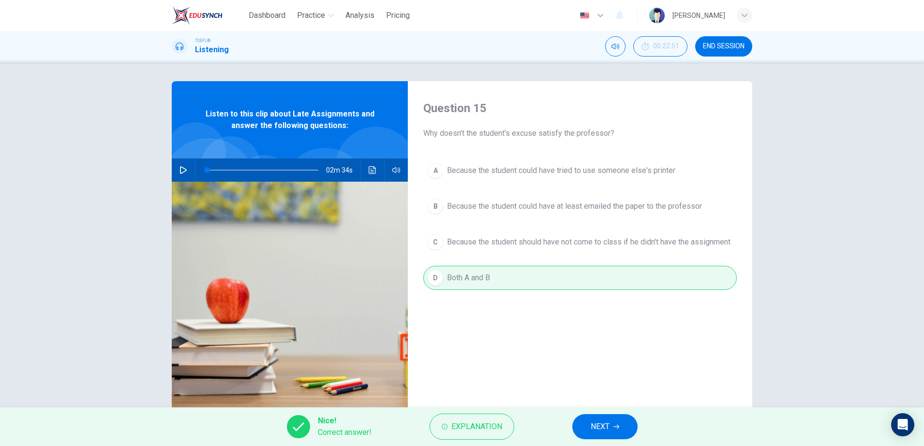
click at [585, 425] on button "NEXT" at bounding box center [604, 427] width 65 height 25
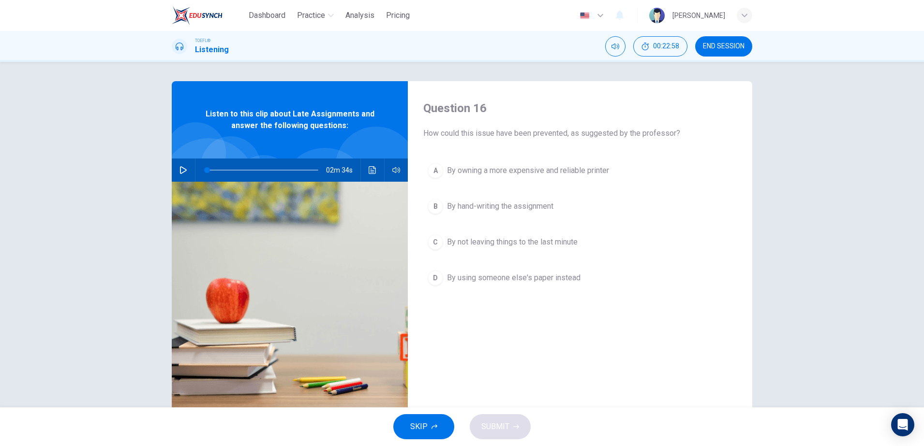
click at [502, 207] on span "By hand-writing the assignment" at bounding box center [500, 207] width 106 height 12
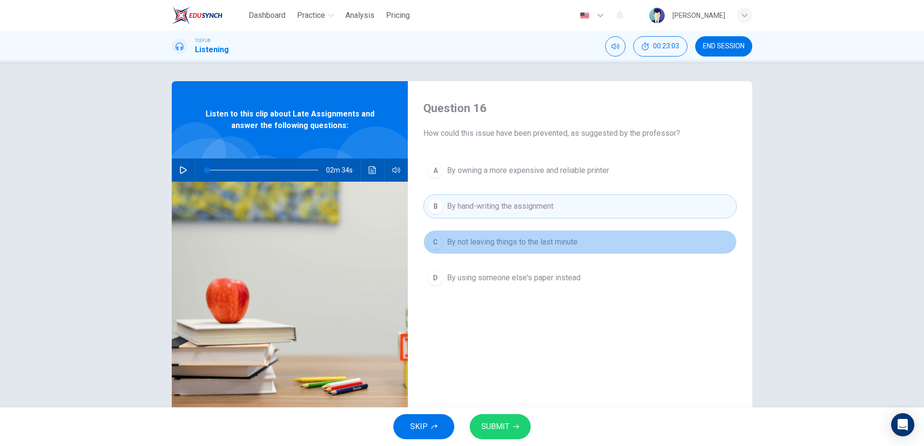
click at [592, 247] on button "C By not leaving things to the last minute" at bounding box center [579, 242] width 313 height 24
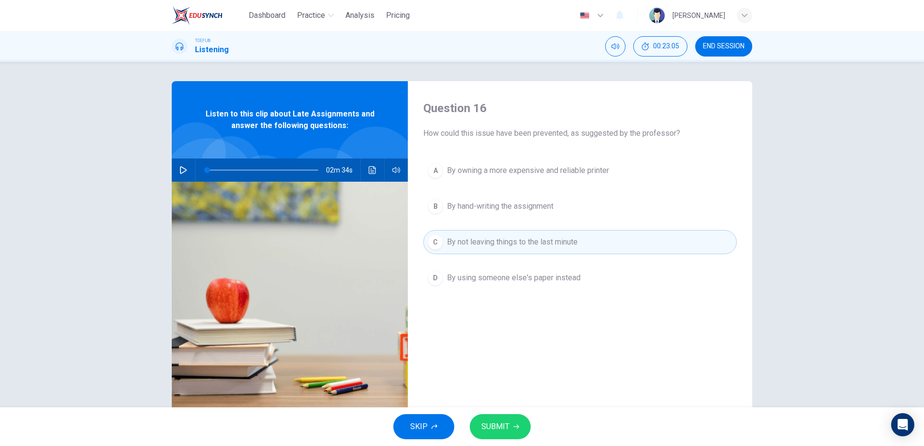
click at [503, 425] on span "SUBMIT" at bounding box center [495, 427] width 28 height 14
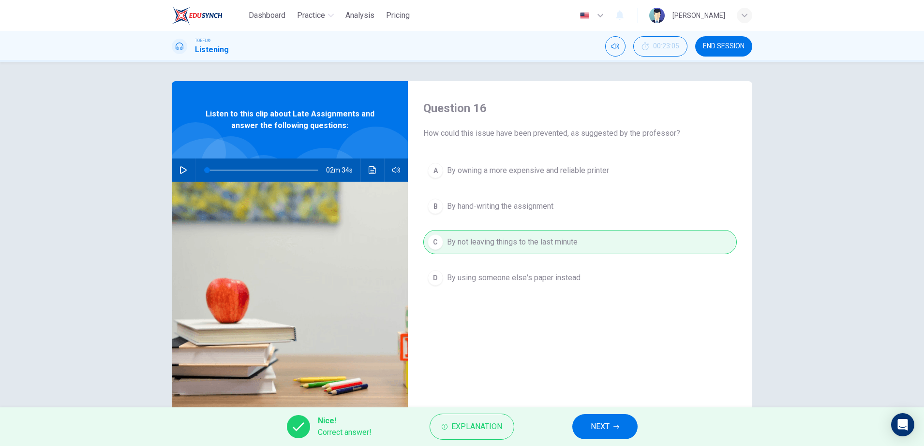
click at [578, 422] on button "NEXT" at bounding box center [604, 427] width 65 height 25
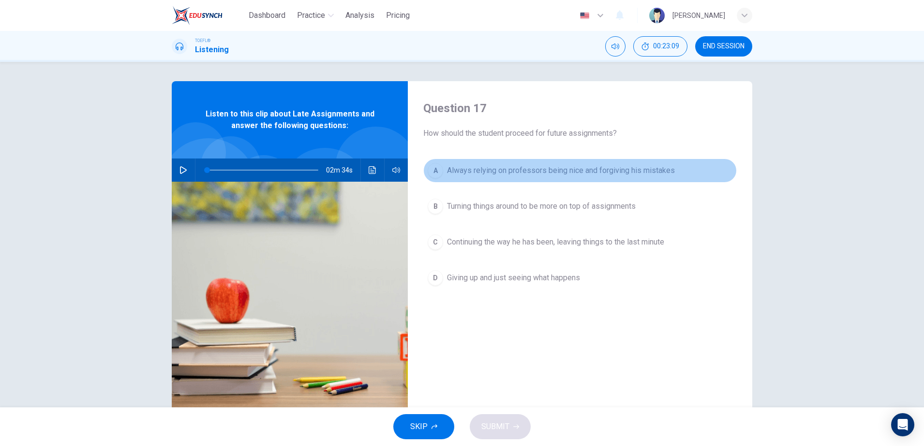
click at [497, 167] on span "Always relying on professors being nice and forgiving his mistakes" at bounding box center [561, 171] width 228 height 12
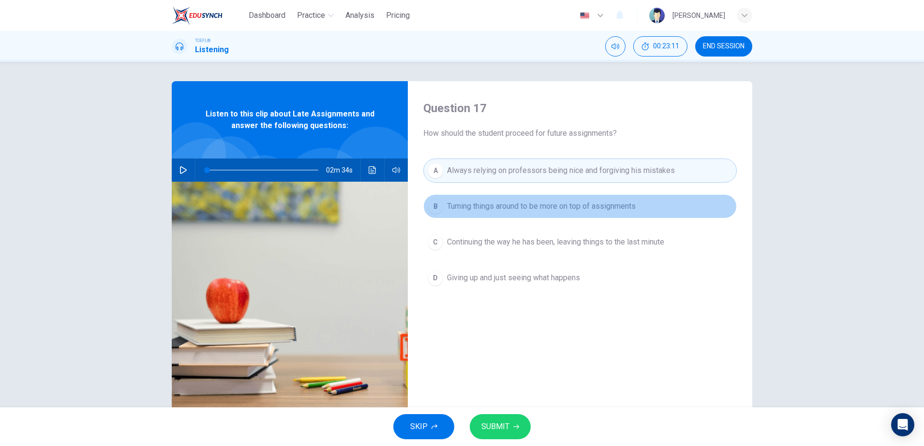
click at [538, 208] on span "Turning things around to be more on top of assignments" at bounding box center [541, 207] width 189 height 12
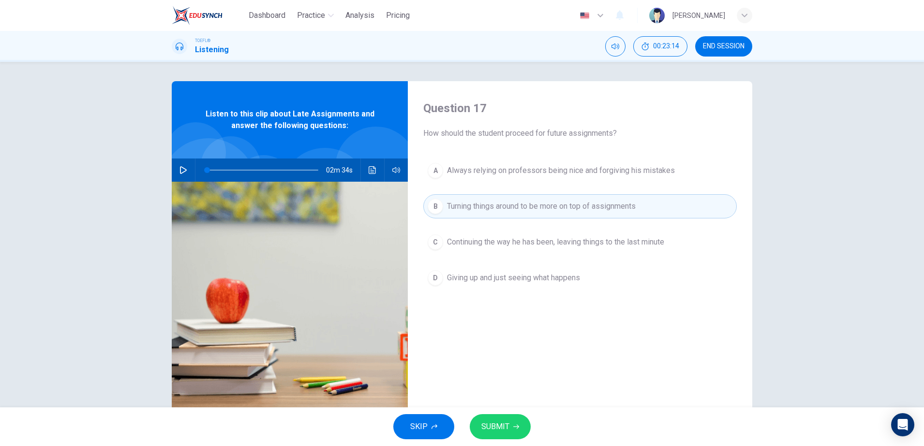
click at [513, 248] on span "Continuing the way he has been, leaving things to the last minute" at bounding box center [555, 243] width 217 height 12
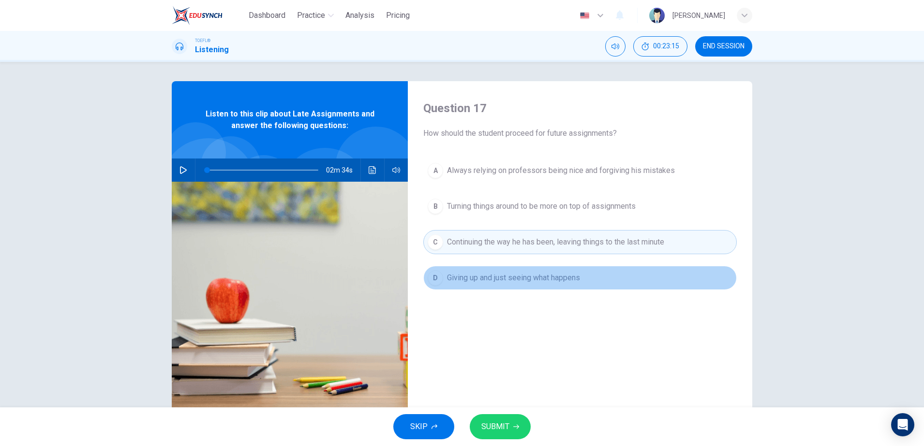
click at [527, 285] on button "D Giving up and just seeing what happens" at bounding box center [579, 278] width 313 height 24
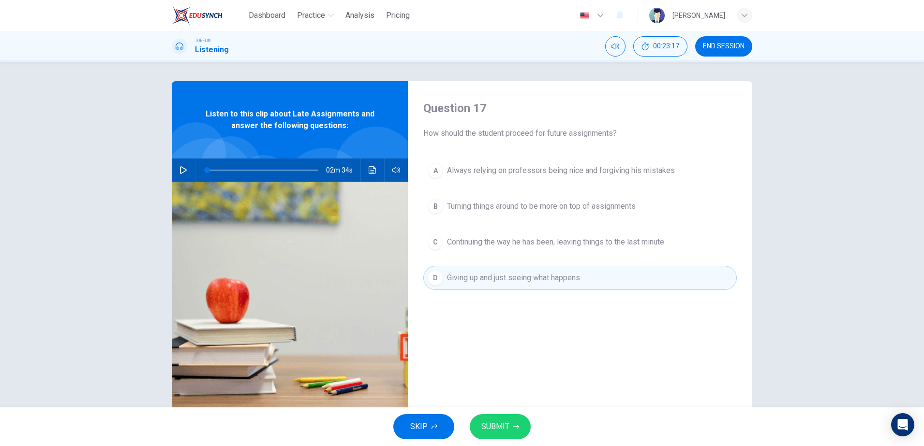
click at [526, 197] on button "B Turning things around to be more on top of assignments" at bounding box center [579, 206] width 313 height 24
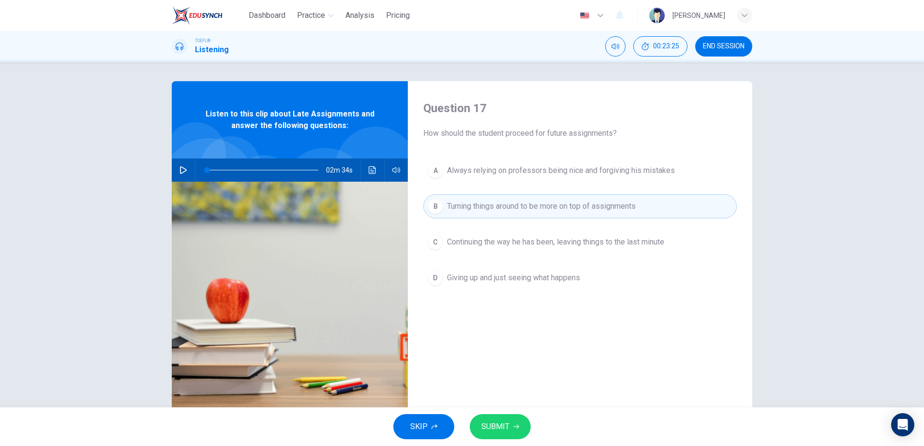
click at [455, 177] on button "A Always relying on professors being nice and forgiving his mistakes" at bounding box center [579, 171] width 313 height 24
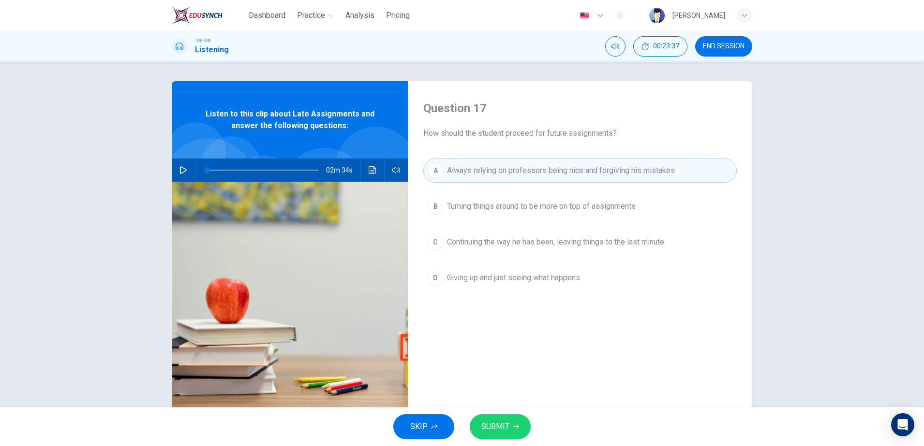
click at [479, 418] on button "SUBMIT" at bounding box center [500, 427] width 61 height 25
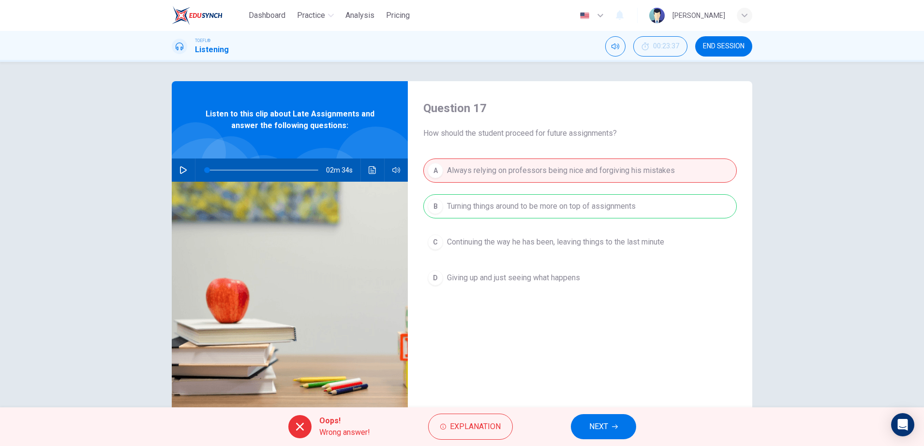
click at [585, 434] on button "NEXT" at bounding box center [603, 427] width 65 height 25
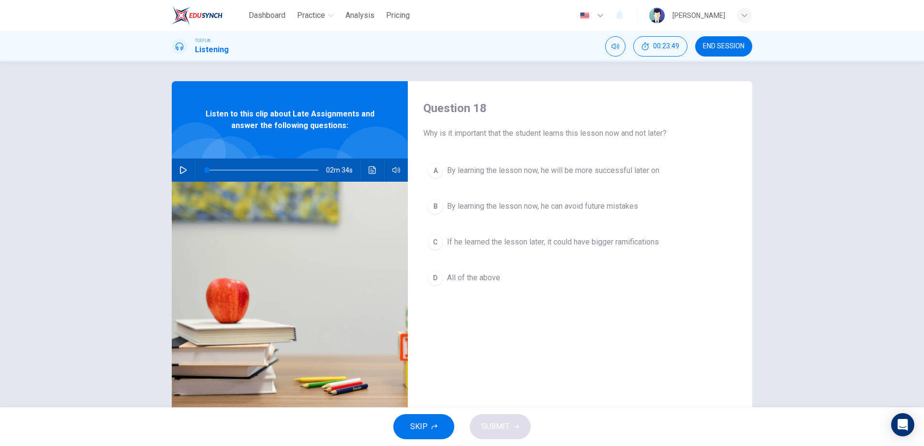
click at [504, 211] on span "By learning the lesson now, he can avoid future mistakes" at bounding box center [542, 207] width 191 height 12
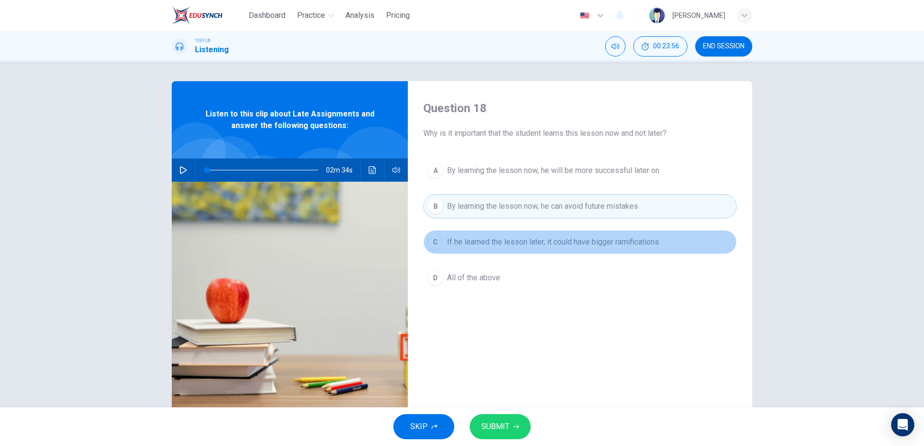
click at [459, 248] on span "If he learned the lesson later, it could have bigger ramifications" at bounding box center [553, 243] width 212 height 12
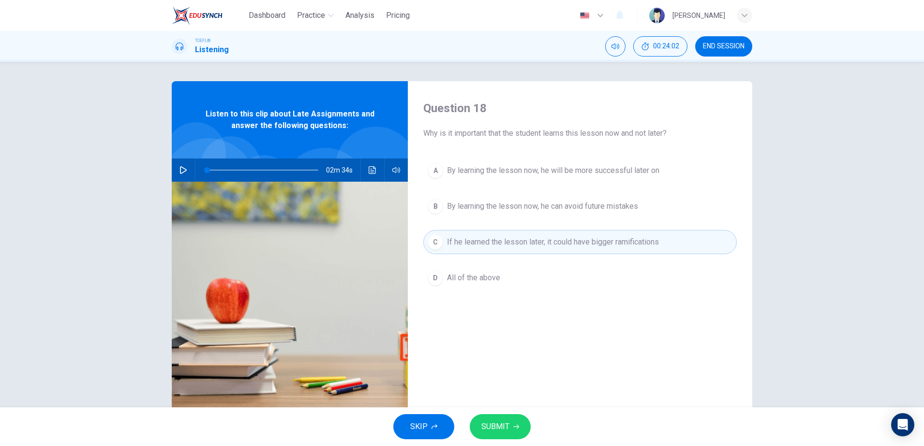
click at [458, 271] on button "D All of the above" at bounding box center [579, 278] width 313 height 24
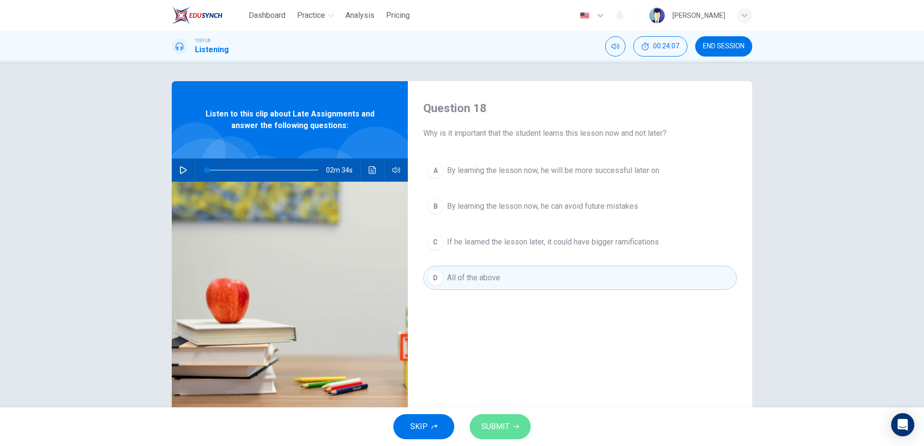
click at [505, 425] on span "SUBMIT" at bounding box center [495, 427] width 28 height 14
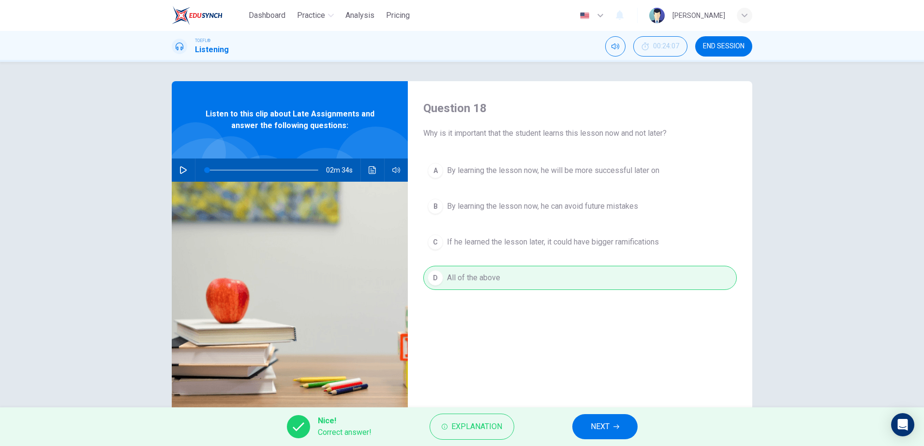
click at [619, 429] on icon "button" at bounding box center [616, 427] width 6 height 6
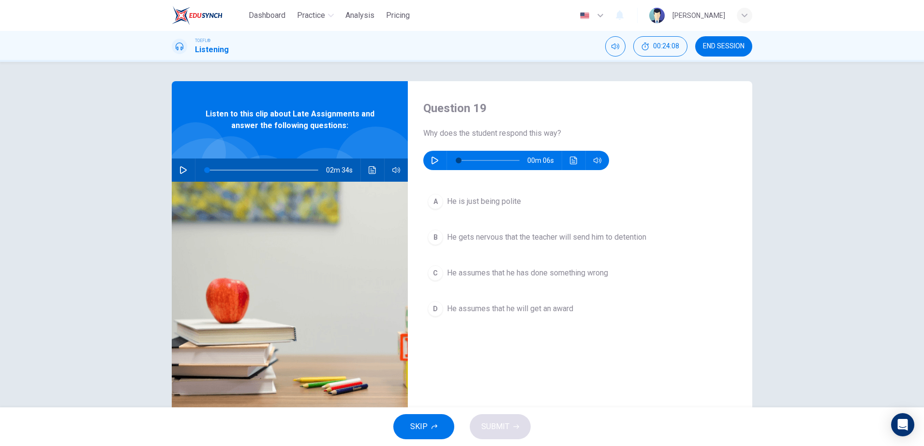
click at [440, 156] on div "00m 06s" at bounding box center [516, 160] width 186 height 19
click at [436, 157] on button "button" at bounding box center [434, 160] width 15 height 19
type input "0"
click at [571, 160] on icon "Click to see the audio transcription" at bounding box center [574, 161] width 8 height 8
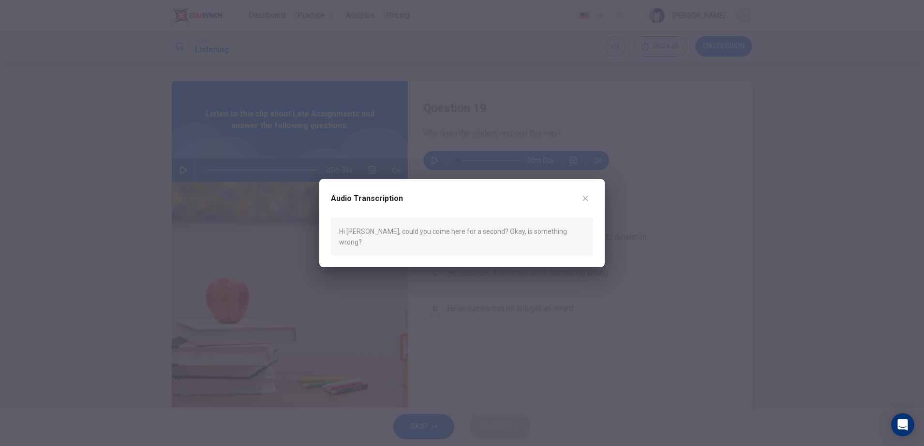
click at [636, 230] on div at bounding box center [462, 223] width 924 height 446
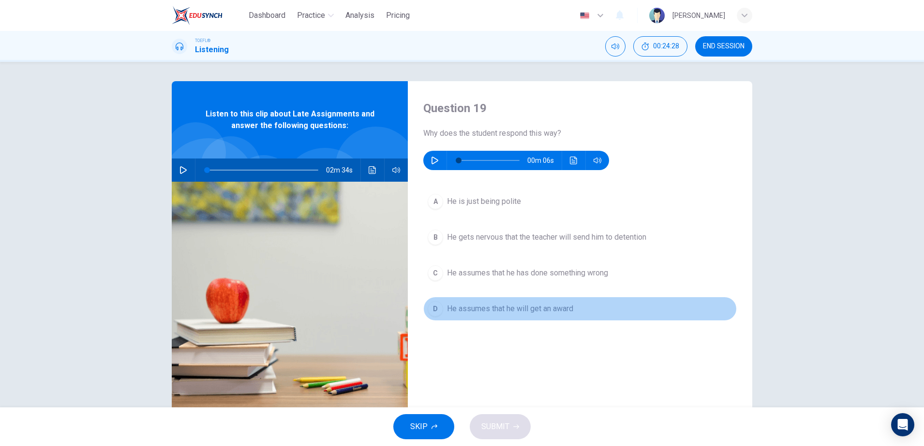
click at [560, 314] on span "He assumes that he will get an award" at bounding box center [510, 309] width 126 height 12
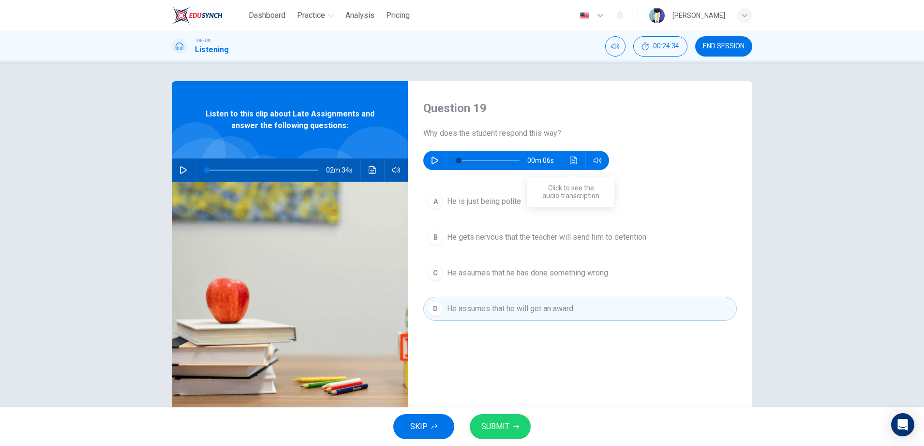
click at [571, 163] on icon "Click to see the audio transcription" at bounding box center [574, 161] width 8 height 8
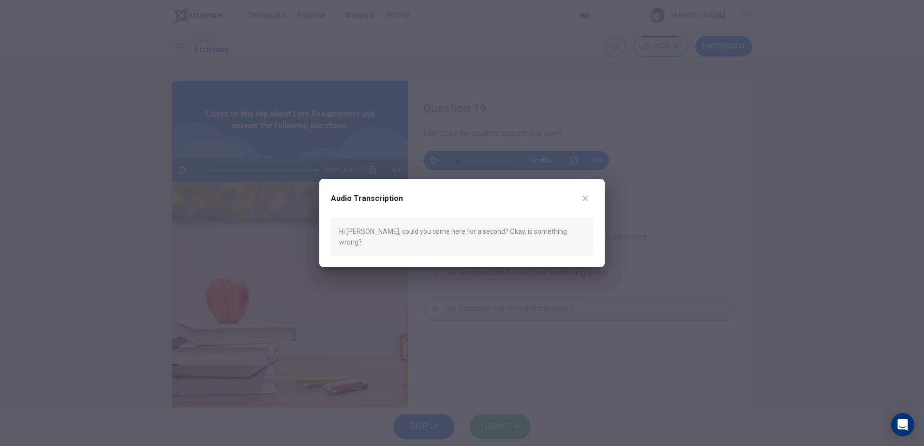
click at [681, 272] on div at bounding box center [462, 223] width 924 height 446
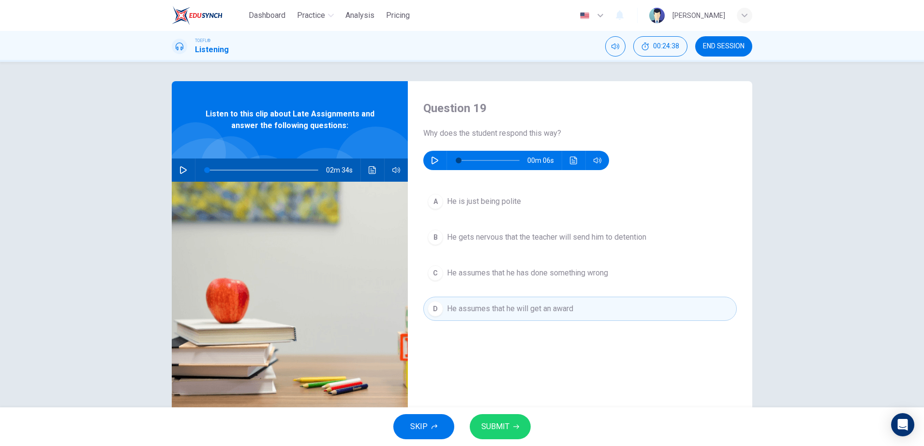
click at [617, 282] on button "C He assumes that he has done something wrong" at bounding box center [579, 273] width 313 height 24
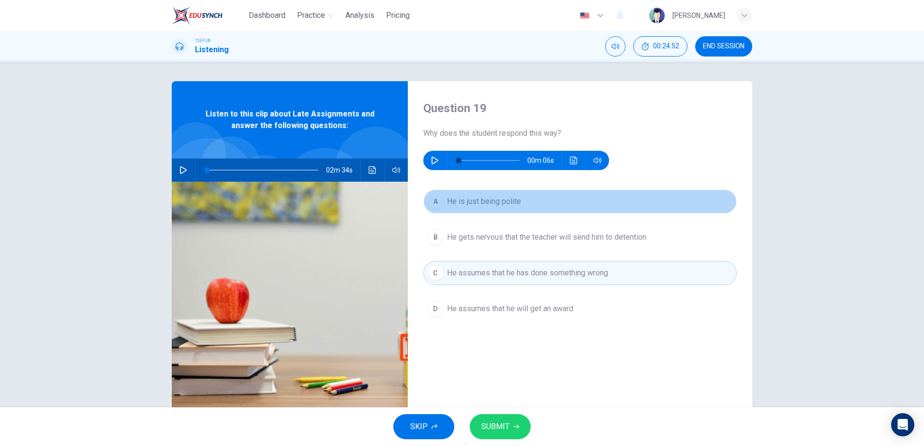
click at [472, 208] on button "A He is just being polite" at bounding box center [579, 202] width 313 height 24
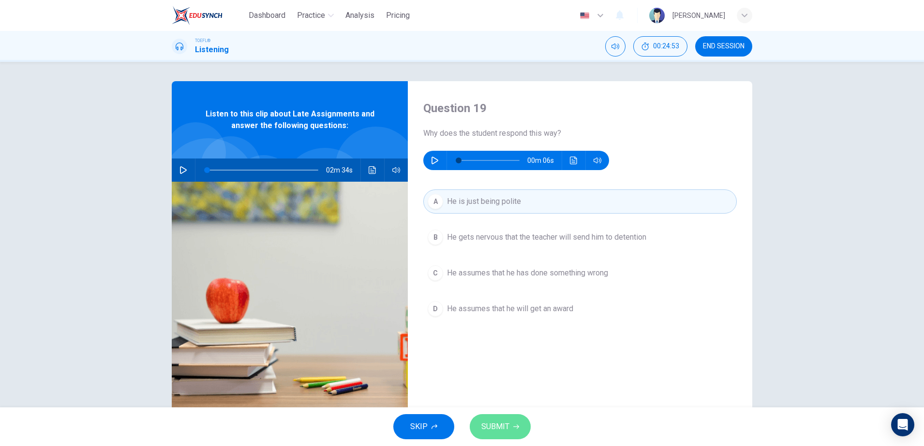
click at [502, 424] on span "SUBMIT" at bounding box center [495, 427] width 28 height 14
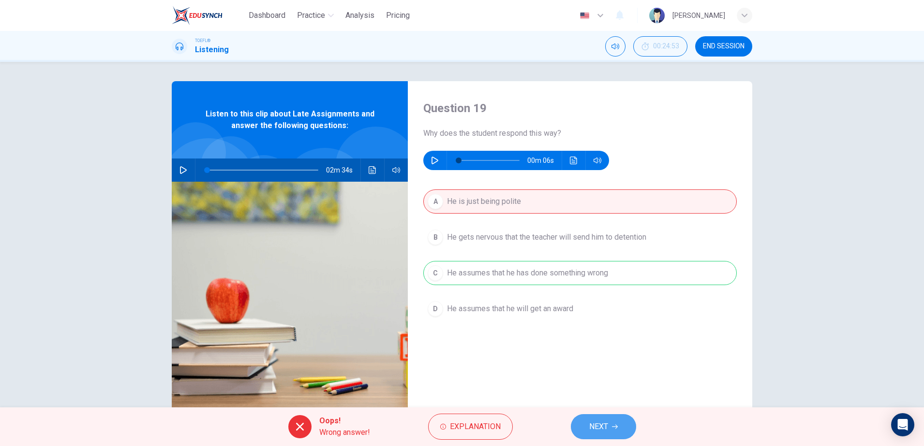
click at [602, 438] on button "NEXT" at bounding box center [603, 427] width 65 height 25
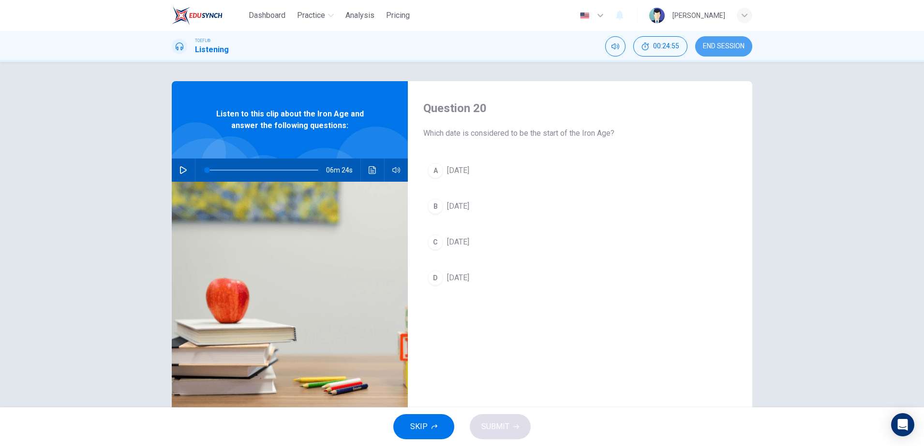
drag, startPoint x: 710, startPoint y: 44, endPoint x: 511, endPoint y: 61, distance: 199.5
click at [710, 45] on span "END SESSION" at bounding box center [724, 47] width 42 height 8
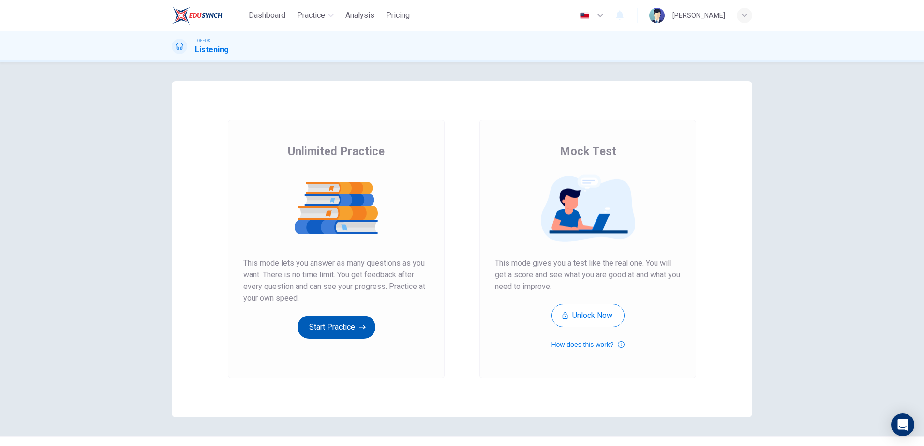
click at [320, 335] on button "Start Practice" at bounding box center [336, 327] width 78 height 23
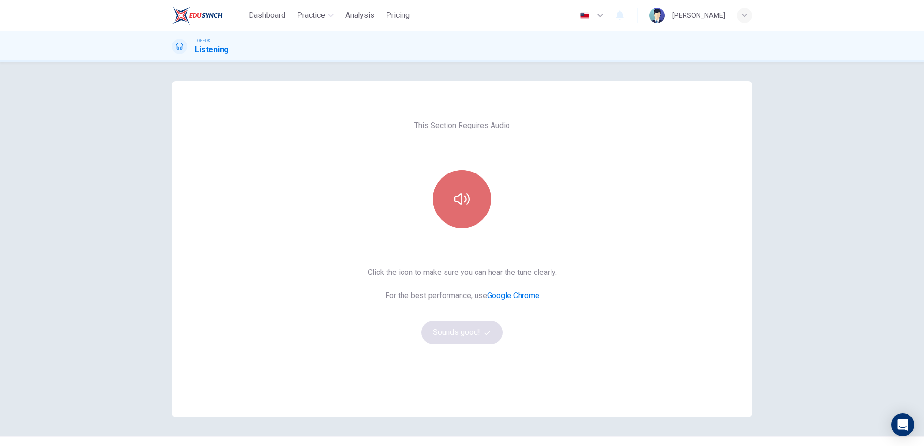
click at [458, 204] on icon "button" at bounding box center [461, 199] width 15 height 15
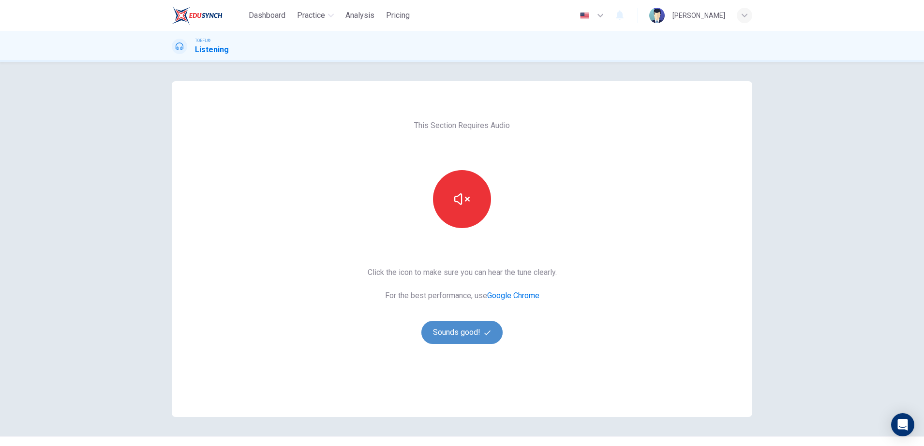
click at [444, 343] on button "Sounds good!" at bounding box center [461, 332] width 81 height 23
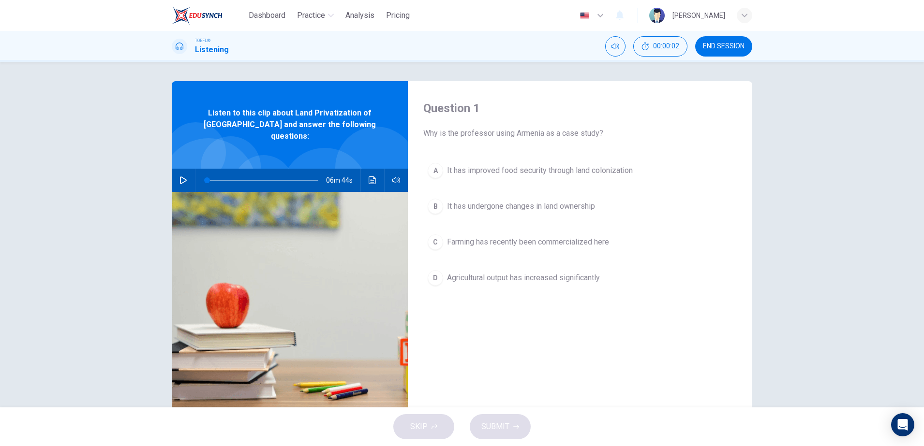
click at [461, 246] on span "Farming has recently been commercialized here" at bounding box center [528, 243] width 162 height 12
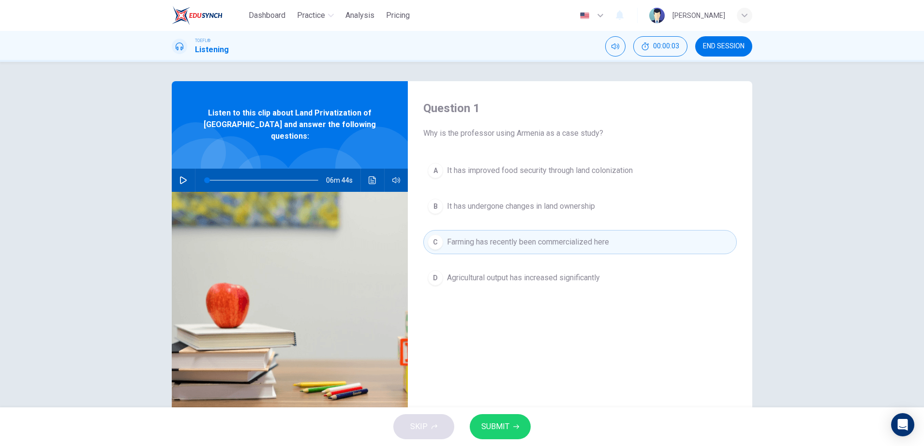
drag, startPoint x: 438, startPoint y: 422, endPoint x: 437, endPoint y: 403, distance: 18.9
click at [437, 421] on div "SKIP SUBMIT" at bounding box center [462, 427] width 924 height 39
click at [180, 177] on icon "button" at bounding box center [183, 181] width 8 height 8
click at [215, 178] on span at bounding box center [218, 181] width 6 height 6
drag, startPoint x: 212, startPoint y: 169, endPoint x: 190, endPoint y: 169, distance: 22.7
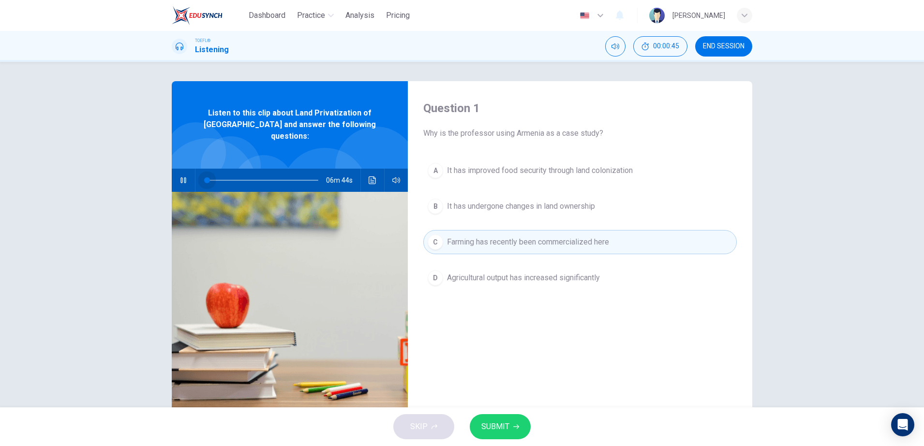
click at [190, 169] on div "06m 44s" at bounding box center [290, 180] width 236 height 23
click at [220, 174] on span at bounding box center [262, 181] width 111 height 14
click at [207, 174] on span at bounding box center [262, 181] width 111 height 14
click at [176, 170] on button "button" at bounding box center [183, 180] width 15 height 23
drag, startPoint x: 218, startPoint y: 169, endPoint x: 163, endPoint y: 171, distance: 54.7
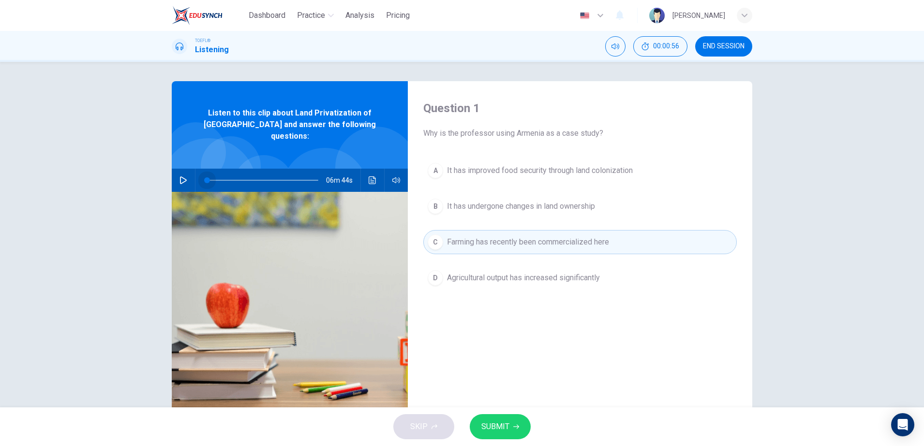
click at [163, 171] on div "Question 1 Why is the professor using Armenia as a case study? A It has improve…" at bounding box center [461, 249] width 611 height 336
click at [176, 171] on button "button" at bounding box center [183, 180] width 15 height 23
click at [514, 163] on button "A It has improved food security through land colonization" at bounding box center [579, 171] width 313 height 24
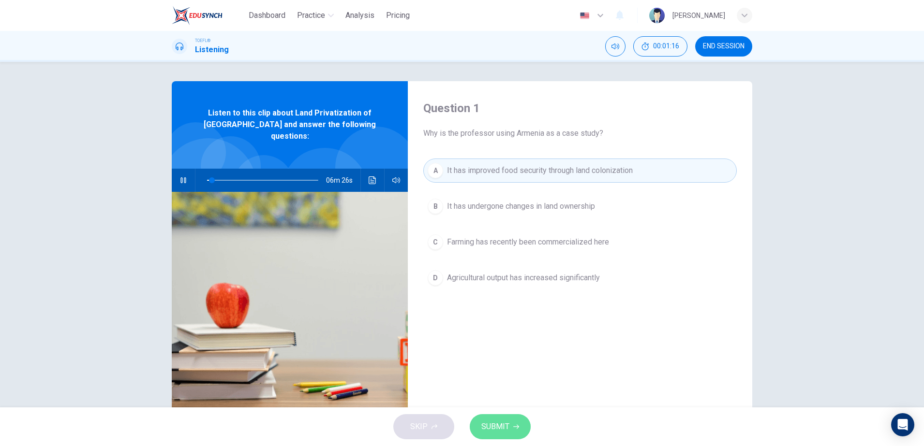
click at [511, 421] on button "SUBMIT" at bounding box center [500, 427] width 61 height 25
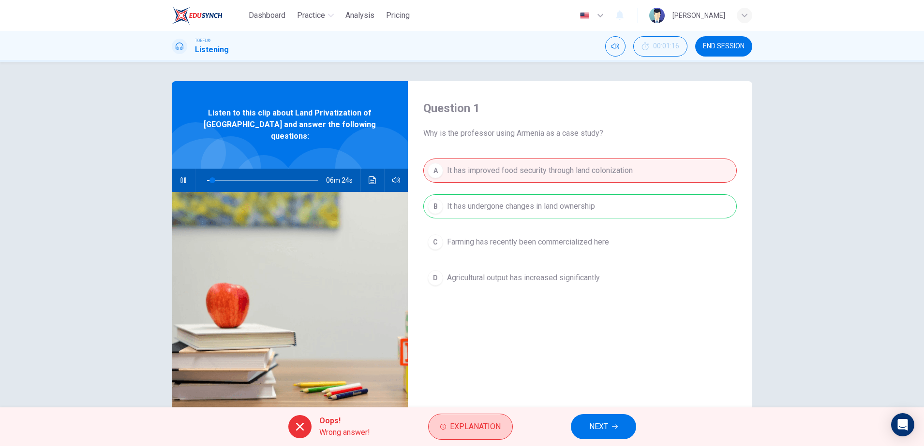
click at [509, 422] on button "Explanation" at bounding box center [470, 427] width 85 height 26
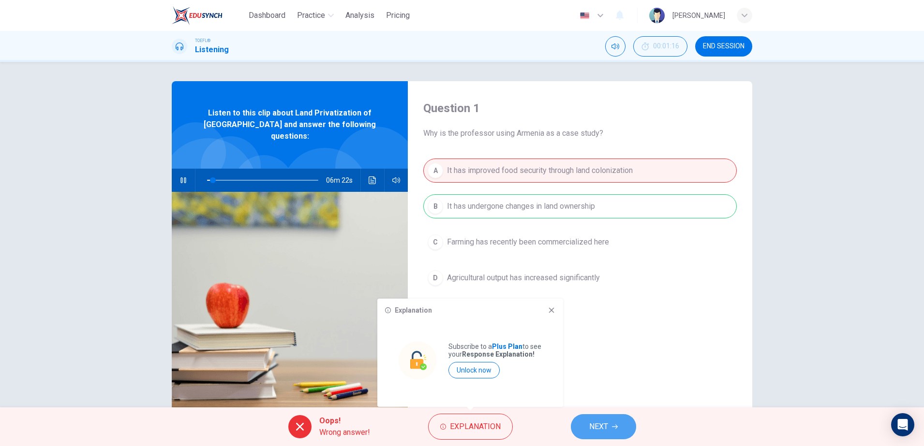
click at [617, 424] on icon "button" at bounding box center [615, 427] width 6 height 6
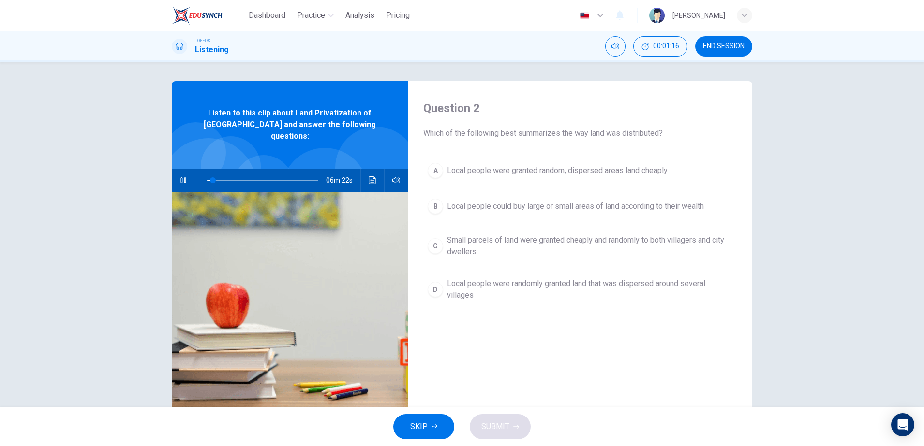
click at [617, 424] on div "SKIP SUBMIT" at bounding box center [462, 427] width 924 height 39
click at [437, 422] on button "SKIP" at bounding box center [423, 427] width 61 height 25
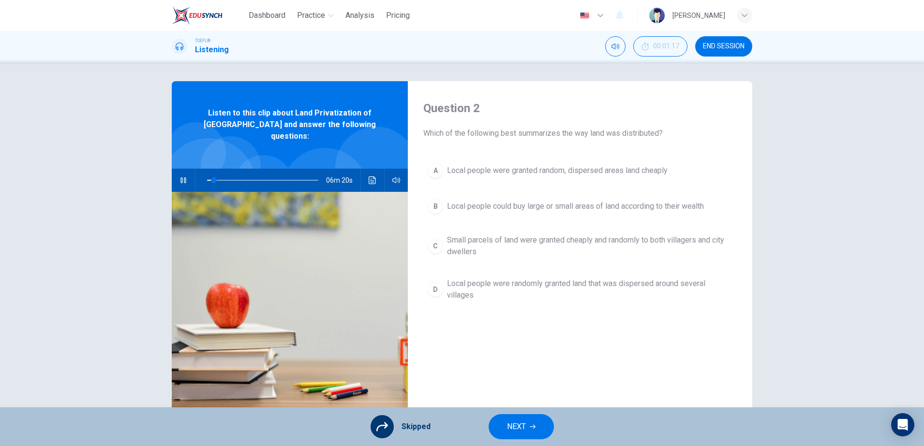
click at [437, 422] on div "Skipped NEXT" at bounding box center [462, 427] width 924 height 39
click at [539, 429] on button "NEXT" at bounding box center [521, 427] width 65 height 25
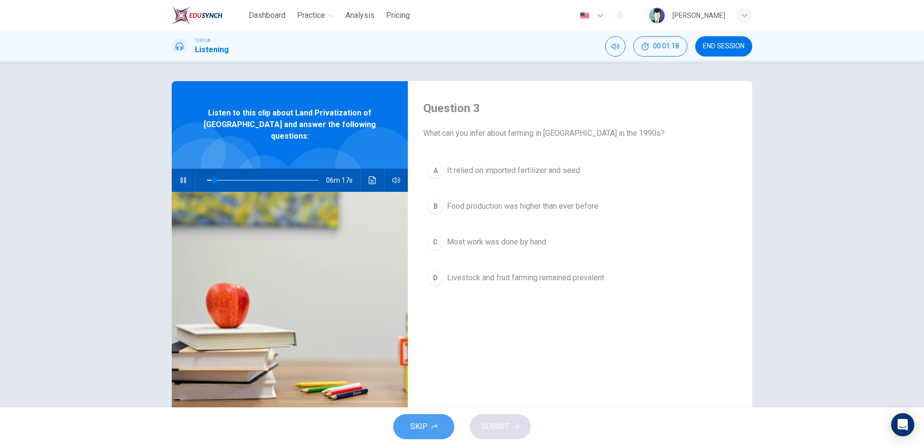
click at [420, 422] on span "SKIP" at bounding box center [418, 427] width 17 height 14
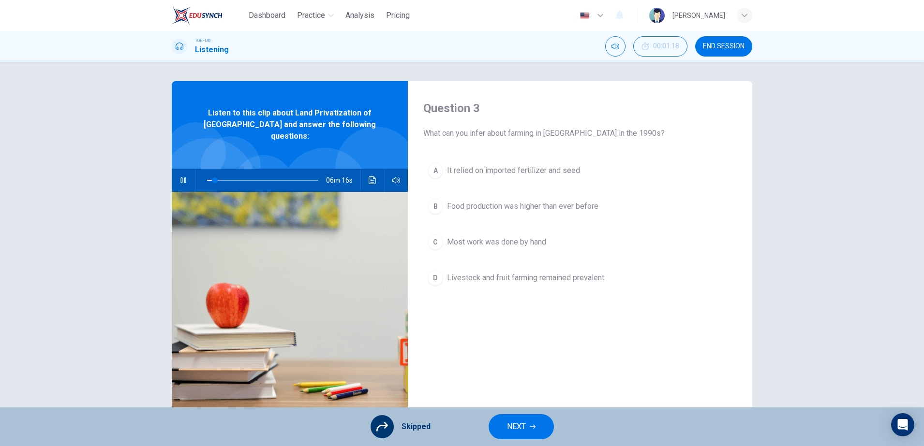
click at [522, 440] on div "Skipped NEXT" at bounding box center [462, 427] width 924 height 39
click at [520, 427] on span "NEXT" at bounding box center [516, 427] width 19 height 14
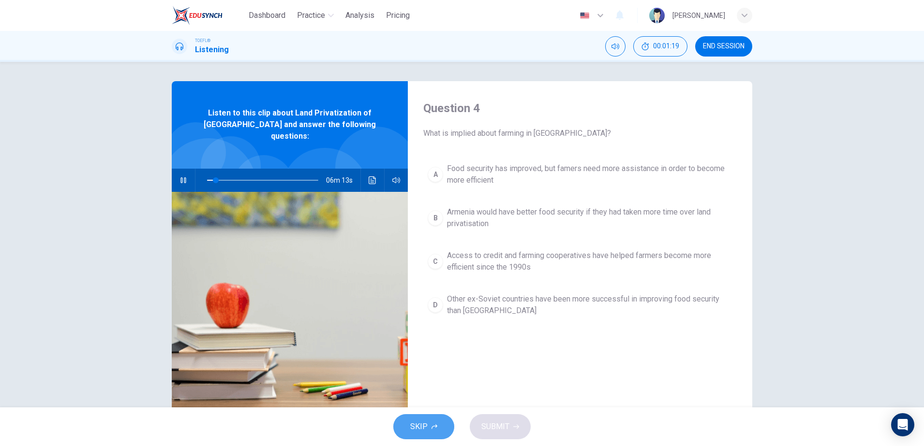
click at [415, 420] on span "SKIP" at bounding box center [418, 427] width 17 height 14
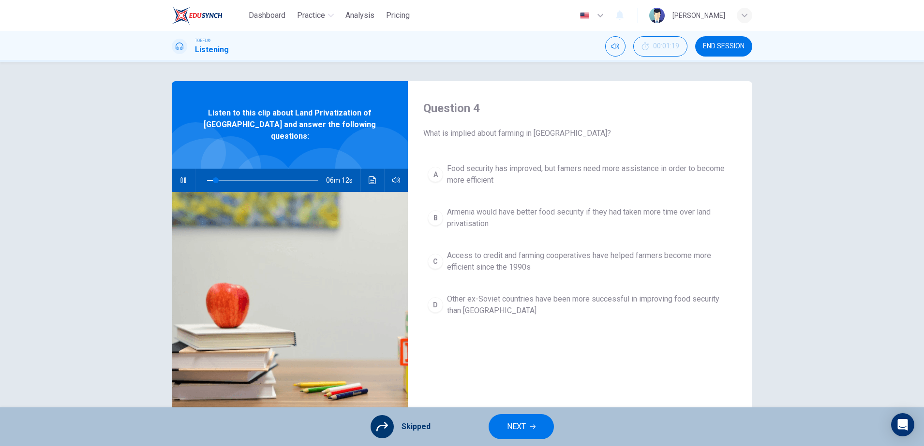
type input "8"
click at [522, 433] on span "NEXT" at bounding box center [516, 427] width 19 height 14
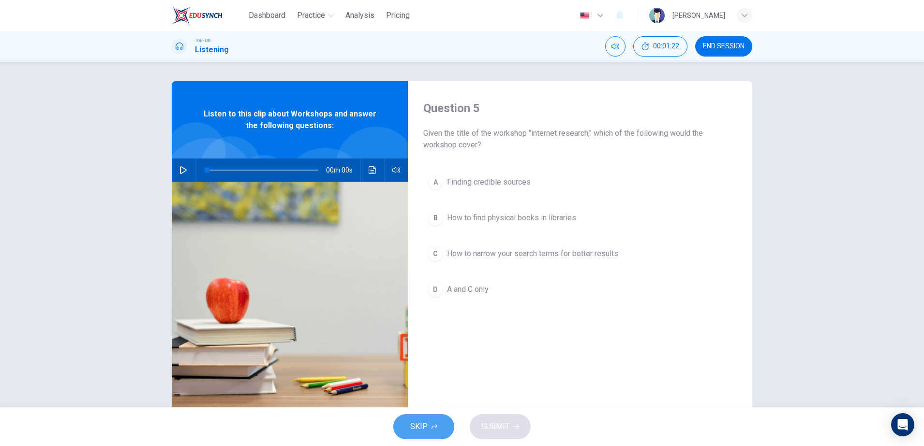
click at [427, 431] on span "SKIP" at bounding box center [418, 427] width 17 height 14
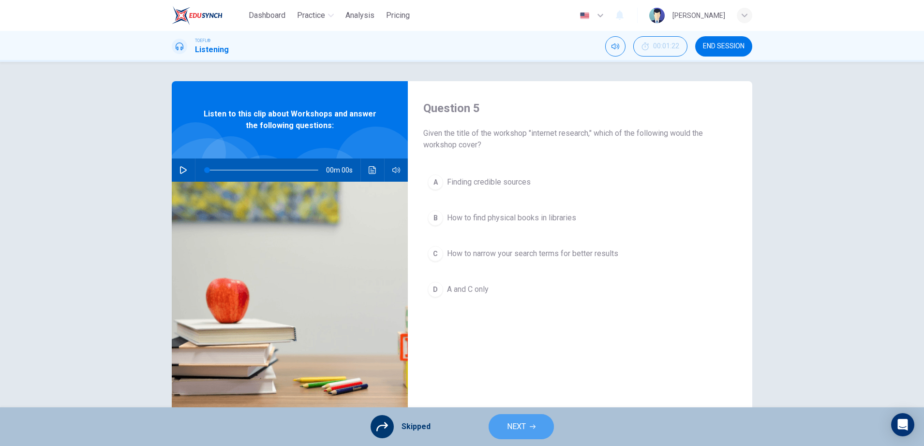
click at [506, 416] on button "NEXT" at bounding box center [521, 427] width 65 height 25
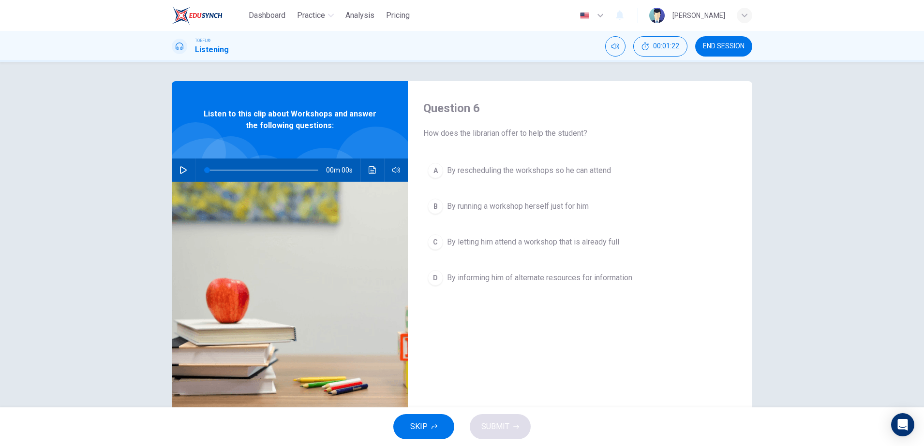
click at [385, 397] on img at bounding box center [290, 300] width 236 height 236
click at [416, 410] on div "SKIP SUBMIT" at bounding box center [462, 427] width 924 height 39
click at [436, 415] on button "SKIP" at bounding box center [423, 427] width 61 height 25
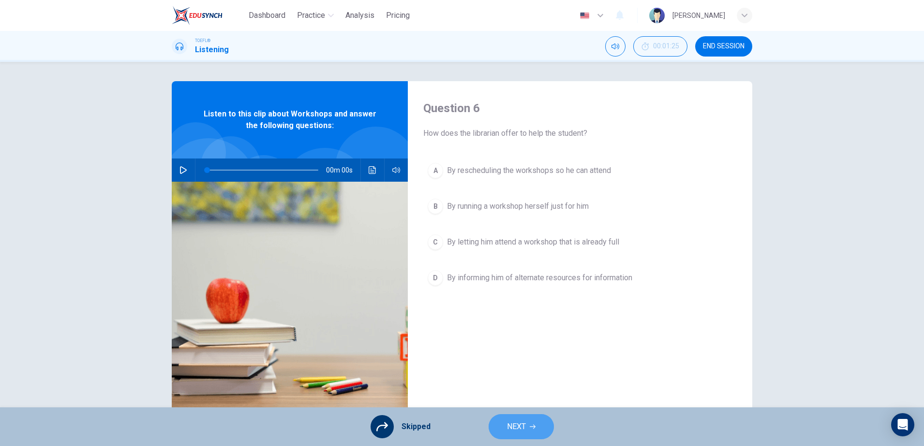
click at [550, 420] on button "NEXT" at bounding box center [521, 427] width 65 height 25
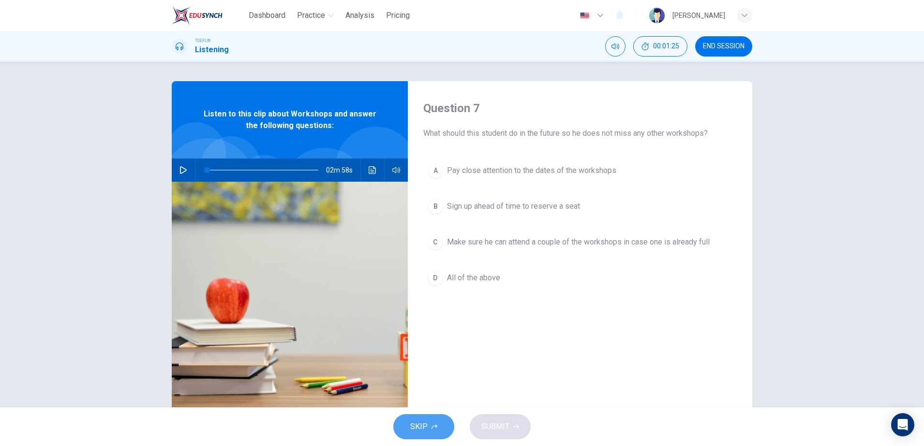
click at [424, 434] on button "SKIP" at bounding box center [423, 427] width 61 height 25
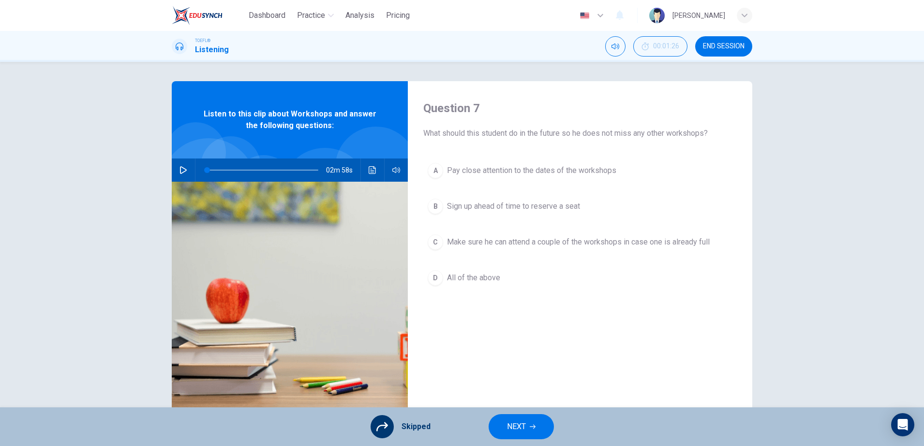
click at [521, 439] on button "NEXT" at bounding box center [521, 427] width 65 height 25
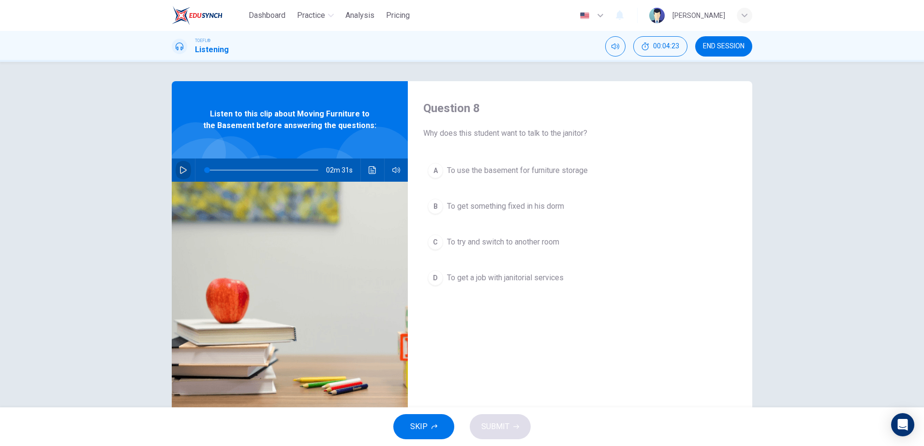
click at [177, 164] on button "button" at bounding box center [183, 170] width 15 height 23
click at [179, 168] on icon "button" at bounding box center [183, 170] width 8 height 8
click at [377, 170] on button "Click to see the audio transcription" at bounding box center [372, 170] width 15 height 23
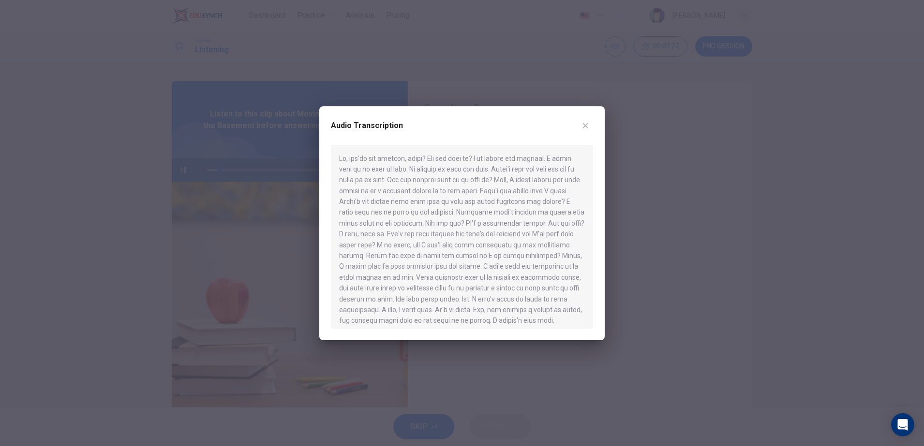
click at [585, 129] on button "button" at bounding box center [585, 125] width 15 height 15
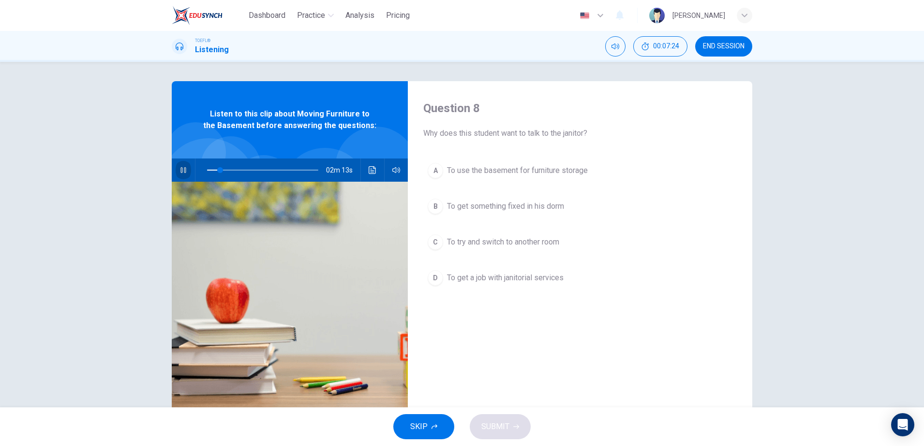
click at [186, 171] on button "button" at bounding box center [183, 170] width 15 height 23
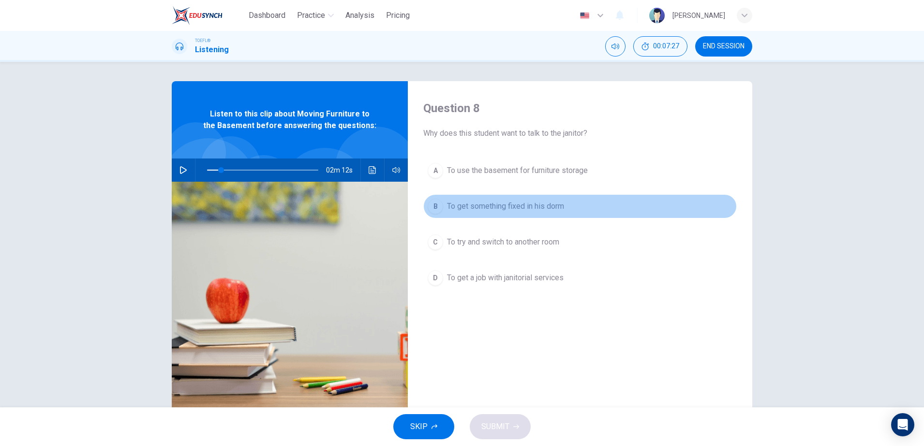
click at [499, 214] on button "B To get something fixed in his dorm" at bounding box center [579, 206] width 313 height 24
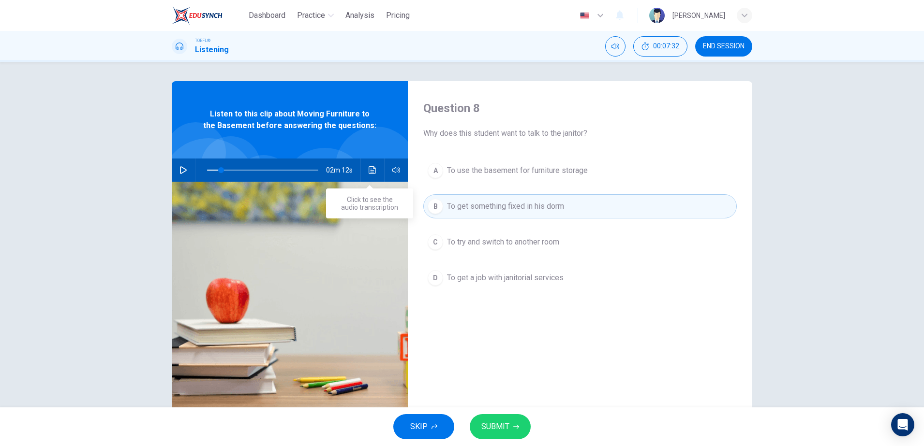
click at [375, 168] on button "Click to see the audio transcription" at bounding box center [372, 170] width 15 height 23
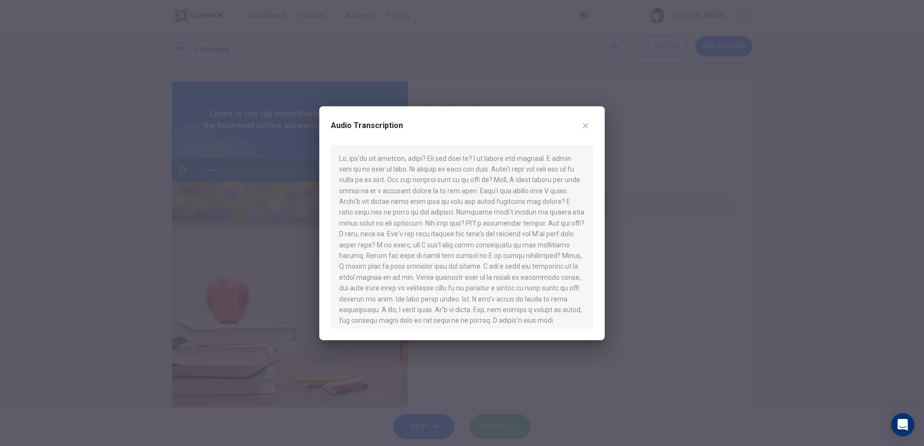
click at [652, 200] on div at bounding box center [462, 223] width 924 height 446
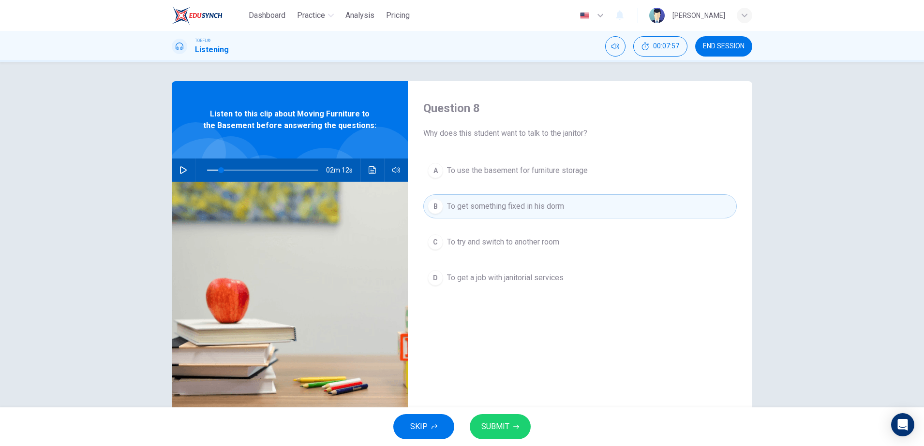
click at [550, 183] on div "A To use the basement for furniture storage B To get something fixed in his dor…" at bounding box center [579, 234] width 313 height 151
click at [542, 175] on span "To use the basement for furniture storage" at bounding box center [517, 171] width 141 height 12
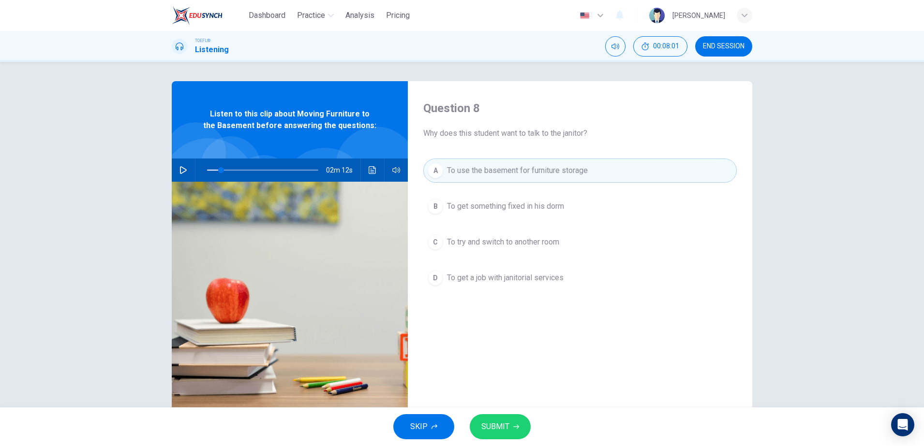
click at [487, 424] on span "SUBMIT" at bounding box center [495, 427] width 28 height 14
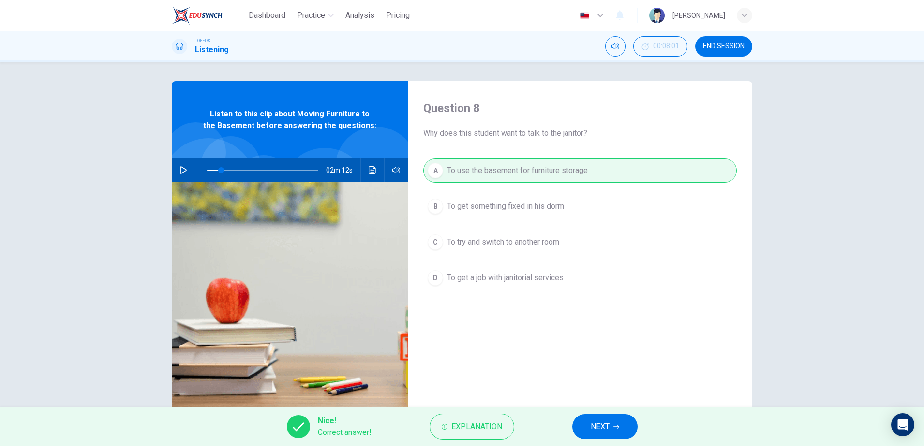
click at [622, 426] on button "NEXT" at bounding box center [604, 427] width 65 height 25
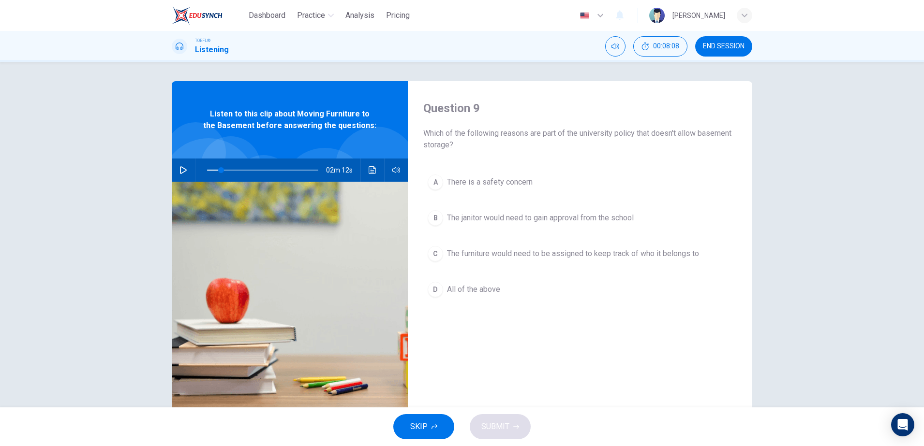
drag, startPoint x: 499, startPoint y: 190, endPoint x: 502, endPoint y: 185, distance: 5.0
click at [502, 187] on button "A There is a safety concern" at bounding box center [579, 182] width 313 height 24
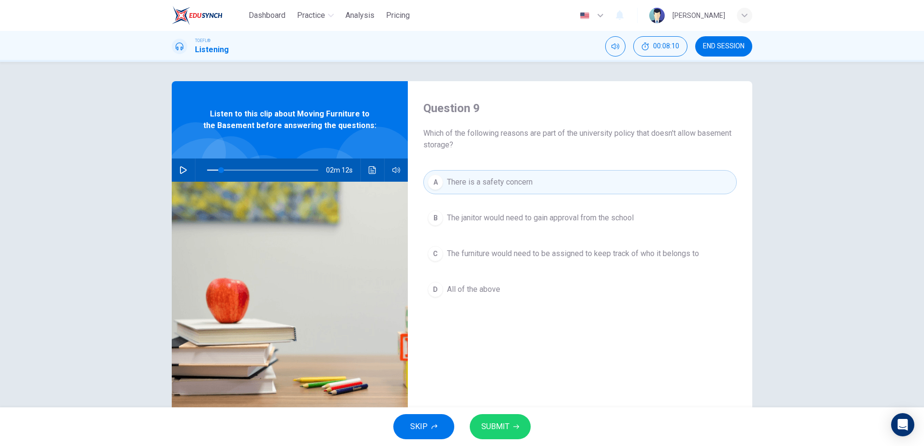
click at [491, 232] on div "A There is a safety concern B The janitor would need to gain approval from the …" at bounding box center [579, 245] width 313 height 151
click at [501, 223] on span "The janitor would need to gain approval from the school" at bounding box center [540, 218] width 187 height 12
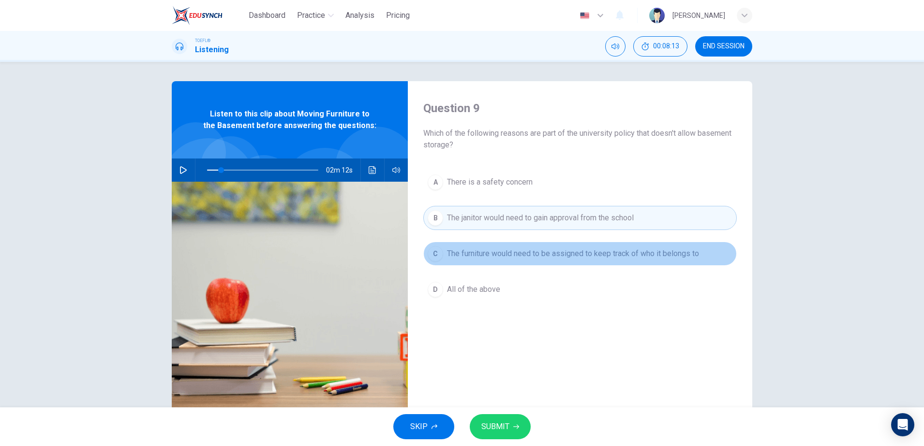
click at [489, 250] on span "The furniture would need to be assigned to keep track of who it belongs to" at bounding box center [573, 254] width 252 height 12
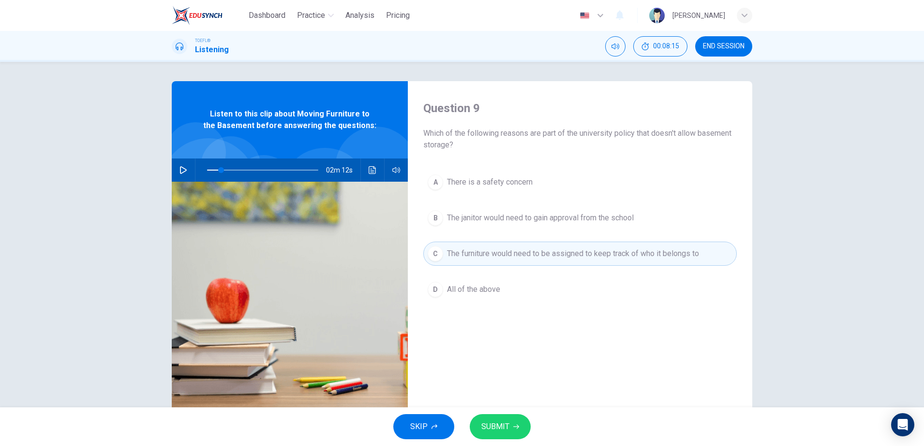
click at [496, 283] on button "D All of the above" at bounding box center [579, 290] width 313 height 24
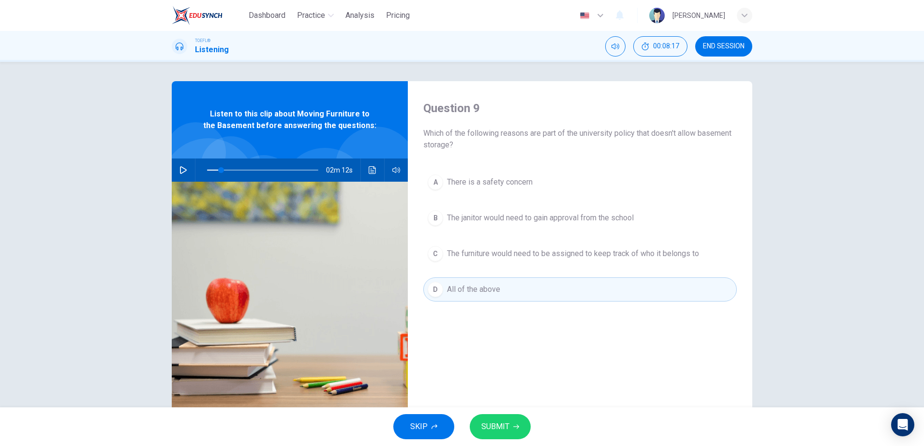
click at [506, 432] on span "SUBMIT" at bounding box center [495, 427] width 28 height 14
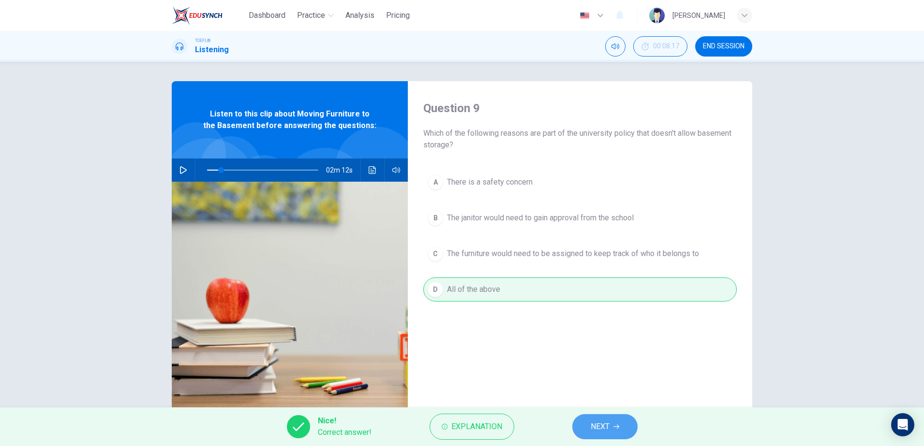
click at [595, 431] on span "NEXT" at bounding box center [600, 427] width 19 height 14
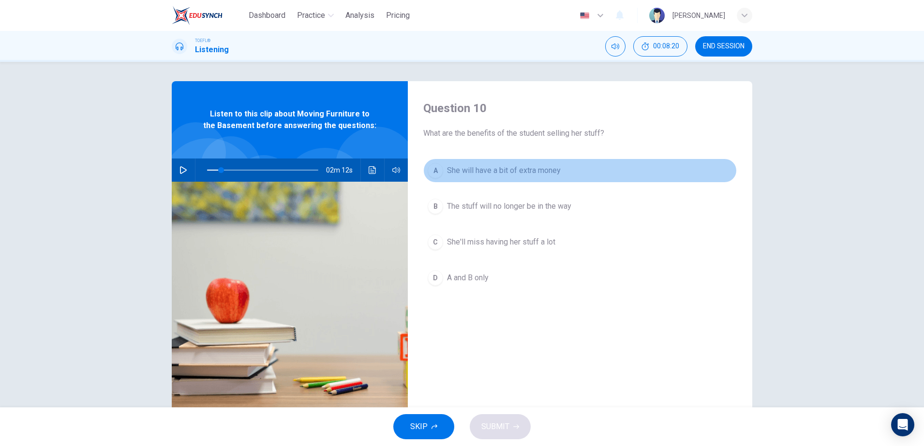
click at [496, 178] on button "A She will have a bit of extra money" at bounding box center [579, 171] width 313 height 24
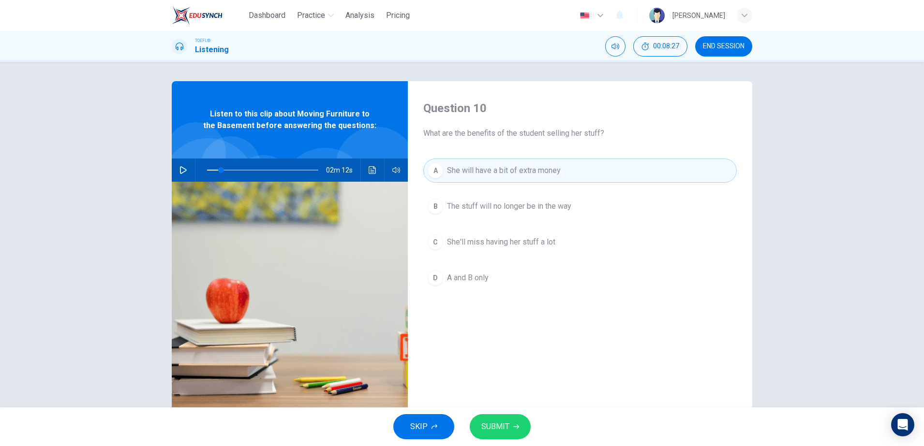
click at [500, 208] on span "The stuff will no longer be in the way" at bounding box center [509, 207] width 124 height 12
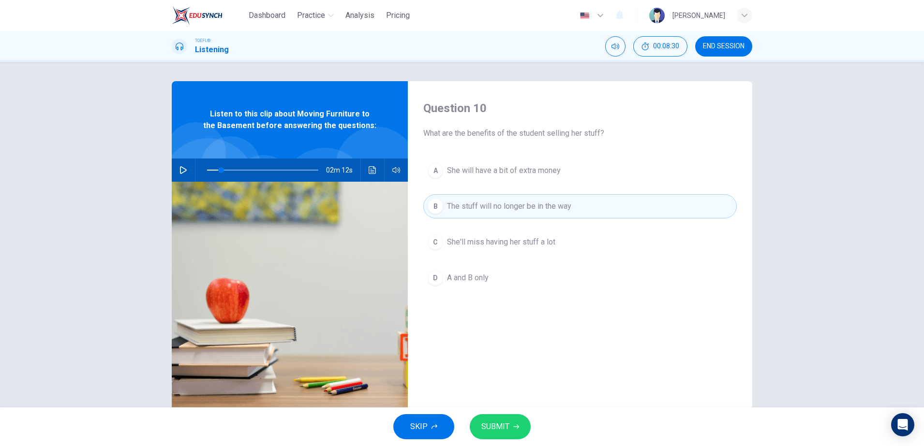
click at [468, 277] on span "A and B only" at bounding box center [468, 278] width 42 height 12
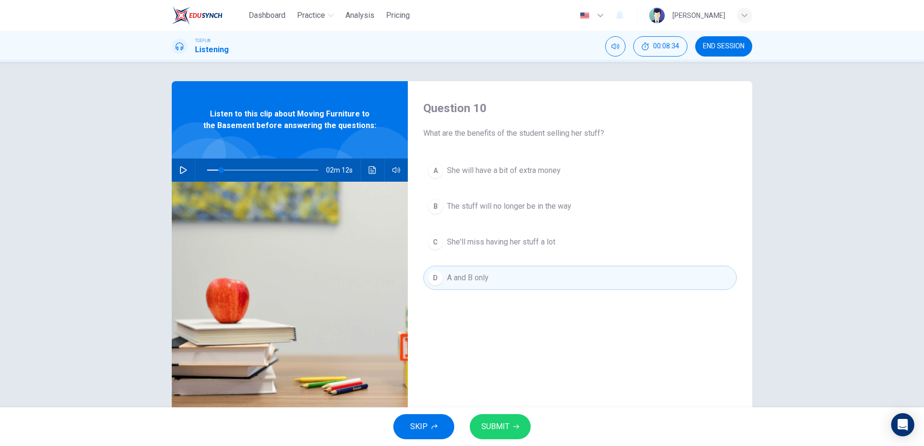
click at [498, 433] on span "SUBMIT" at bounding box center [495, 427] width 28 height 14
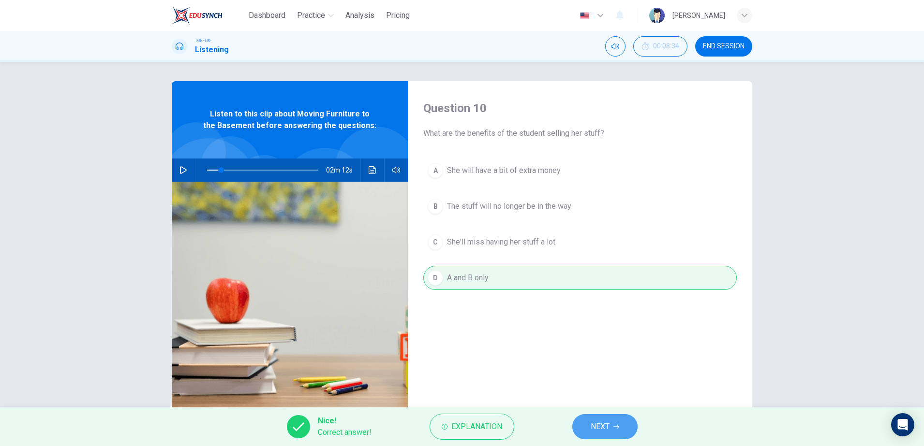
click at [607, 423] on span "NEXT" at bounding box center [600, 427] width 19 height 14
type input "13"
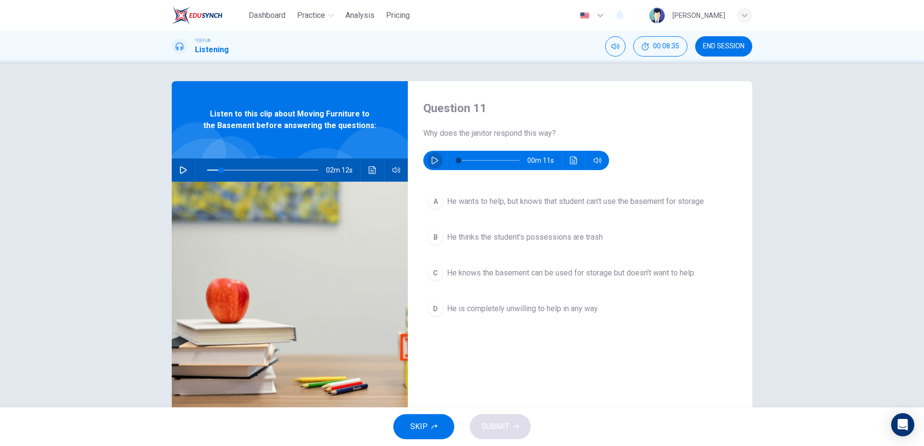
click at [427, 159] on button "button" at bounding box center [434, 160] width 15 height 19
type input "0"
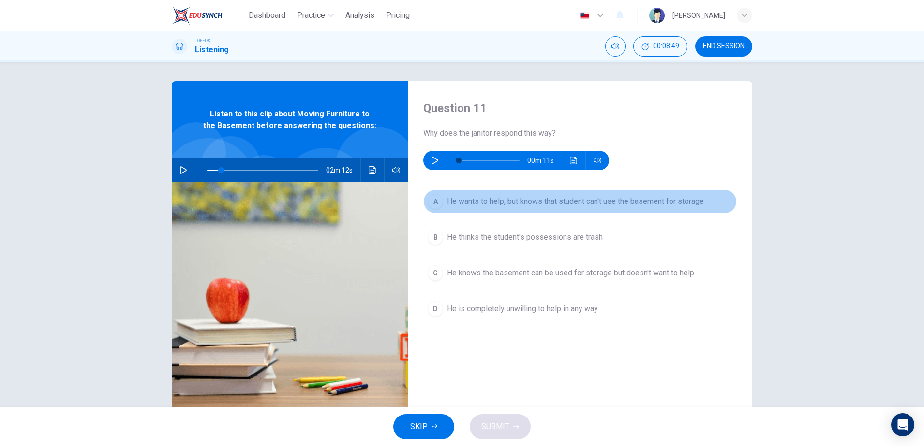
click at [515, 199] on span "He wants to help, but knows that student can't use the basement for storage" at bounding box center [575, 202] width 257 height 12
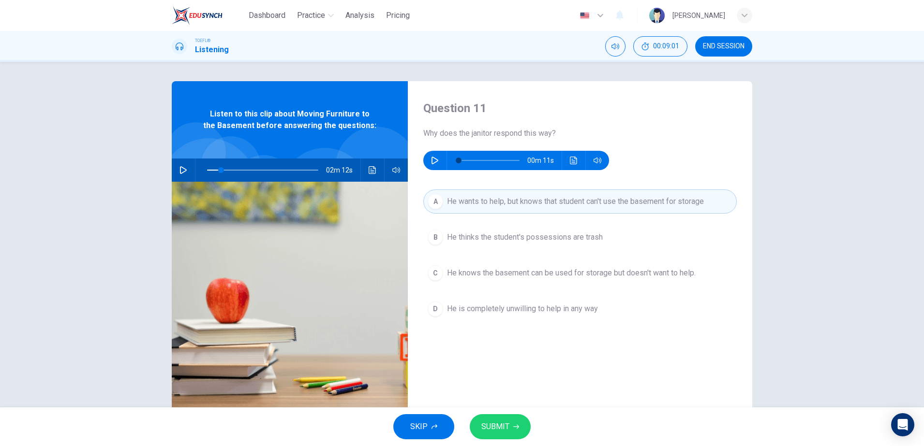
click at [508, 421] on span "SUBMIT" at bounding box center [495, 427] width 28 height 14
type input "13"
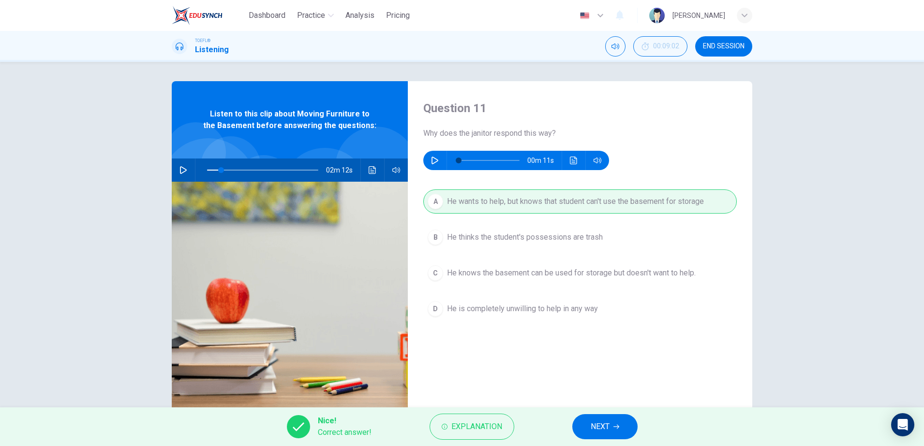
click at [601, 434] on button "NEXT" at bounding box center [604, 427] width 65 height 25
